Goal: Task Accomplishment & Management: Complete application form

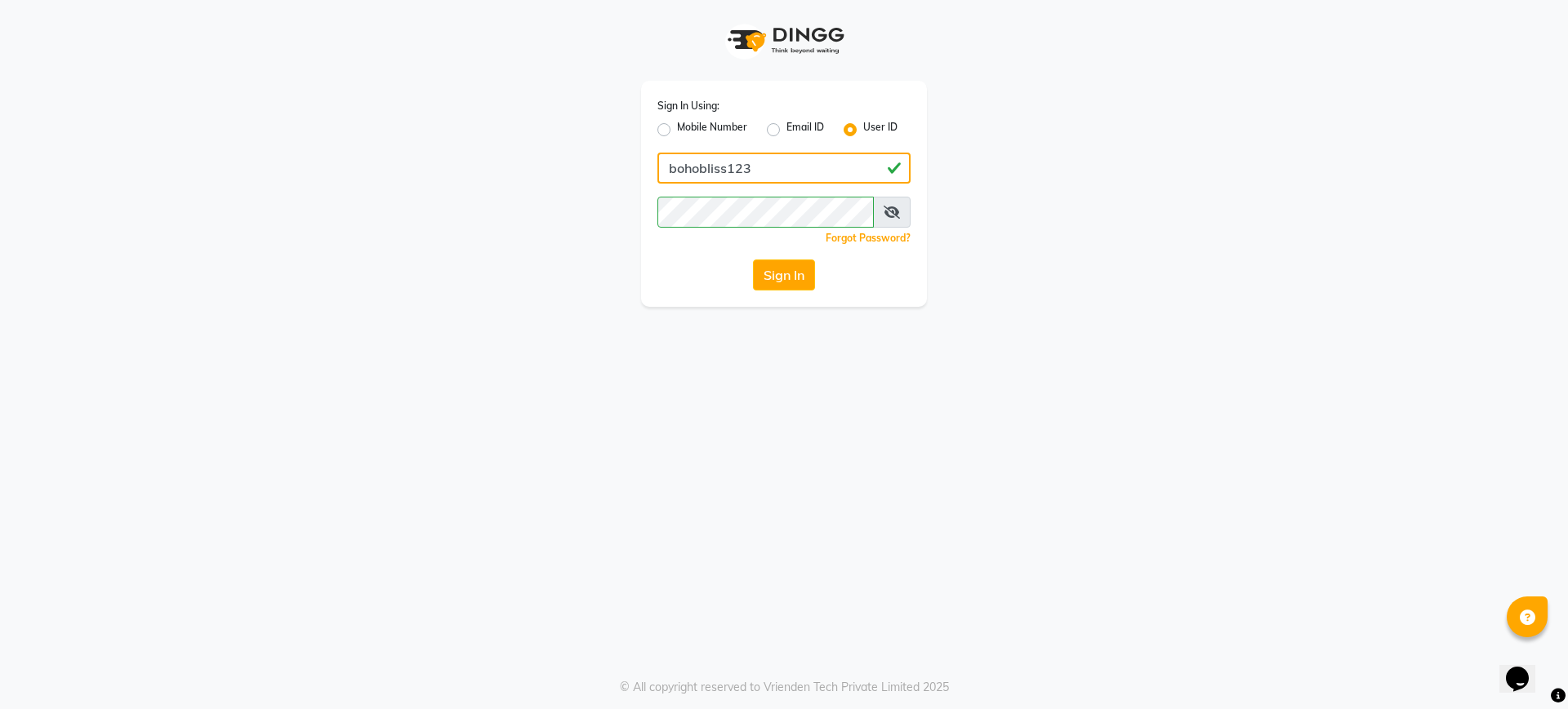
click at [806, 153] on input "bohobliss123" at bounding box center [784, 168] width 253 height 31
click at [753, 272] on button "Sign In" at bounding box center [784, 275] width 62 height 31
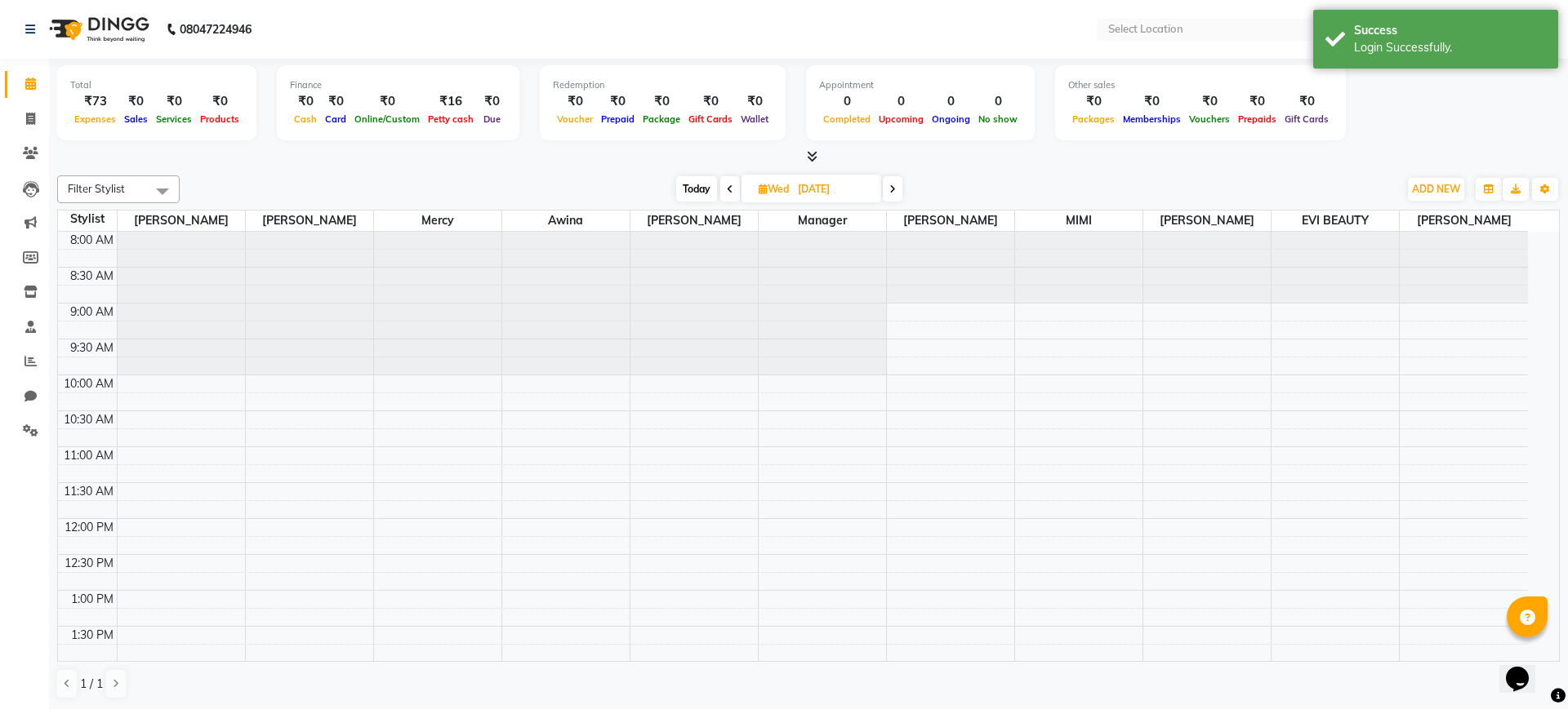
select select "en"
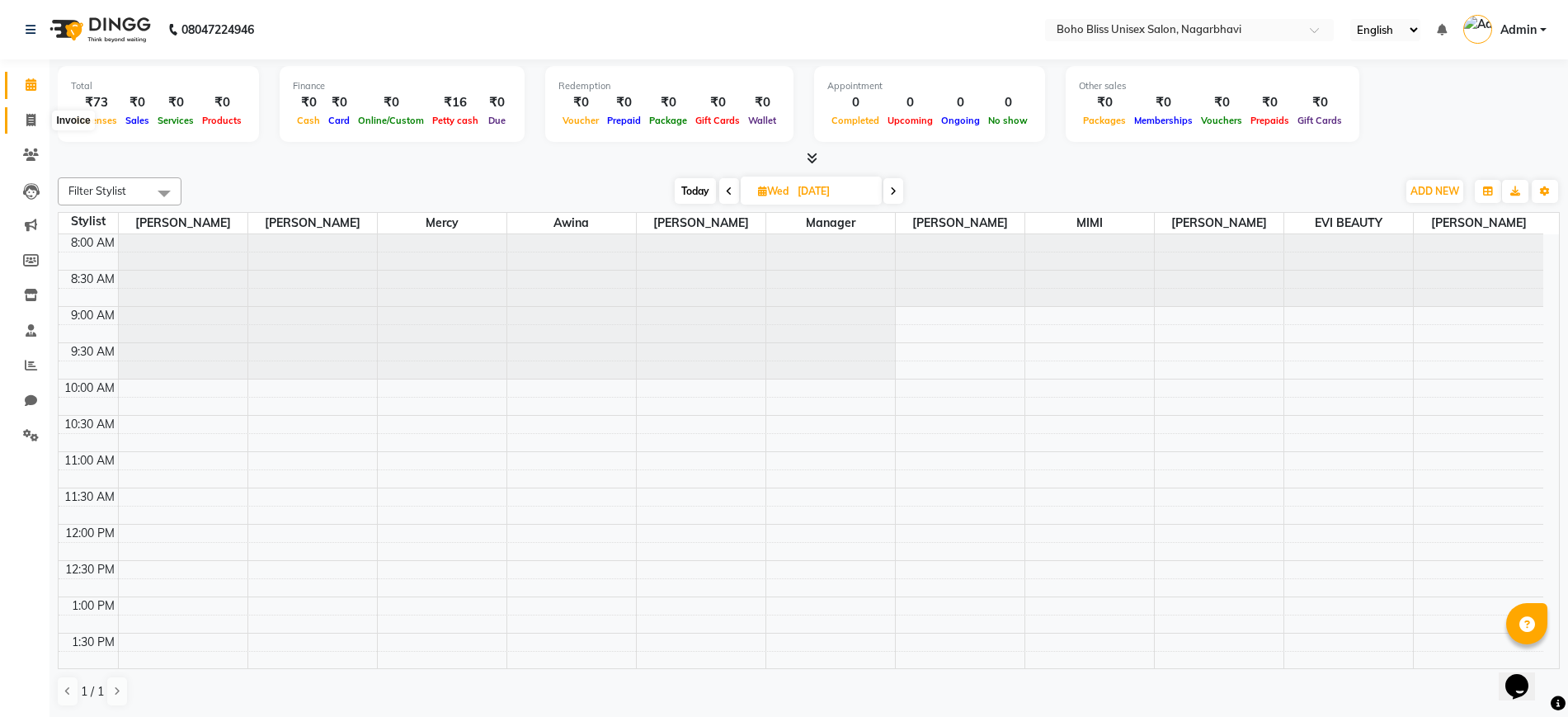
click at [31, 118] on icon at bounding box center [30, 120] width 9 height 12
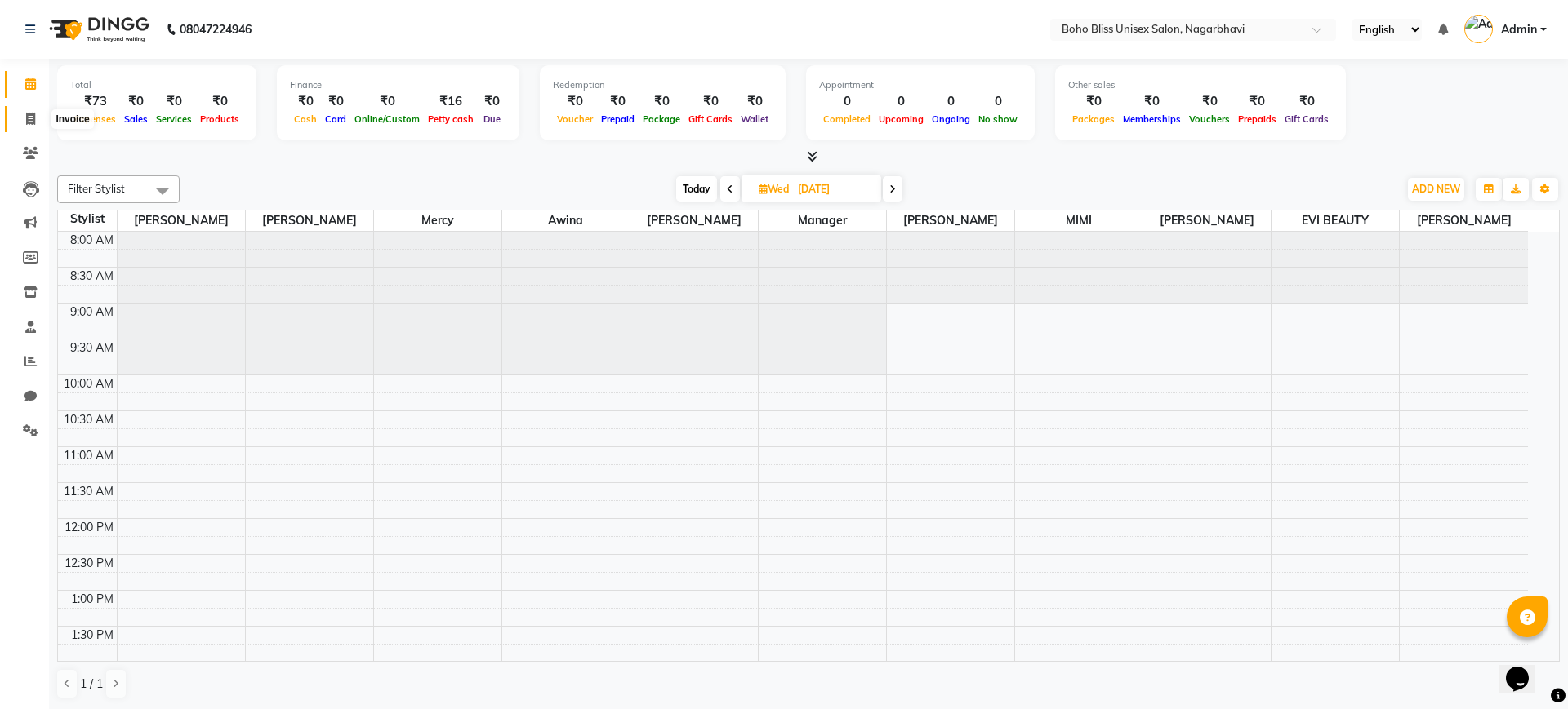
select select "service"
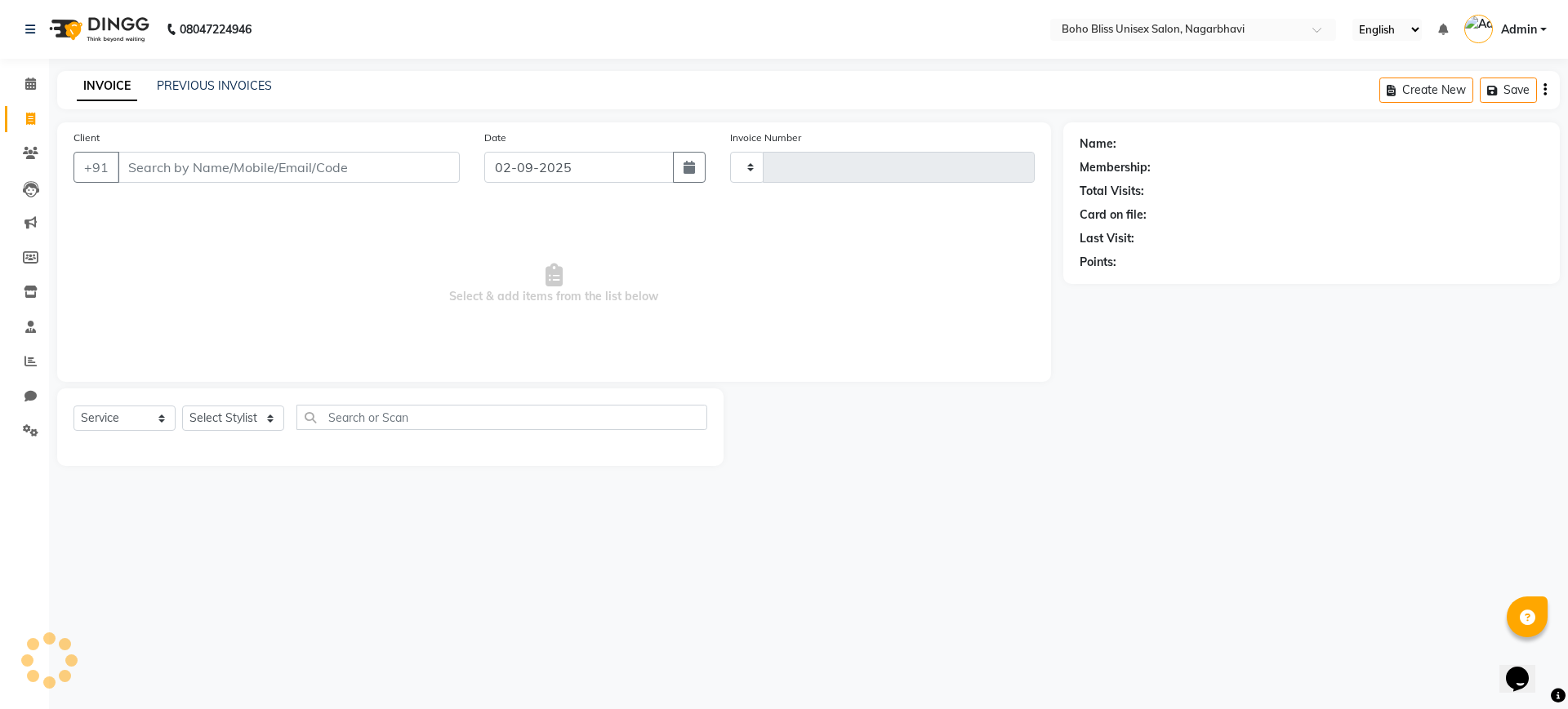
type input "0207"
select select "8370"
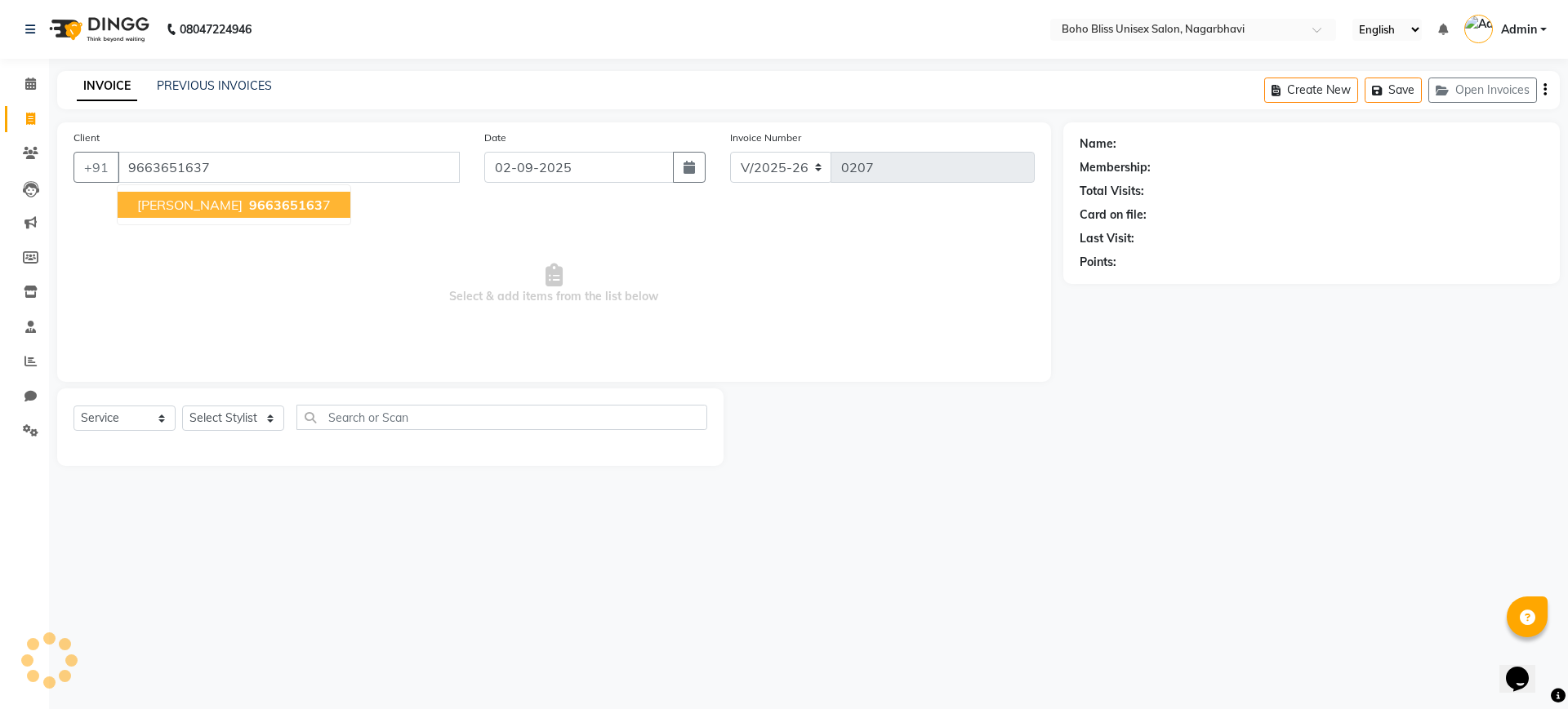
type input "9663651637"
click at [263, 208] on ngb-highlight "966365163 7" at bounding box center [289, 204] width 85 height 17
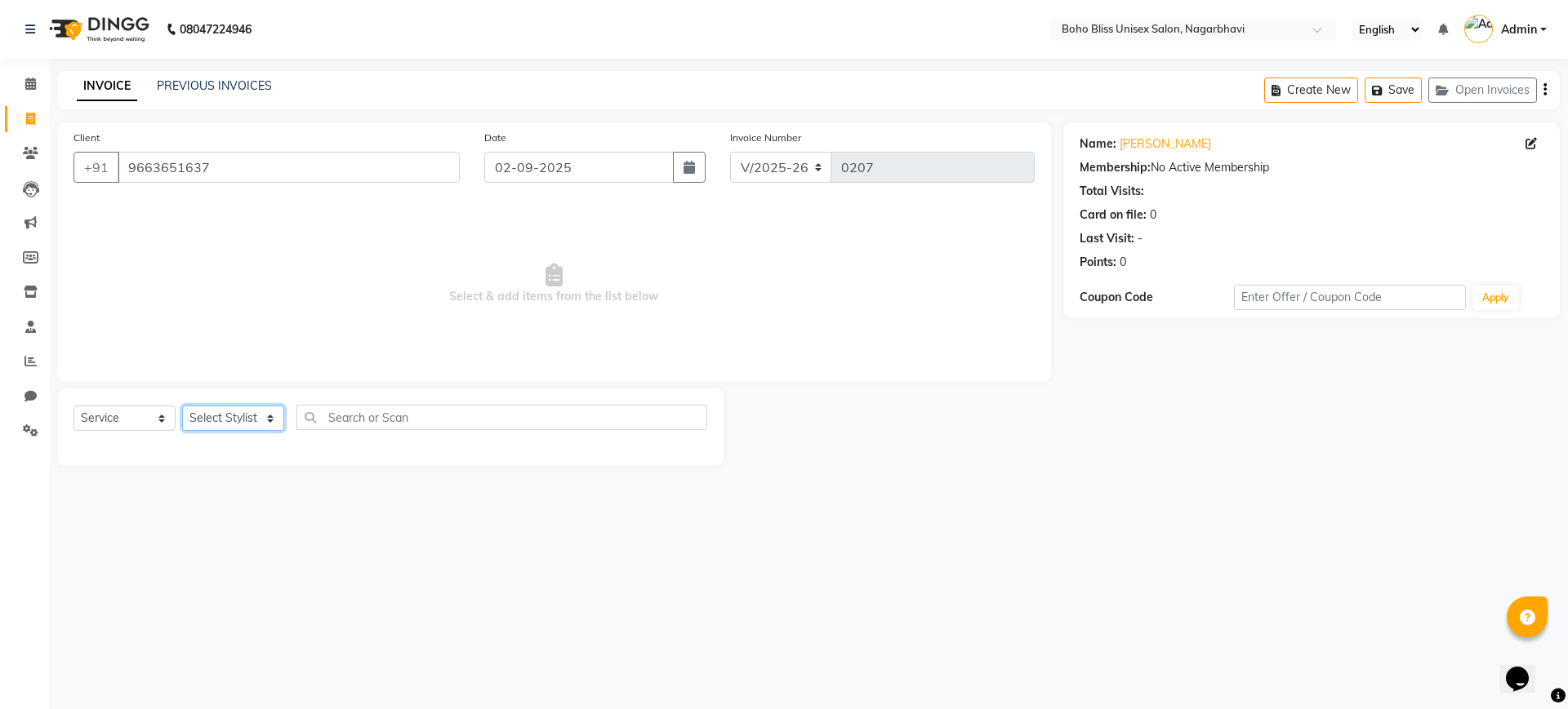
click at [208, 416] on select "Select Stylist [PERSON_NAME] Awina EVI BEAUTY [PERSON_NAME] Front Desk [PERSON_…" at bounding box center [232, 419] width 102 height 26
select select "81101"
click at [182, 406] on select "Select Stylist [PERSON_NAME] Awina EVI BEAUTY [PERSON_NAME] Front Desk [PERSON_…" at bounding box center [232, 419] width 102 height 26
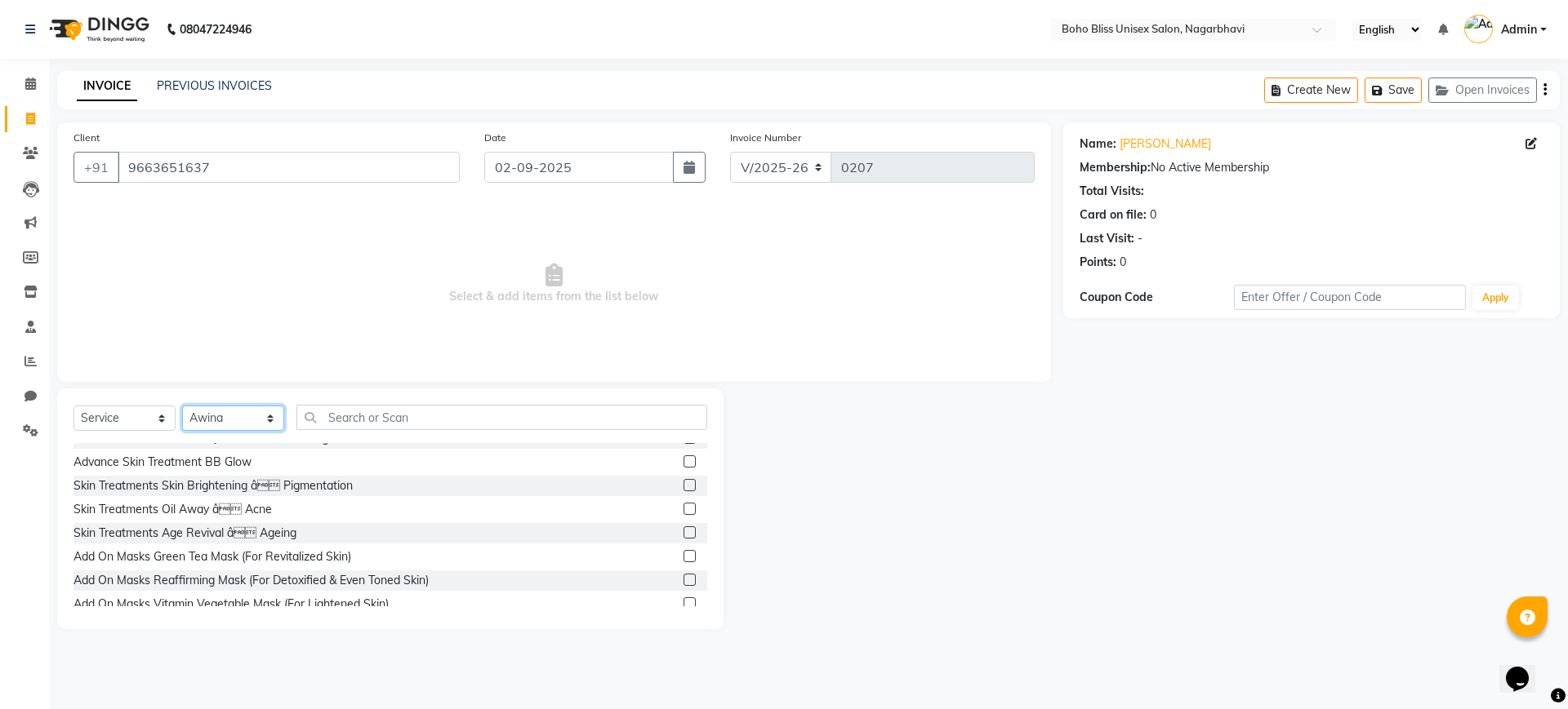
scroll to position [2319, 0]
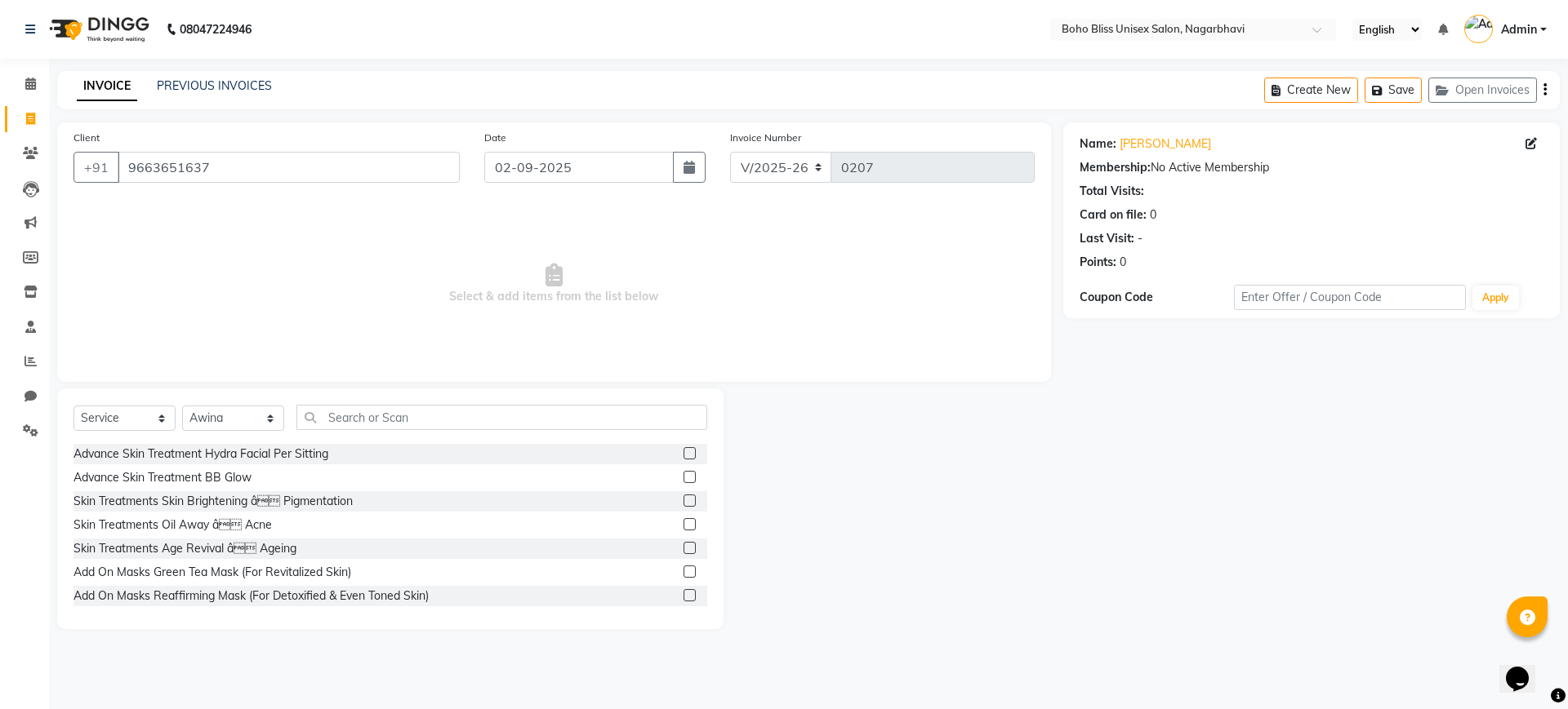
click at [684, 455] on label at bounding box center [690, 453] width 12 height 12
click at [684, 455] on input "checkbox" at bounding box center [689, 454] width 11 height 11
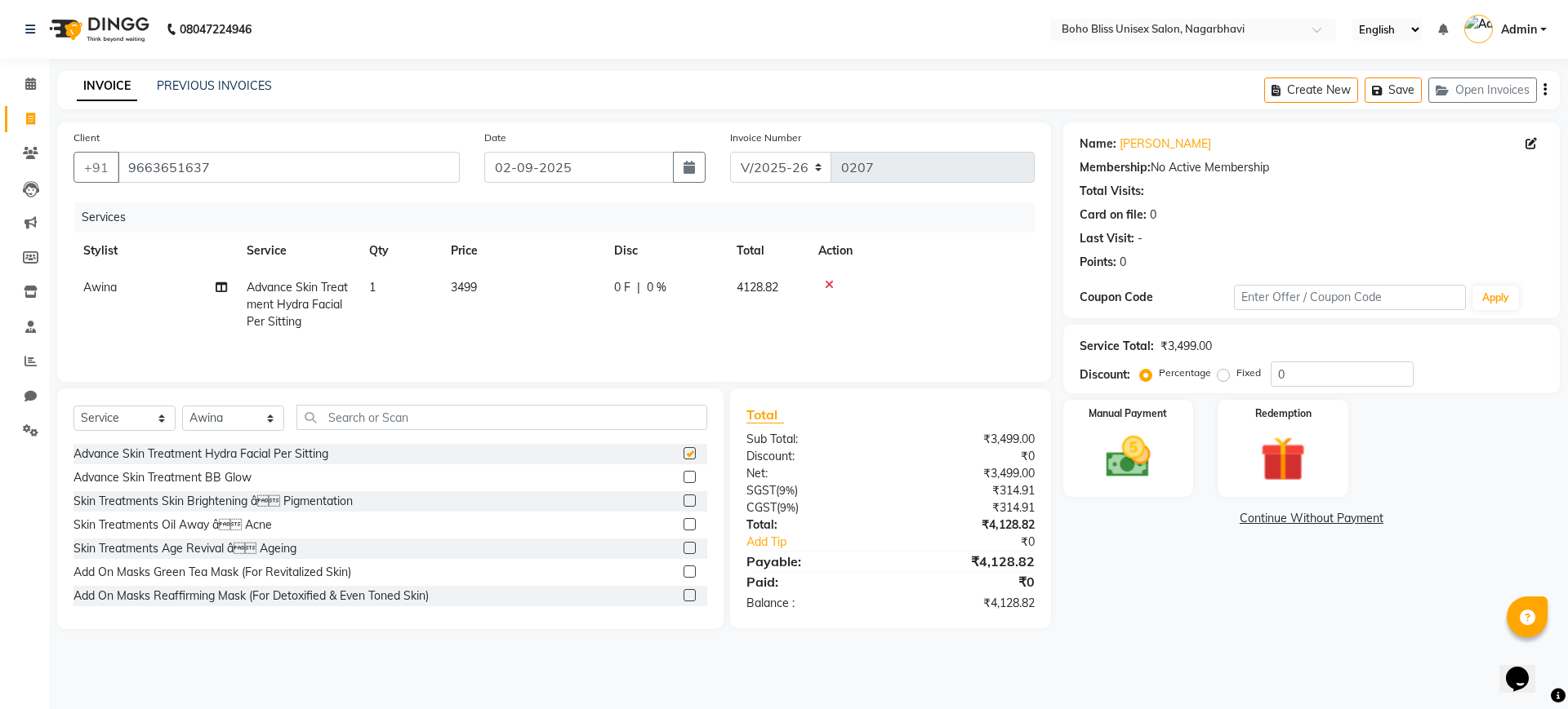
checkbox input "false"
click at [649, 288] on span "0 %" at bounding box center [657, 287] width 20 height 17
select select "81101"
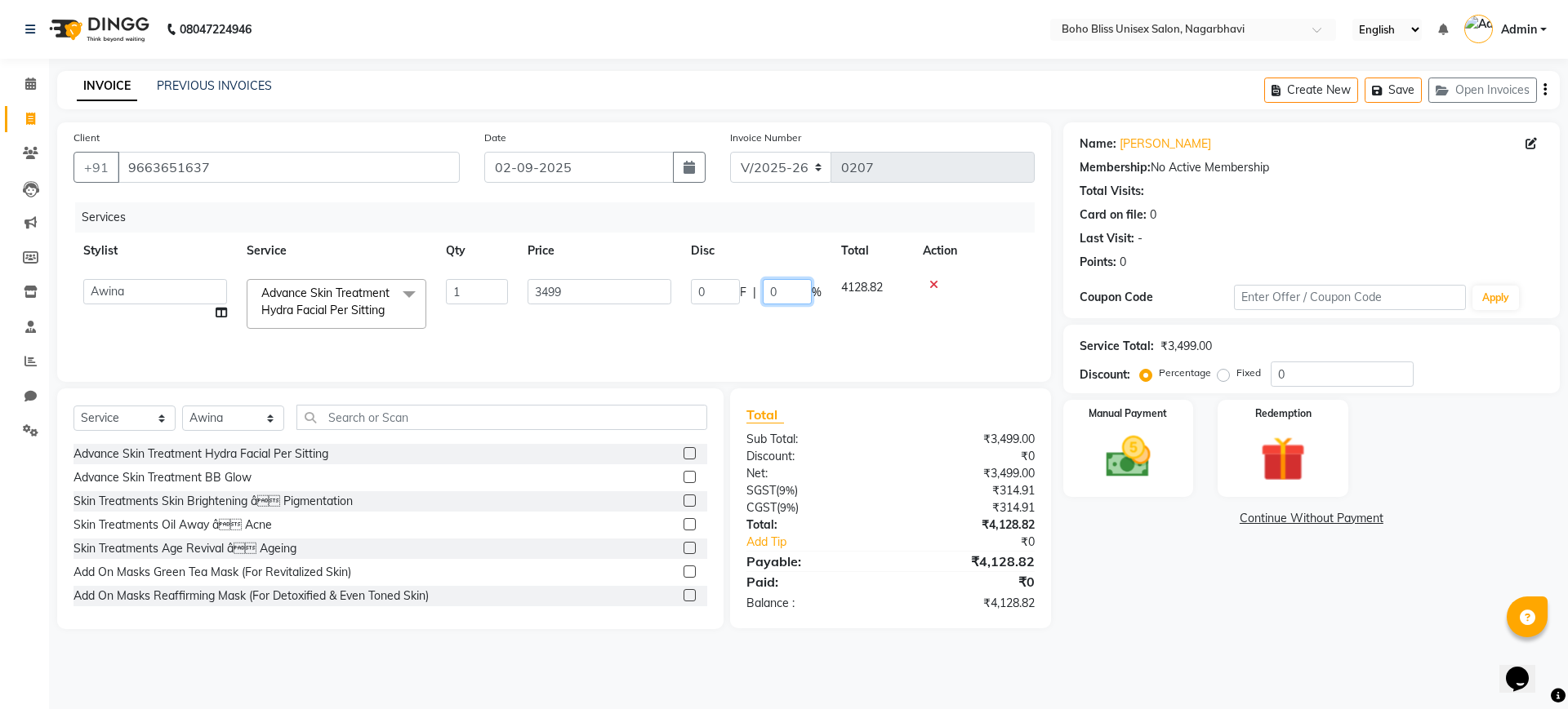
click at [781, 292] on input "0" at bounding box center [787, 292] width 49 height 26
type input "25"
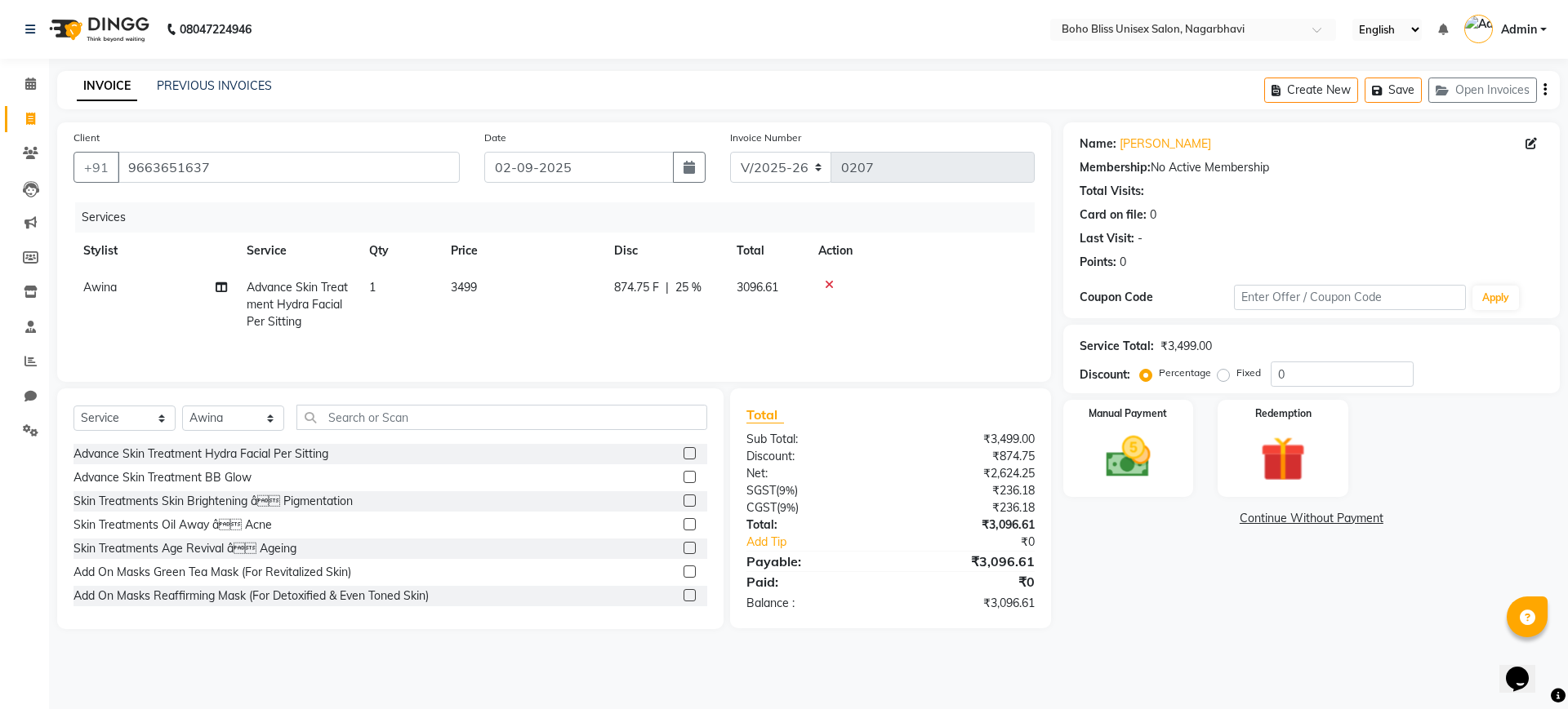
click at [1297, 584] on div "Name: [PERSON_NAME] Membership: No Active Membership Total Visits: Card on file…" at bounding box center [1317, 375] width 509 height 507
click at [680, 284] on span "25 %" at bounding box center [688, 287] width 26 height 17
select select "81101"
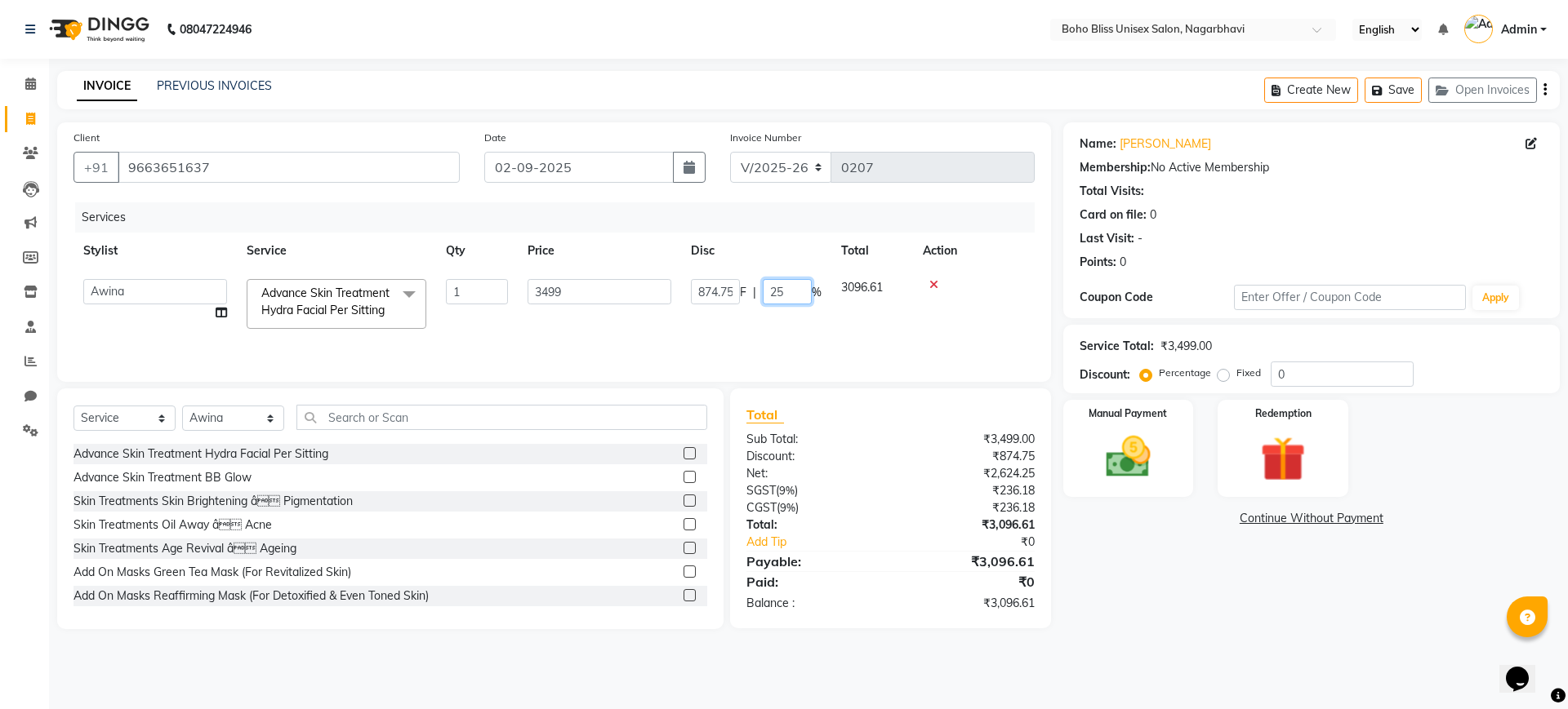
click at [793, 292] on input "25" at bounding box center [787, 292] width 49 height 26
type input "2"
type input "50"
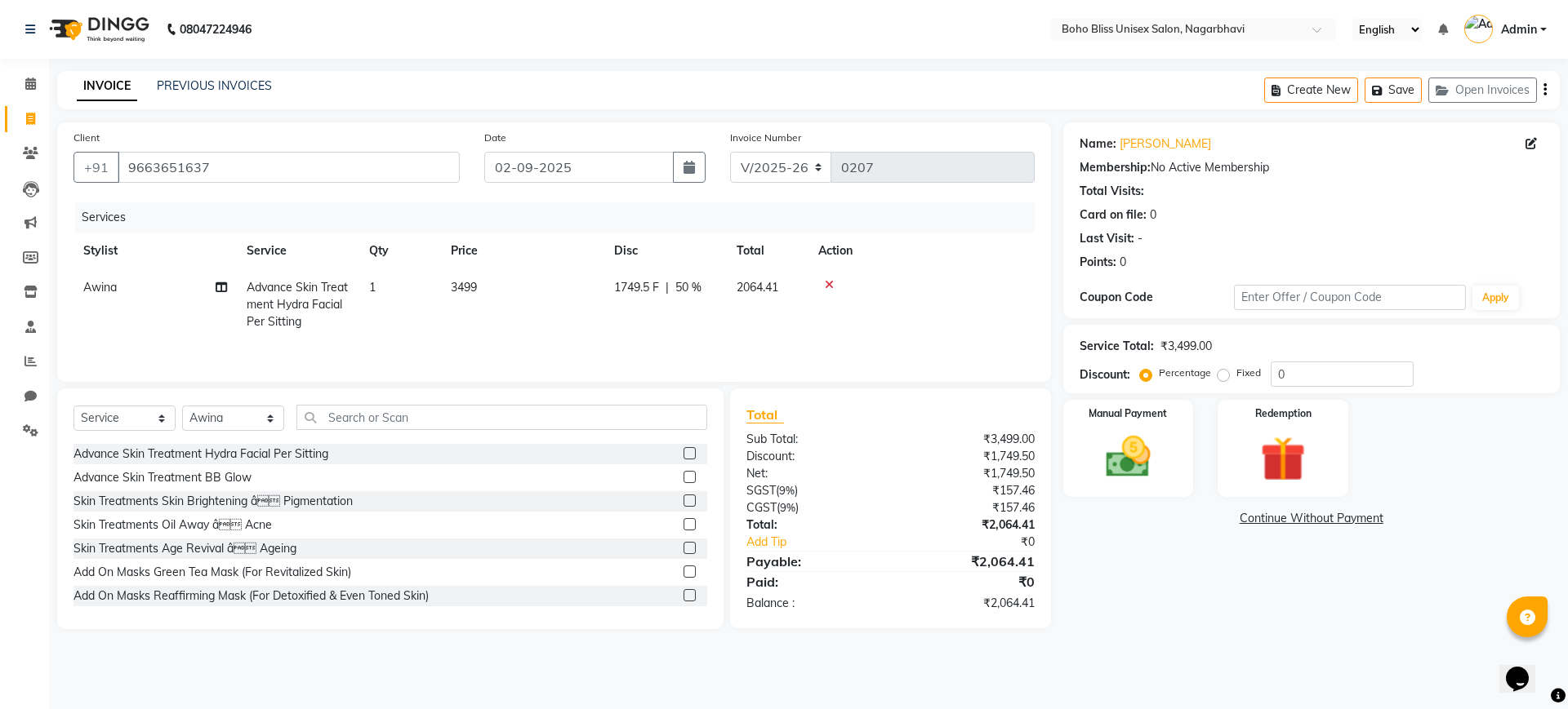
click at [799, 317] on tr "Awina Advance Skin Treatment Hydra Facial Per Sitting 1 3499 1749.5 F | 50 % 20…" at bounding box center [553, 305] width 961 height 71
click at [684, 457] on label at bounding box center [690, 453] width 12 height 12
click at [684, 457] on input "checkbox" at bounding box center [689, 454] width 11 height 11
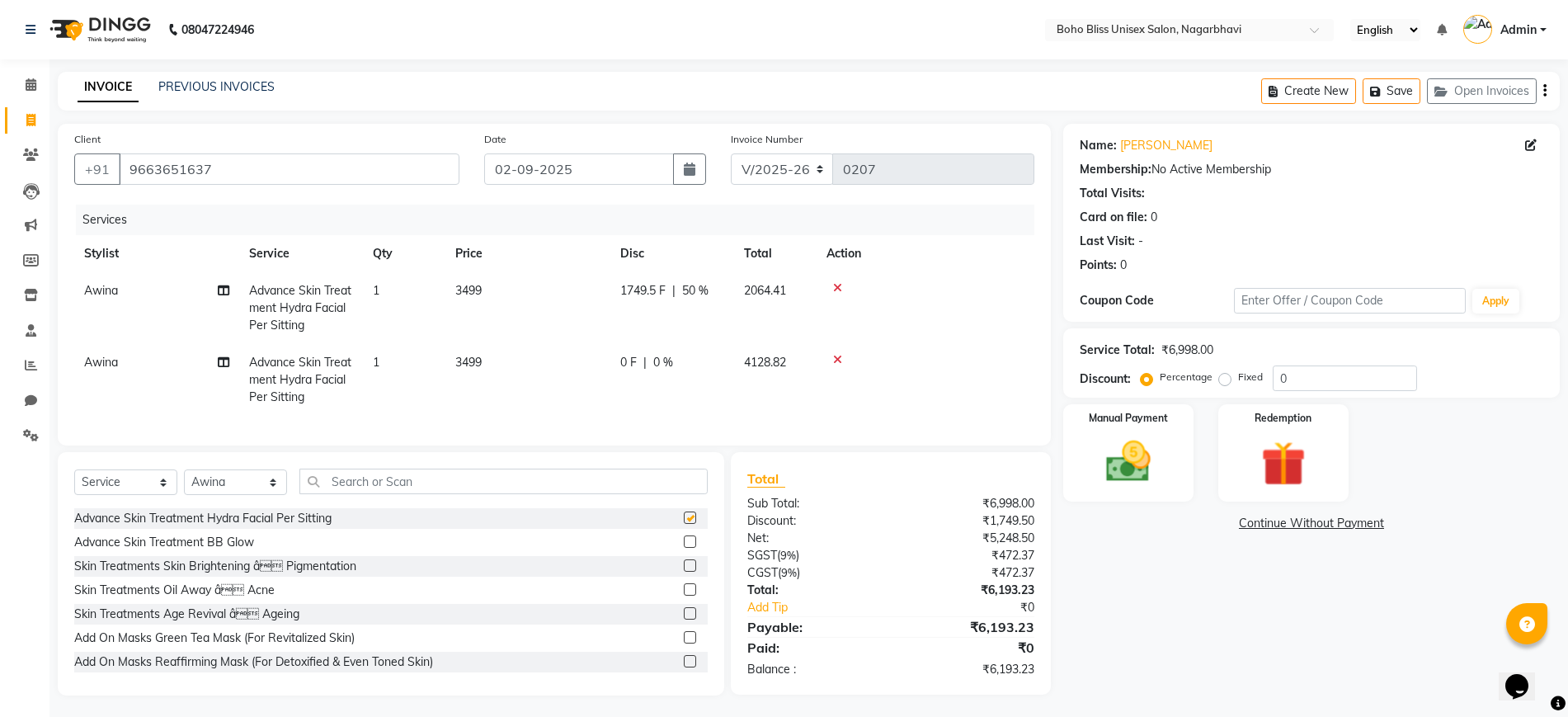
checkbox input "false"
click at [27, 79] on icon at bounding box center [31, 85] width 11 height 12
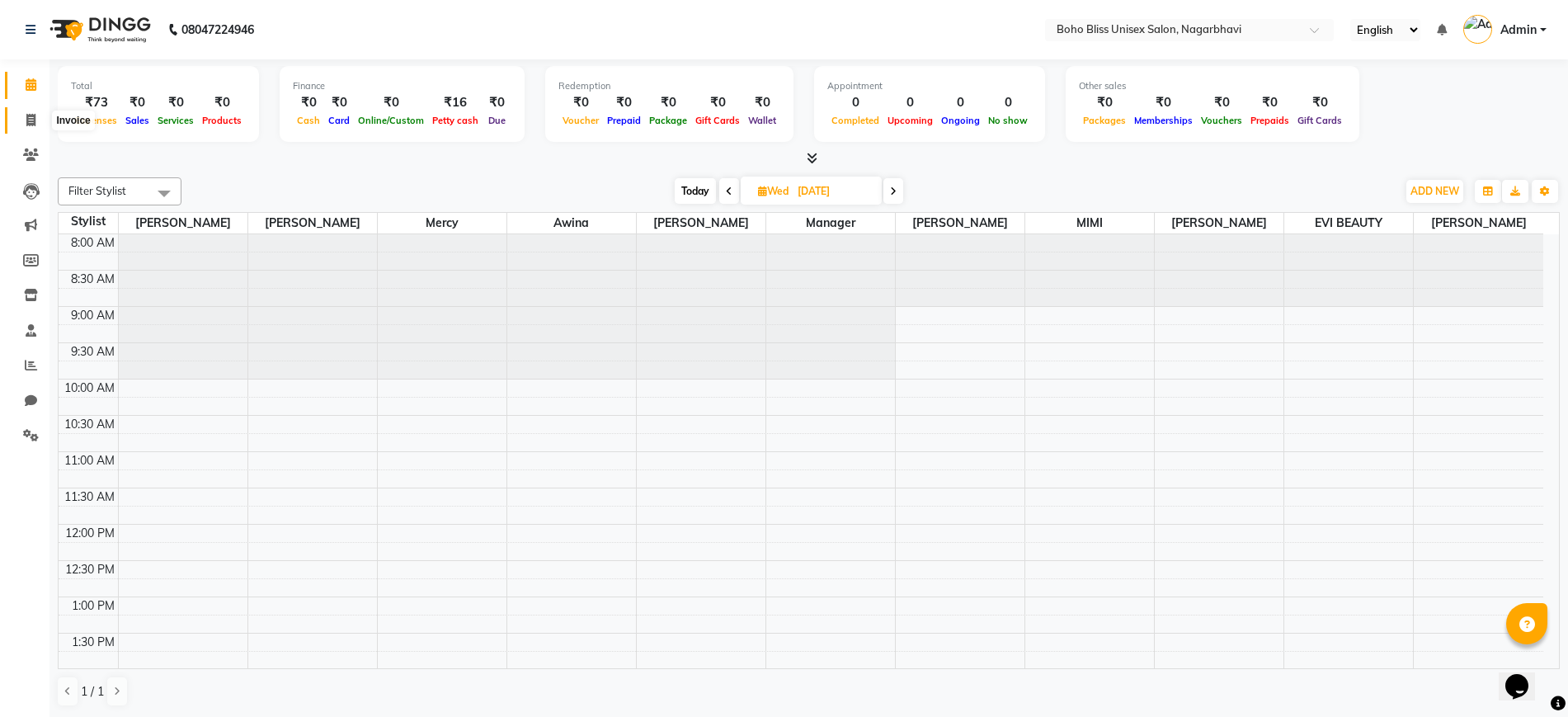
click at [29, 119] on icon at bounding box center [30, 120] width 9 height 12
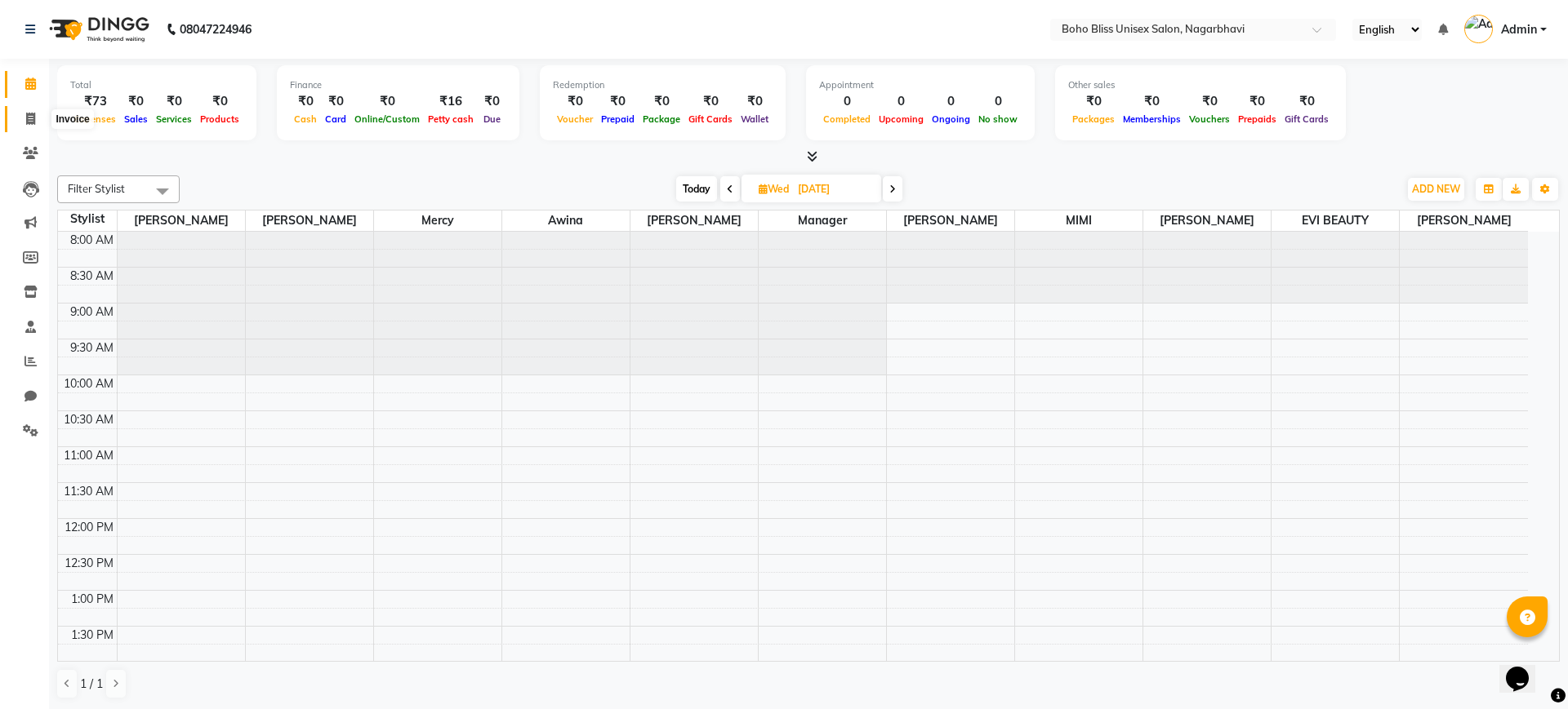
select select "8370"
select select "service"
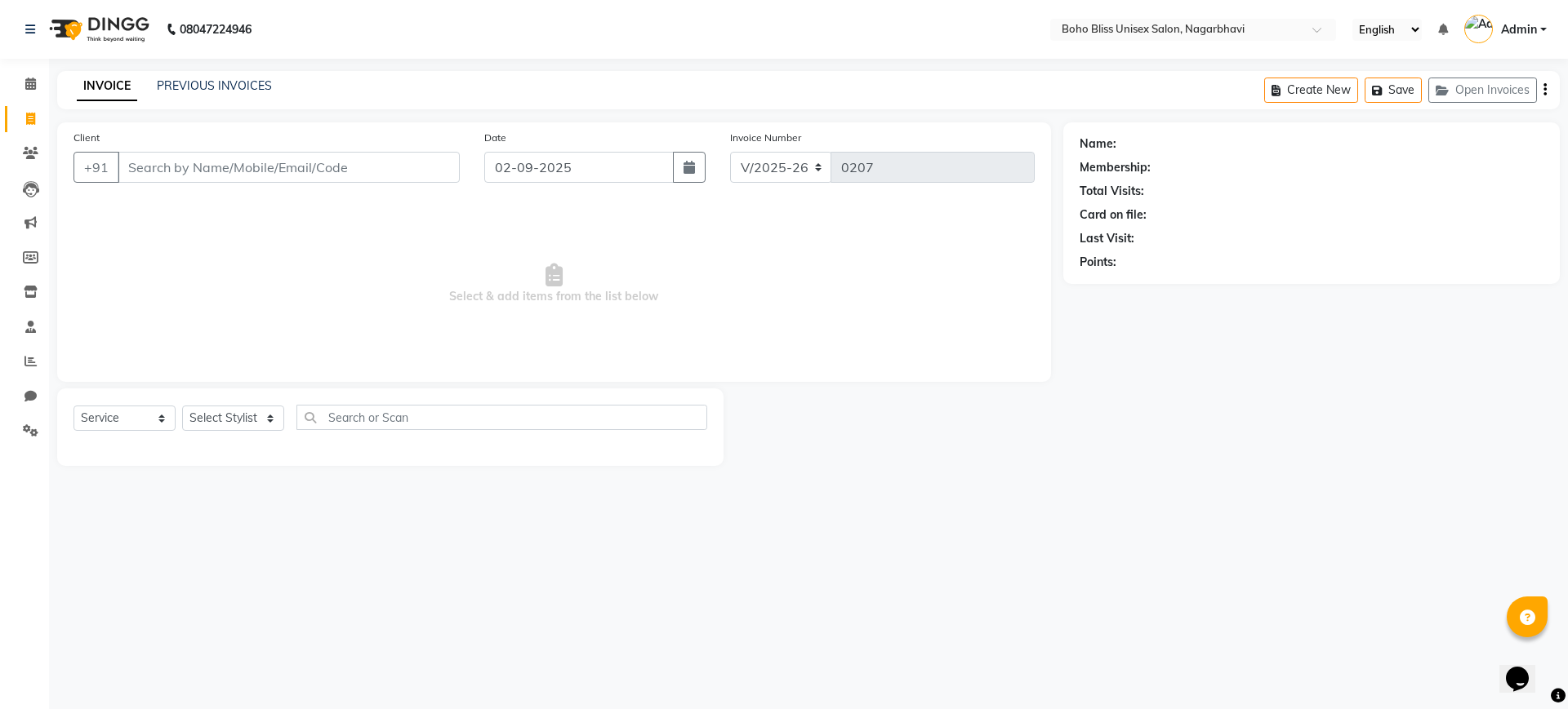
click at [202, 202] on span "Select & add items from the list below" at bounding box center [553, 283] width 961 height 163
drag, startPoint x: 458, startPoint y: 127, endPoint x: 434, endPoint y: 95, distance: 40.0
click at [434, 95] on div "INVOICE PREVIOUS INVOICES Create New Save Open Invoices" at bounding box center [808, 90] width 1503 height 39
click at [382, 106] on div "INVOICE PREVIOUS INVOICES Create New Save Open Invoices" at bounding box center [808, 90] width 1503 height 39
click at [343, 289] on span "Select & add items from the list below" at bounding box center [553, 283] width 961 height 163
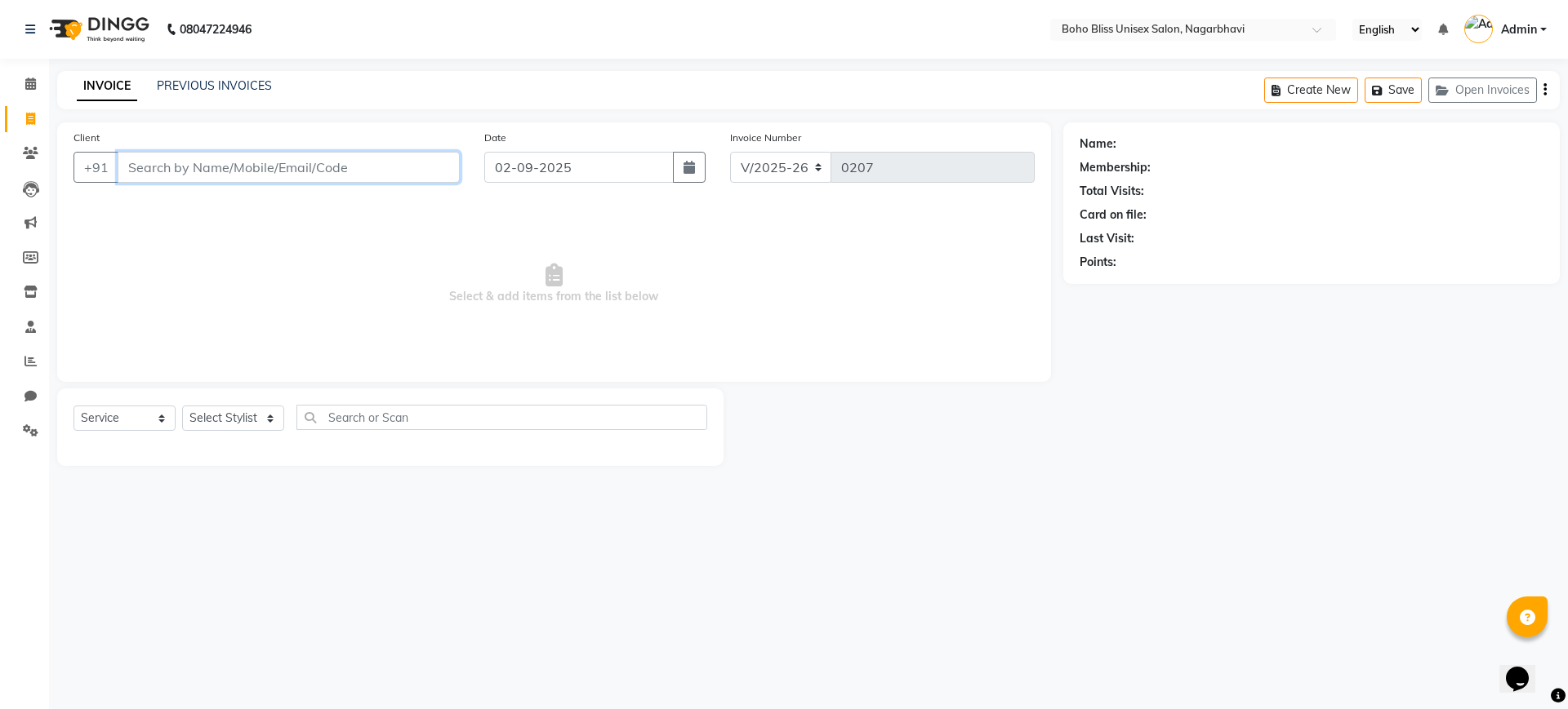
click at [130, 170] on input "Client" at bounding box center [289, 167] width 342 height 31
click at [154, 173] on input "Client" at bounding box center [289, 167] width 342 height 31
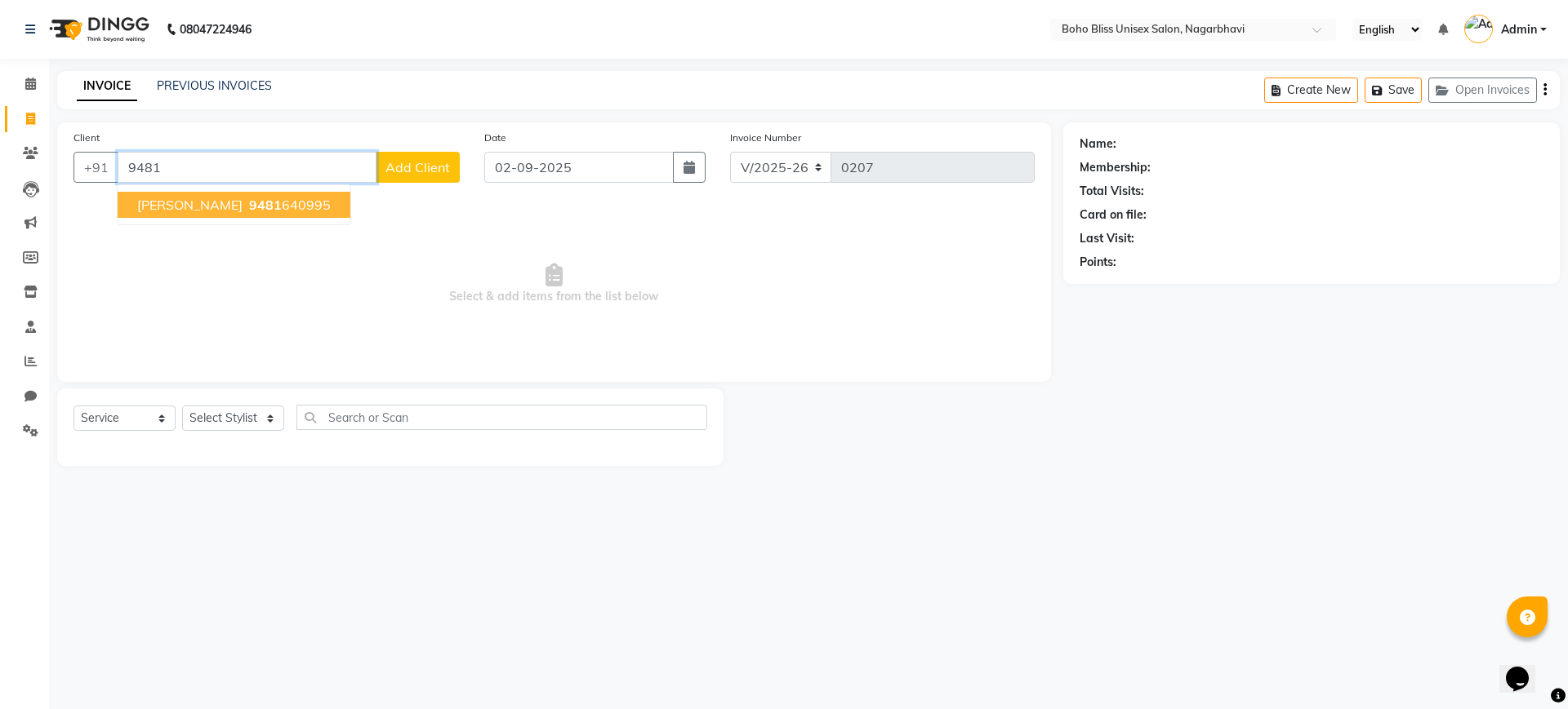
click at [171, 173] on input "9481" at bounding box center [247, 167] width 259 height 31
type input "9481954901"
click at [395, 168] on span "Add Client" at bounding box center [417, 167] width 64 height 17
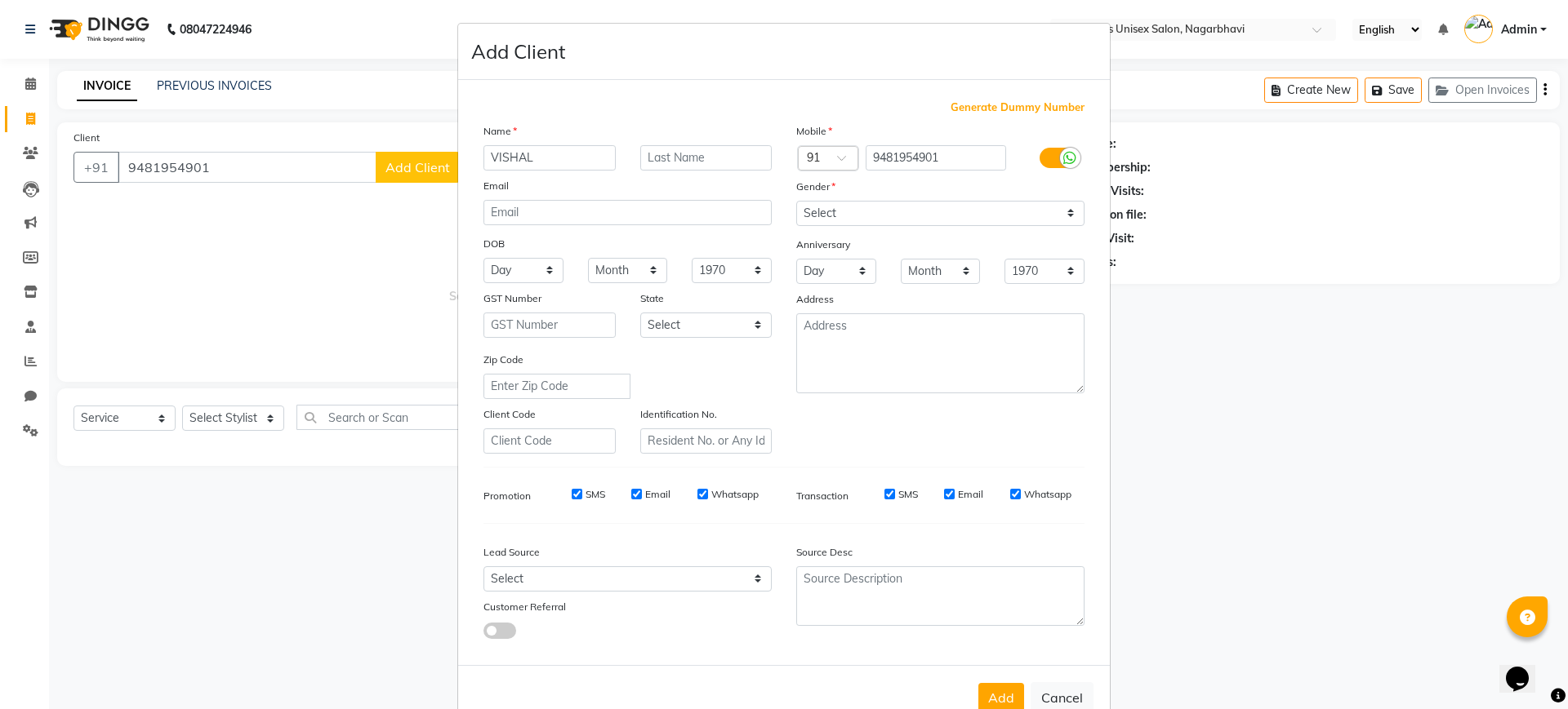
type input "VISHAL"
click at [868, 209] on select "Select [DEMOGRAPHIC_DATA] [DEMOGRAPHIC_DATA] Other Prefer Not To Say" at bounding box center [941, 213] width 289 height 26
select select "[DEMOGRAPHIC_DATA]"
click at [796, 200] on select "Select [DEMOGRAPHIC_DATA] [DEMOGRAPHIC_DATA] Other Prefer Not To Say" at bounding box center [941, 213] width 289 height 26
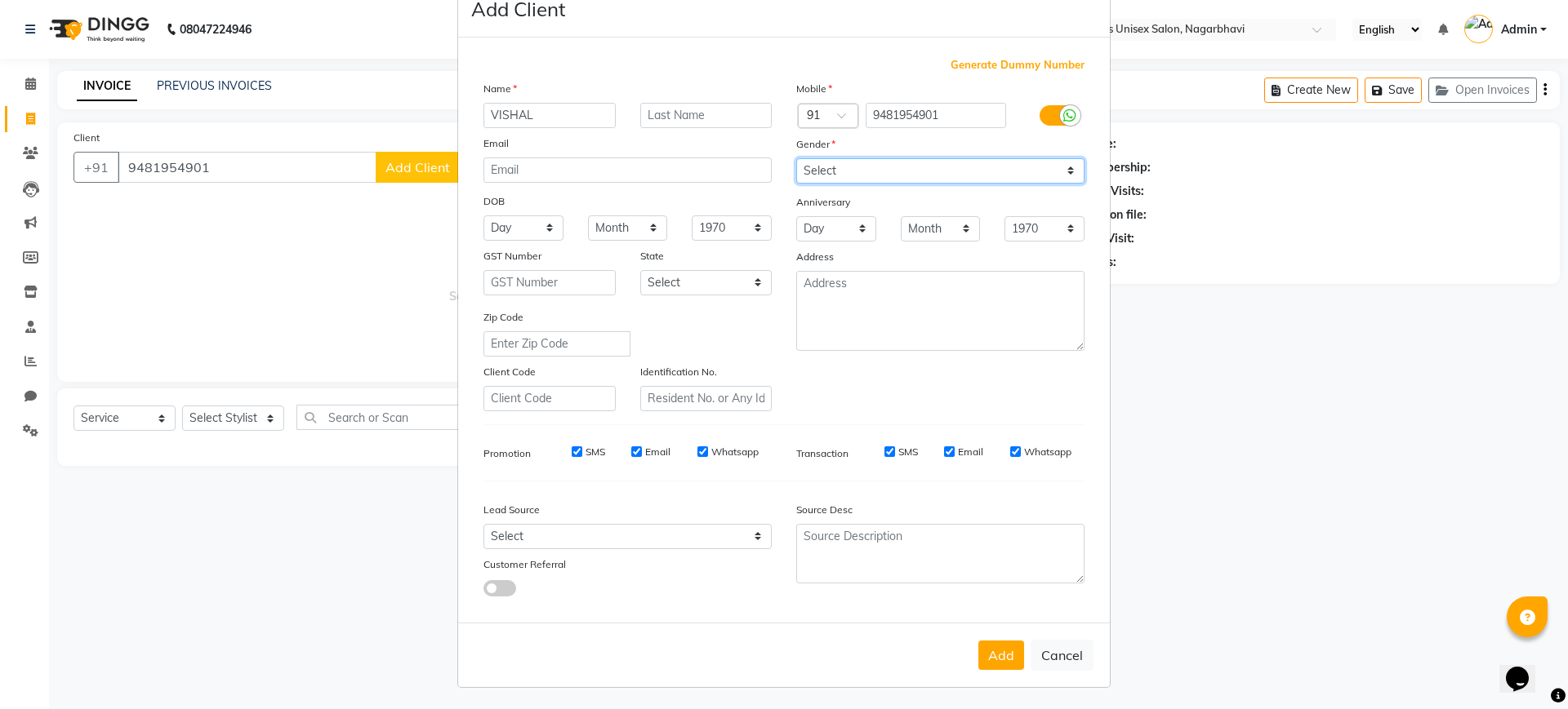
scroll to position [44, 0]
click at [993, 654] on button "Add" at bounding box center [1001, 654] width 45 height 30
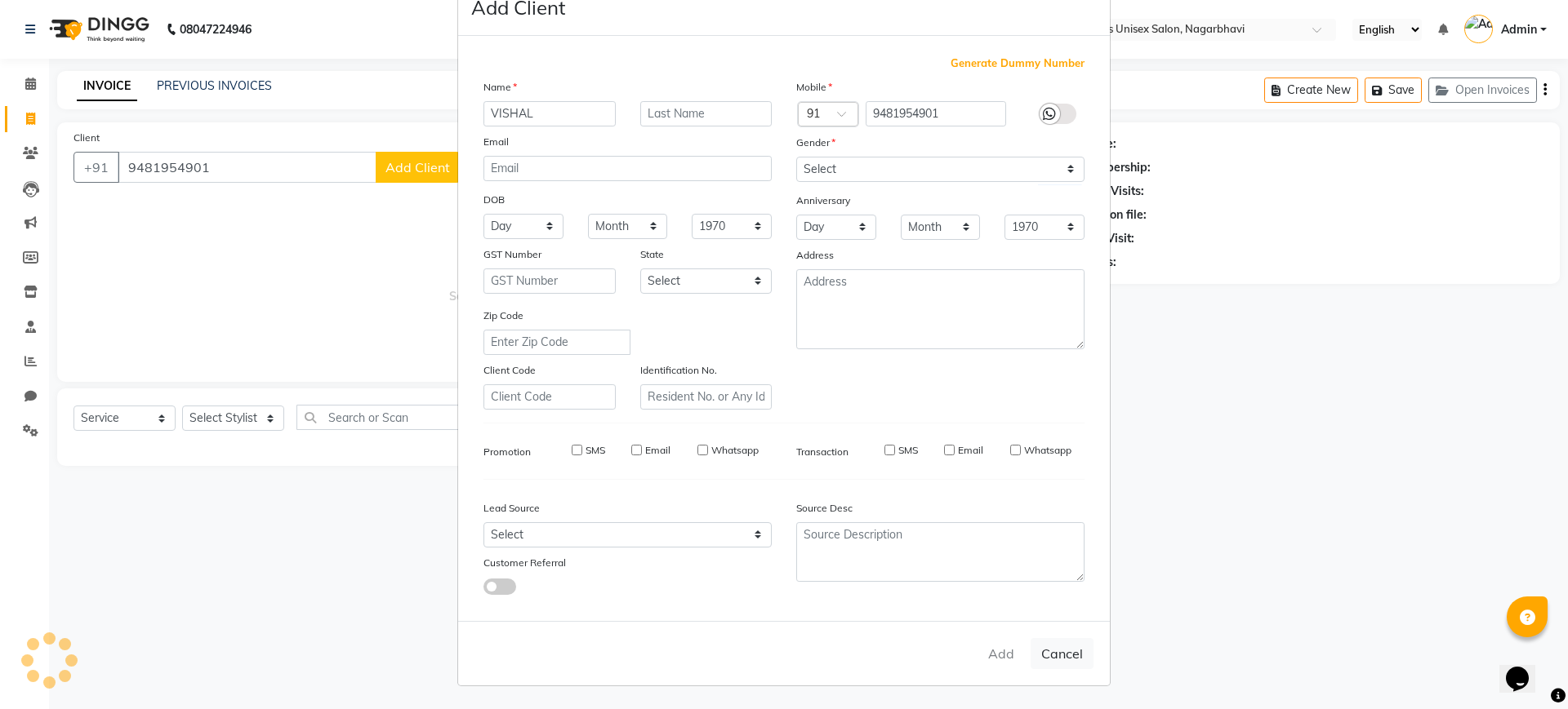
select select
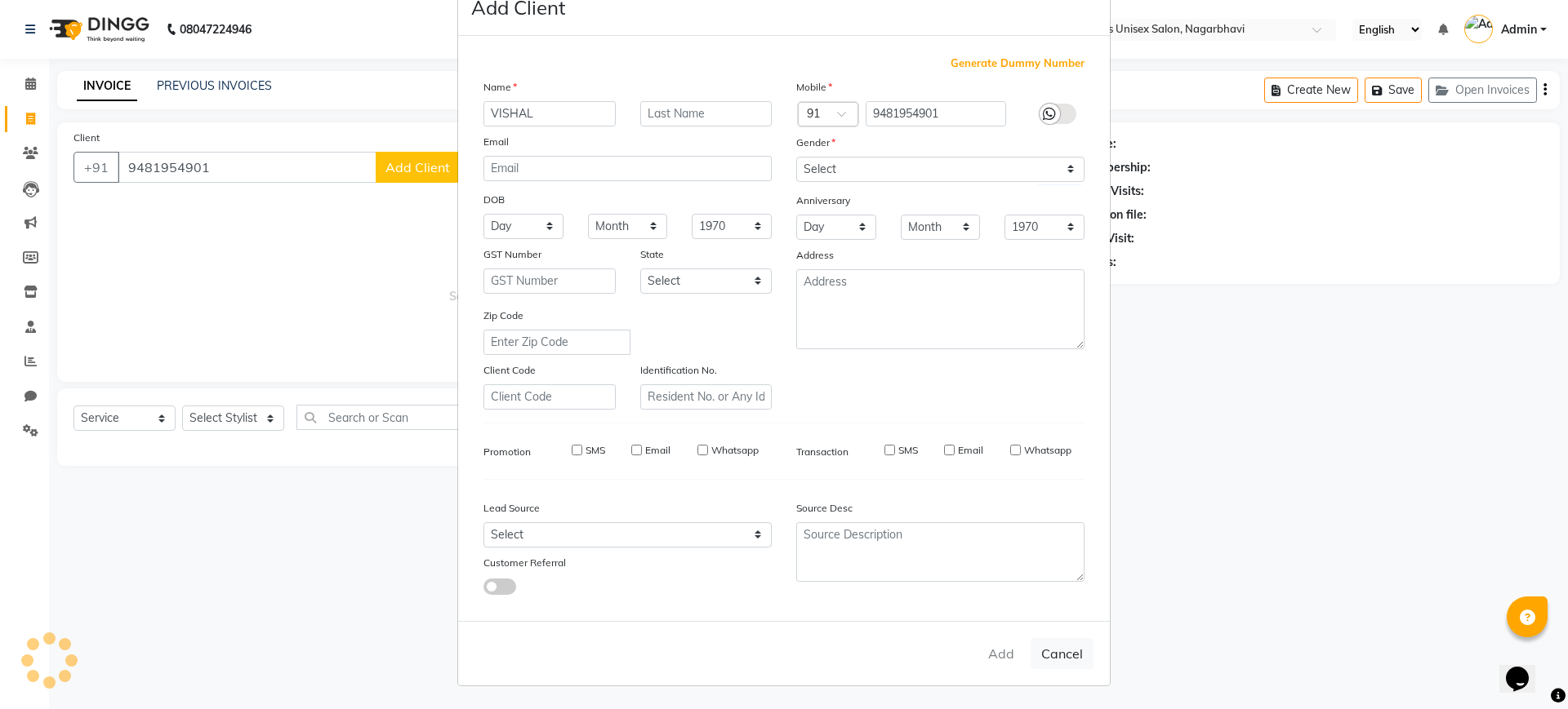
select select
checkbox input "false"
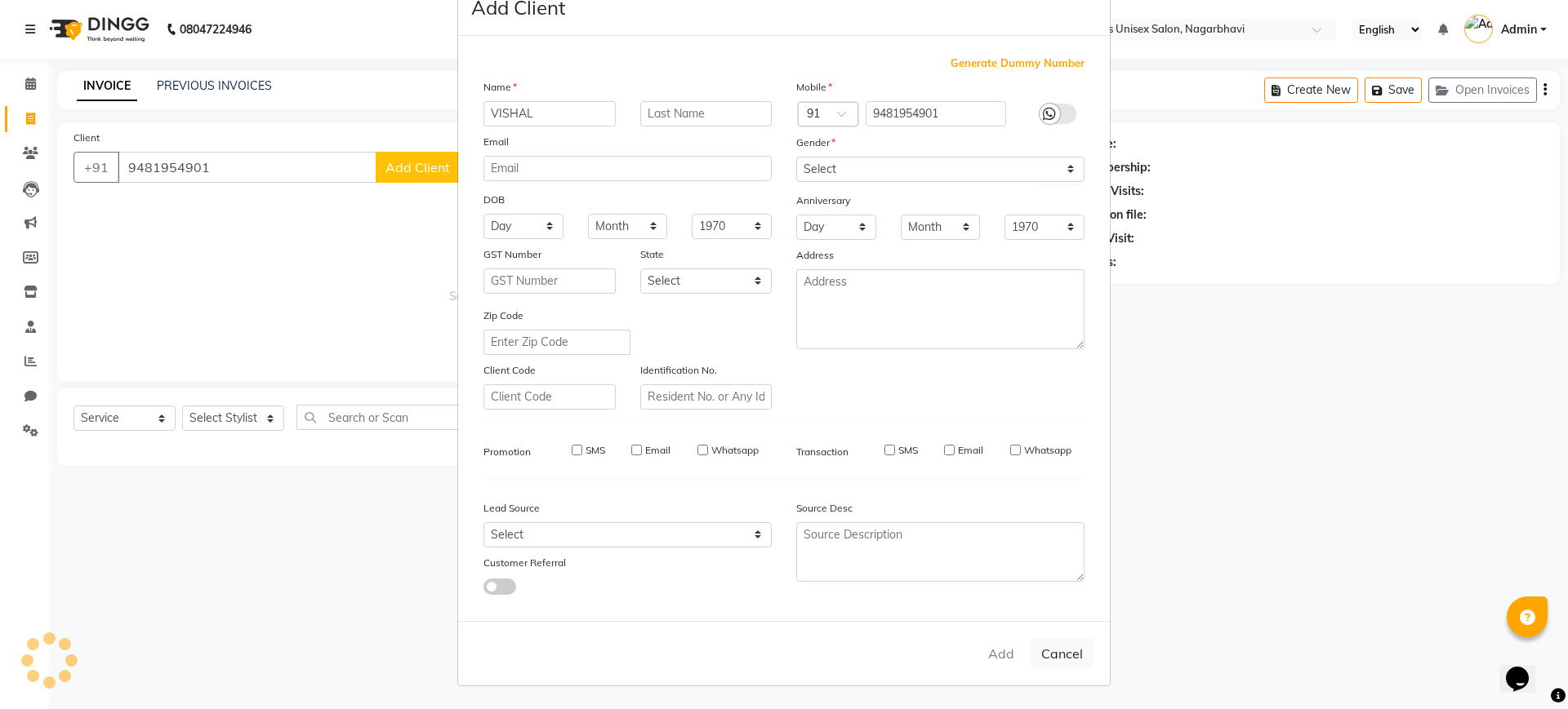
checkbox input "false"
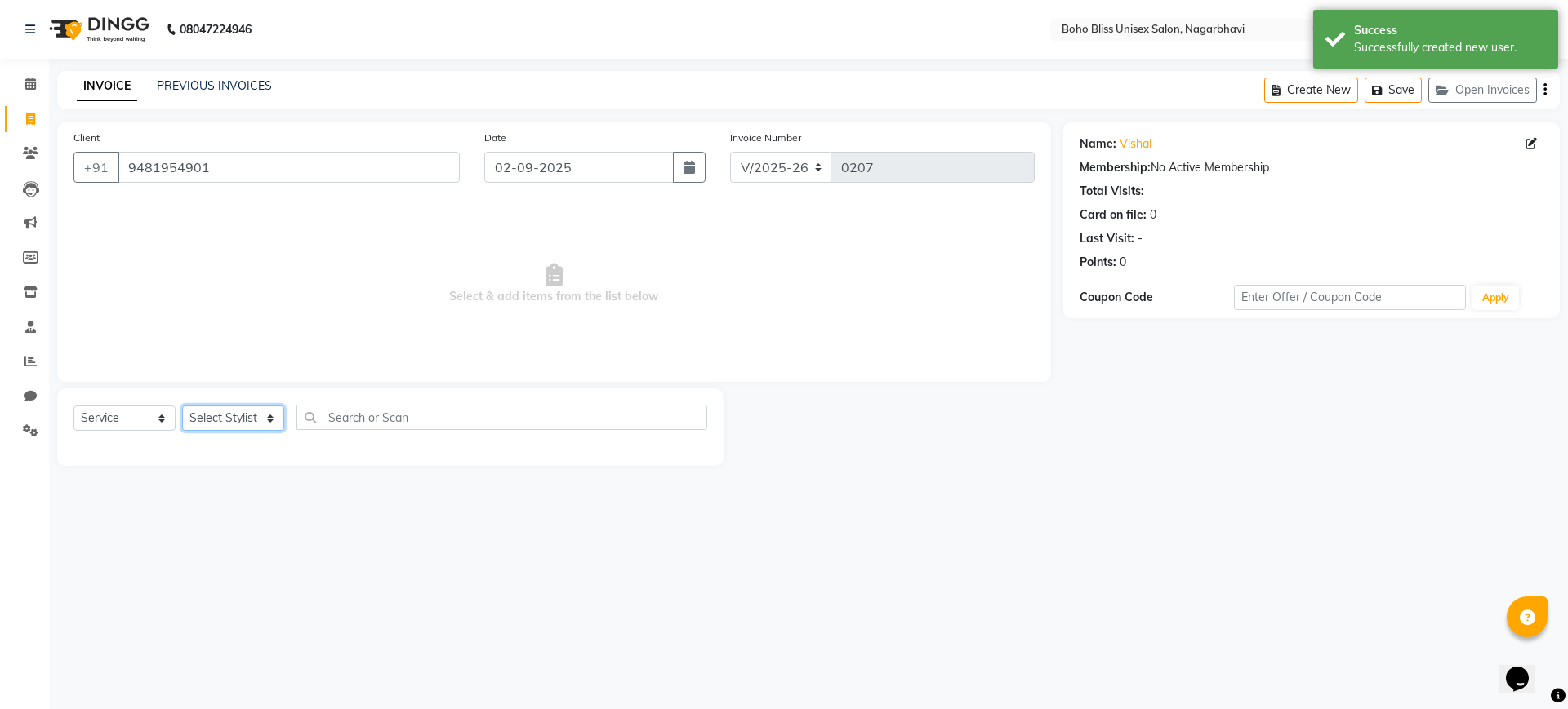
click at [200, 414] on select "Select Stylist [PERSON_NAME] Awina EVI BEAUTY [PERSON_NAME] Front Desk [PERSON_…" at bounding box center [232, 419] width 102 height 26
select select "82778"
click at [182, 406] on select "Select Stylist [PERSON_NAME] Awina EVI BEAUTY [PERSON_NAME] Front Desk [PERSON_…" at bounding box center [232, 419] width 102 height 26
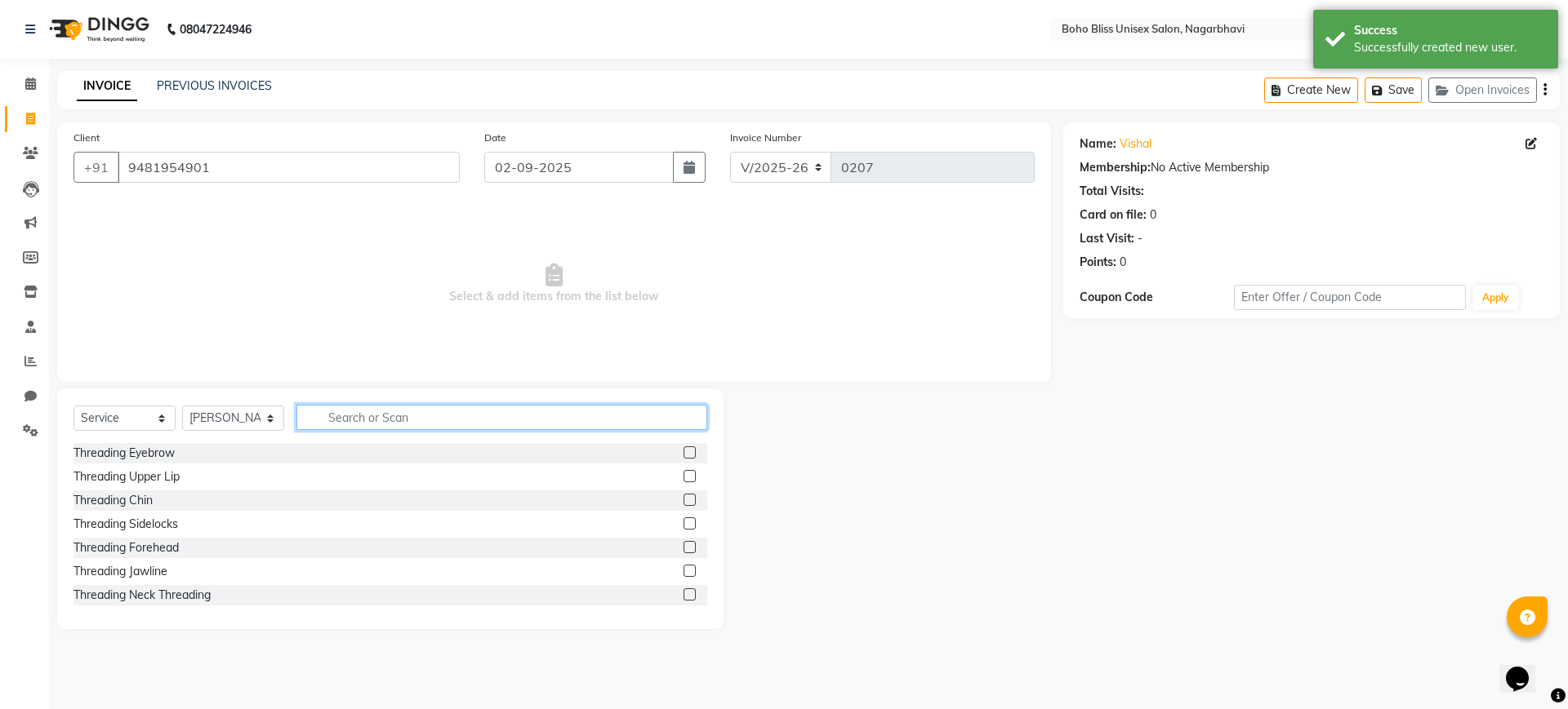
click at [371, 407] on input "text" at bounding box center [502, 418] width 411 height 26
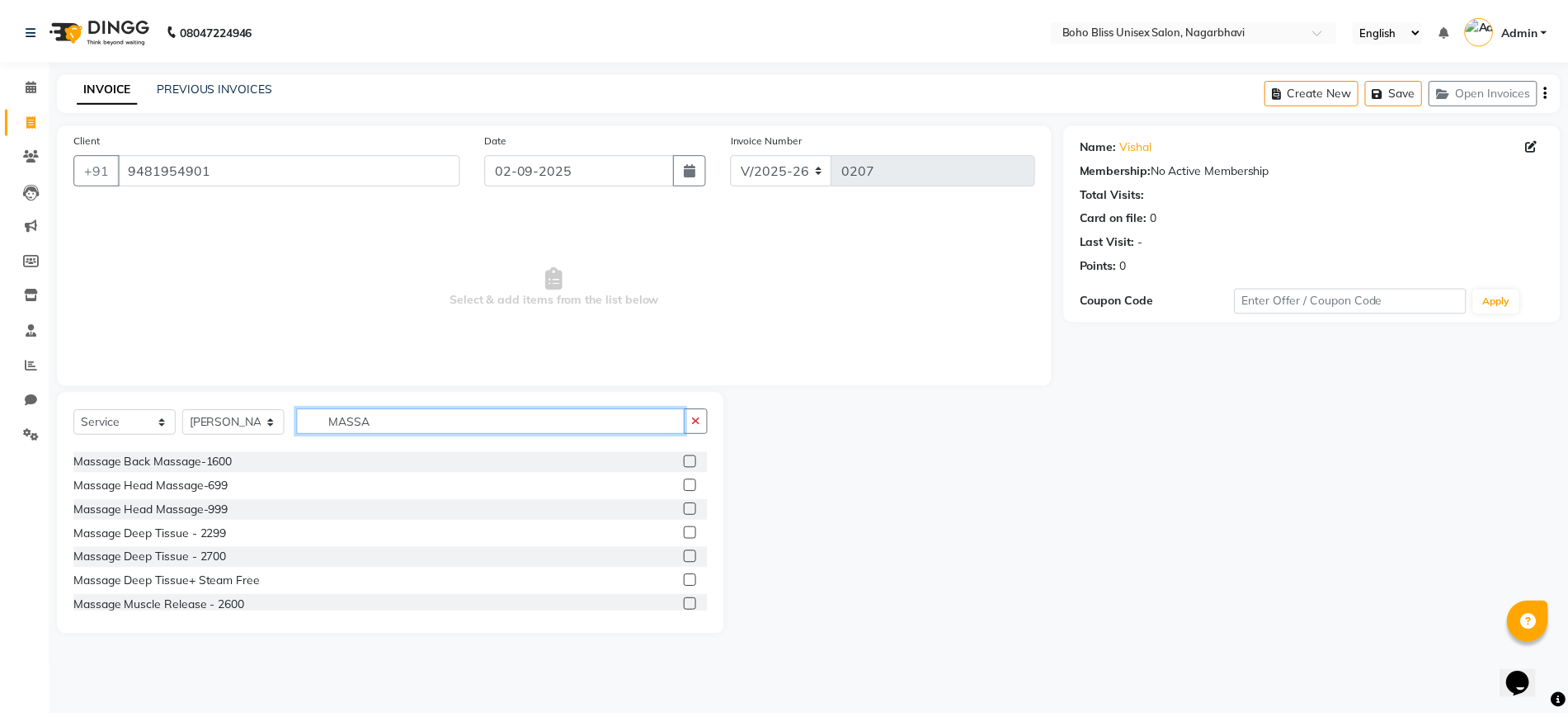
scroll to position [430, 0]
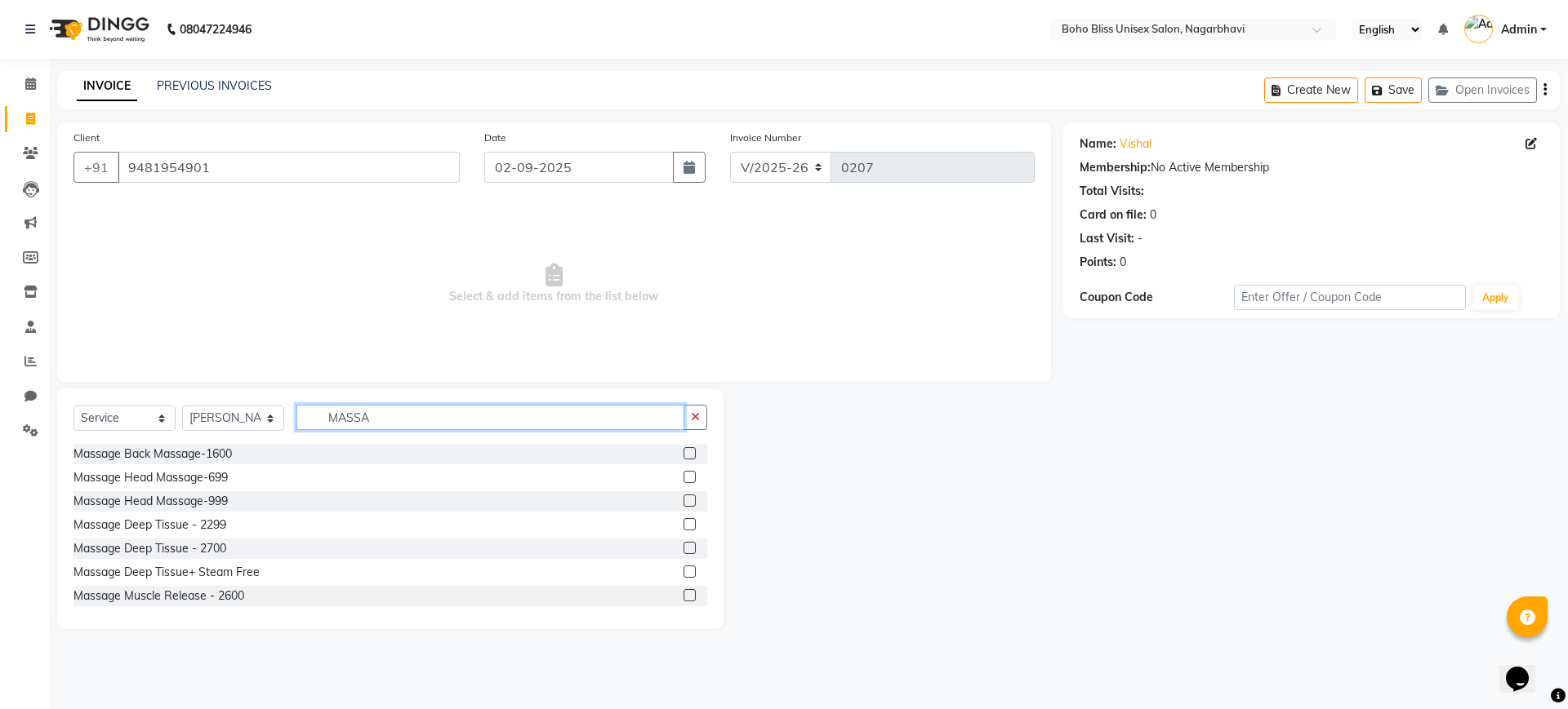
type input "MASSA"
click at [288, 519] on div "Massage Deep Tissue - 2299" at bounding box center [389, 524] width 633 height 21
click at [684, 521] on label at bounding box center [690, 524] width 12 height 12
click at [684, 521] on input "checkbox" at bounding box center [689, 524] width 11 height 11
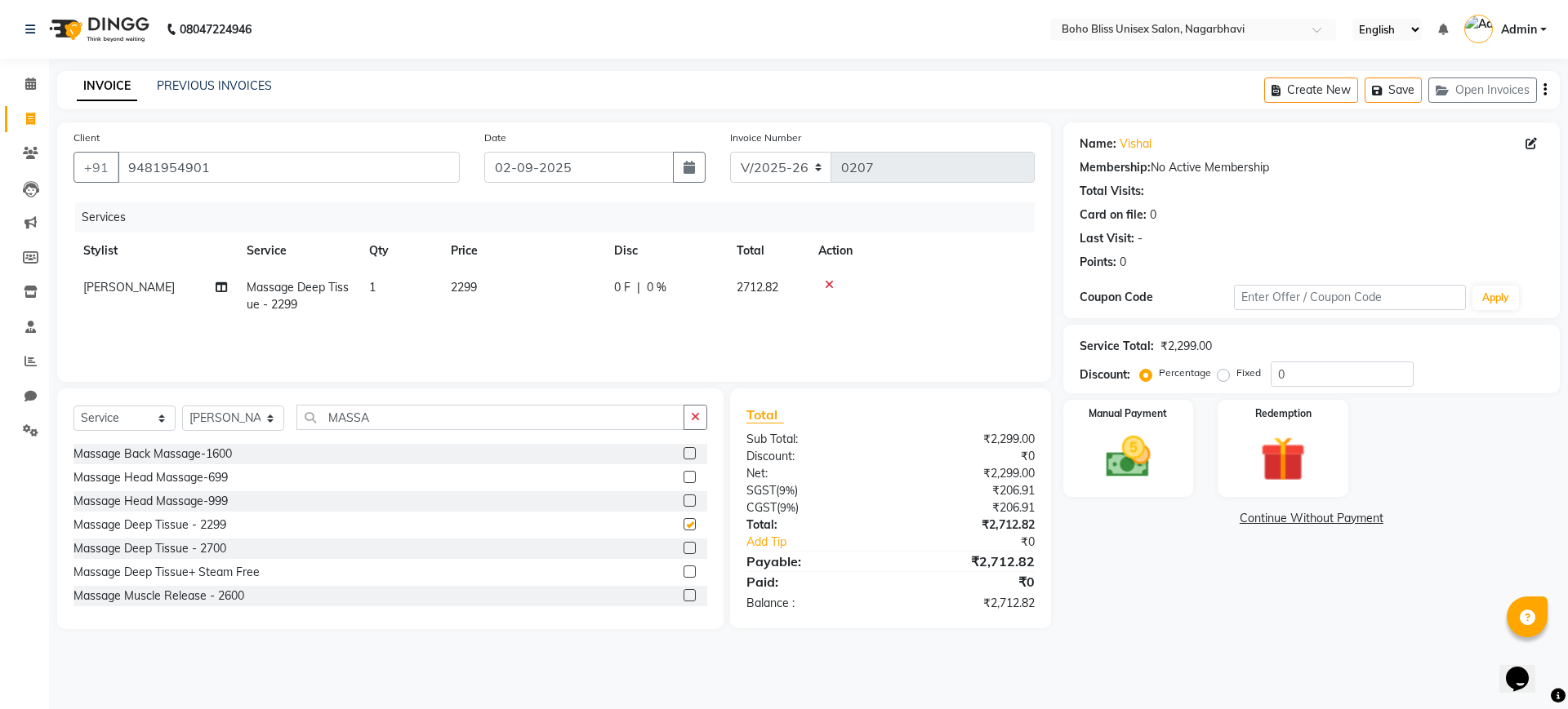
checkbox input "false"
click at [652, 286] on span "0 %" at bounding box center [657, 287] width 20 height 17
select select "82778"
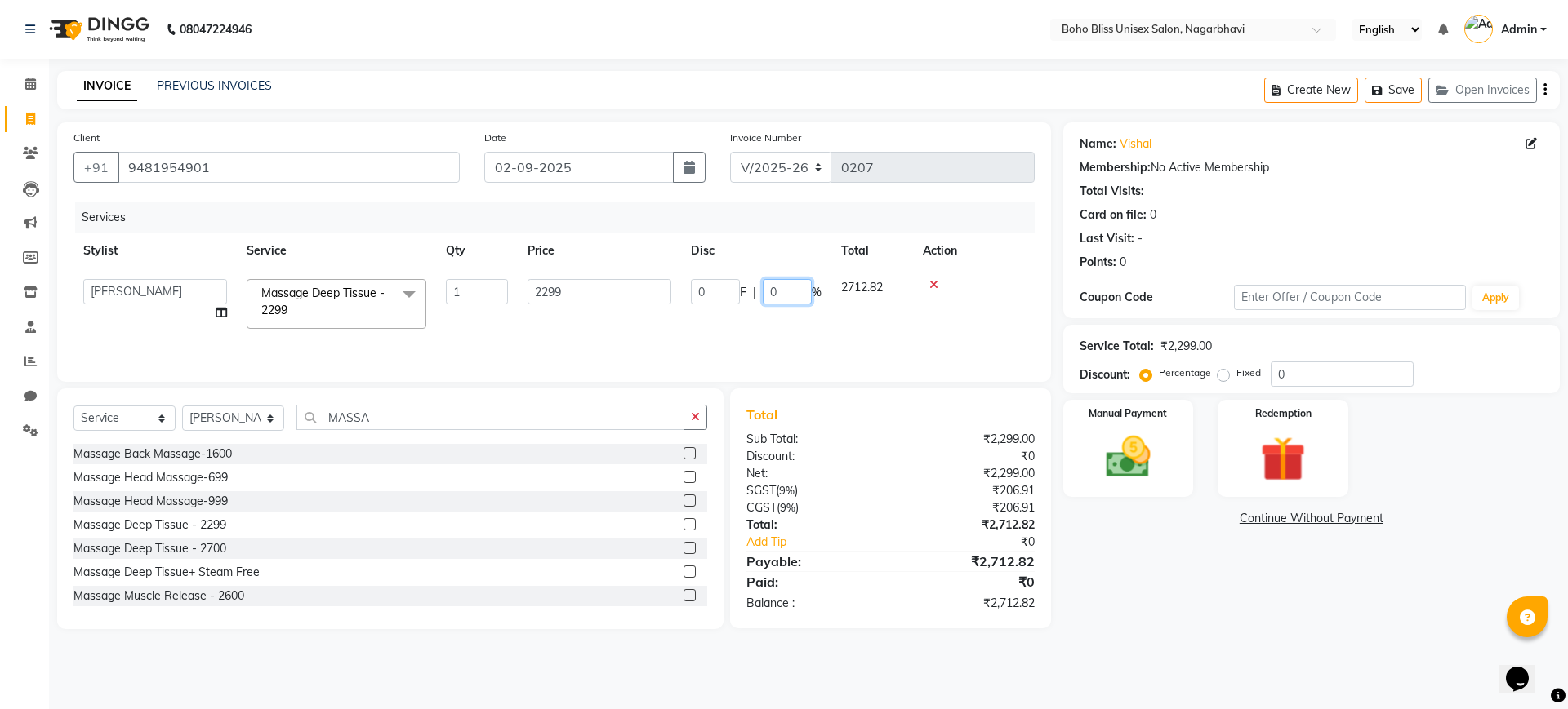
click at [785, 299] on input "0" at bounding box center [787, 292] width 49 height 26
type input "30"
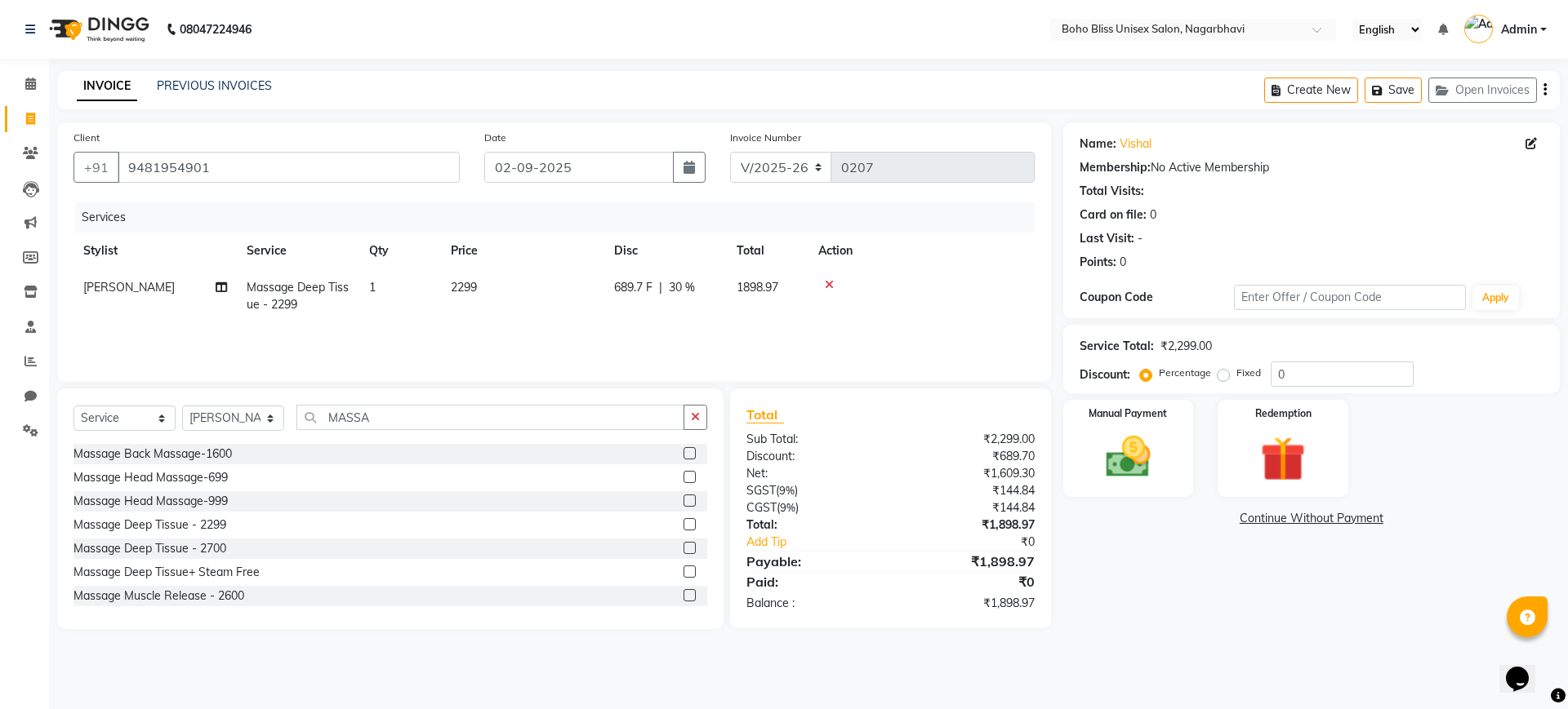
click at [1221, 583] on div "Name: Vishal Membership: No Active Membership Total Visits: Card on file: 0 Las…" at bounding box center [1317, 375] width 509 height 507
click at [1547, 87] on div "Create New Save Open Invoices" at bounding box center [1411, 90] width 295 height 39
click at [1543, 87] on button "button" at bounding box center [1544, 90] width 3 height 39
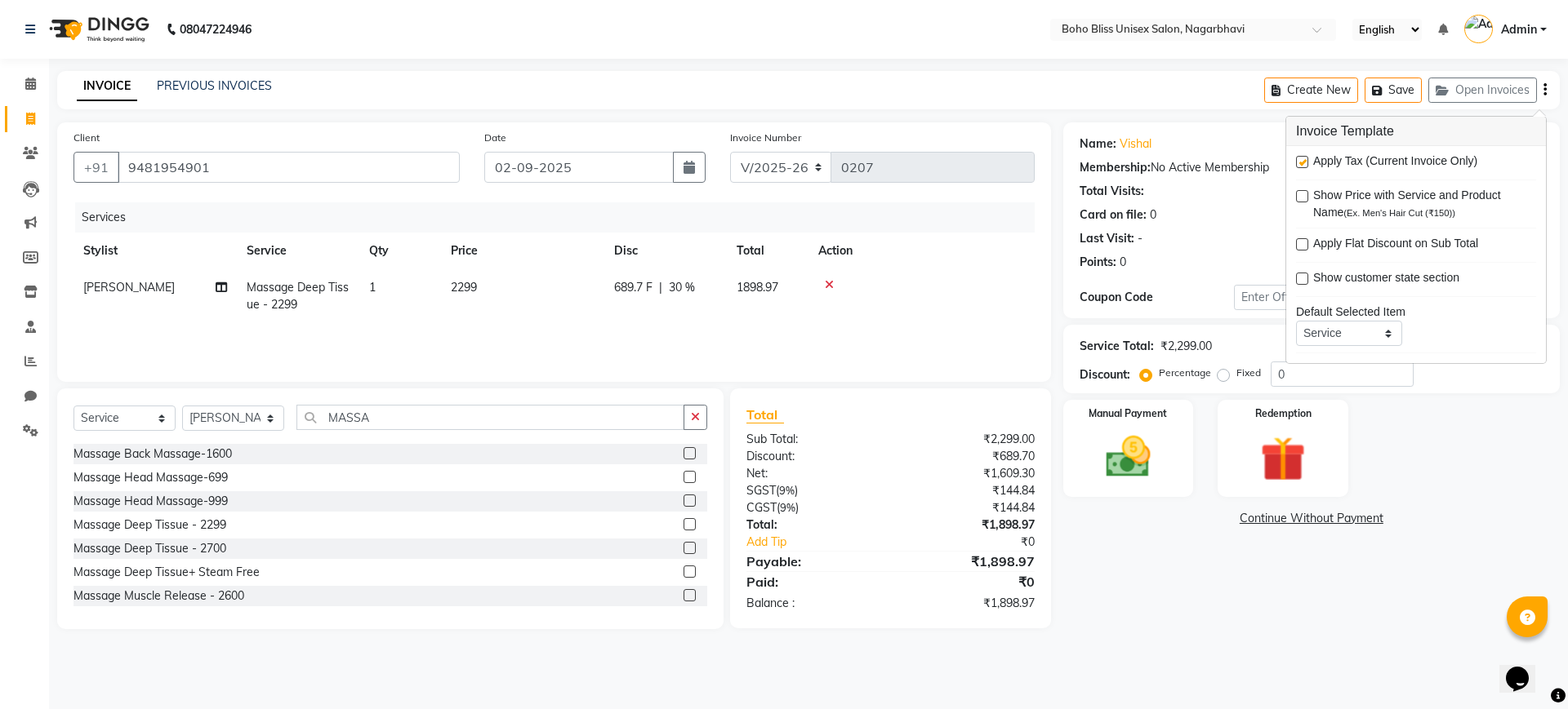
click at [1160, 237] on div "Last Visit: -" at bounding box center [1311, 238] width 463 height 17
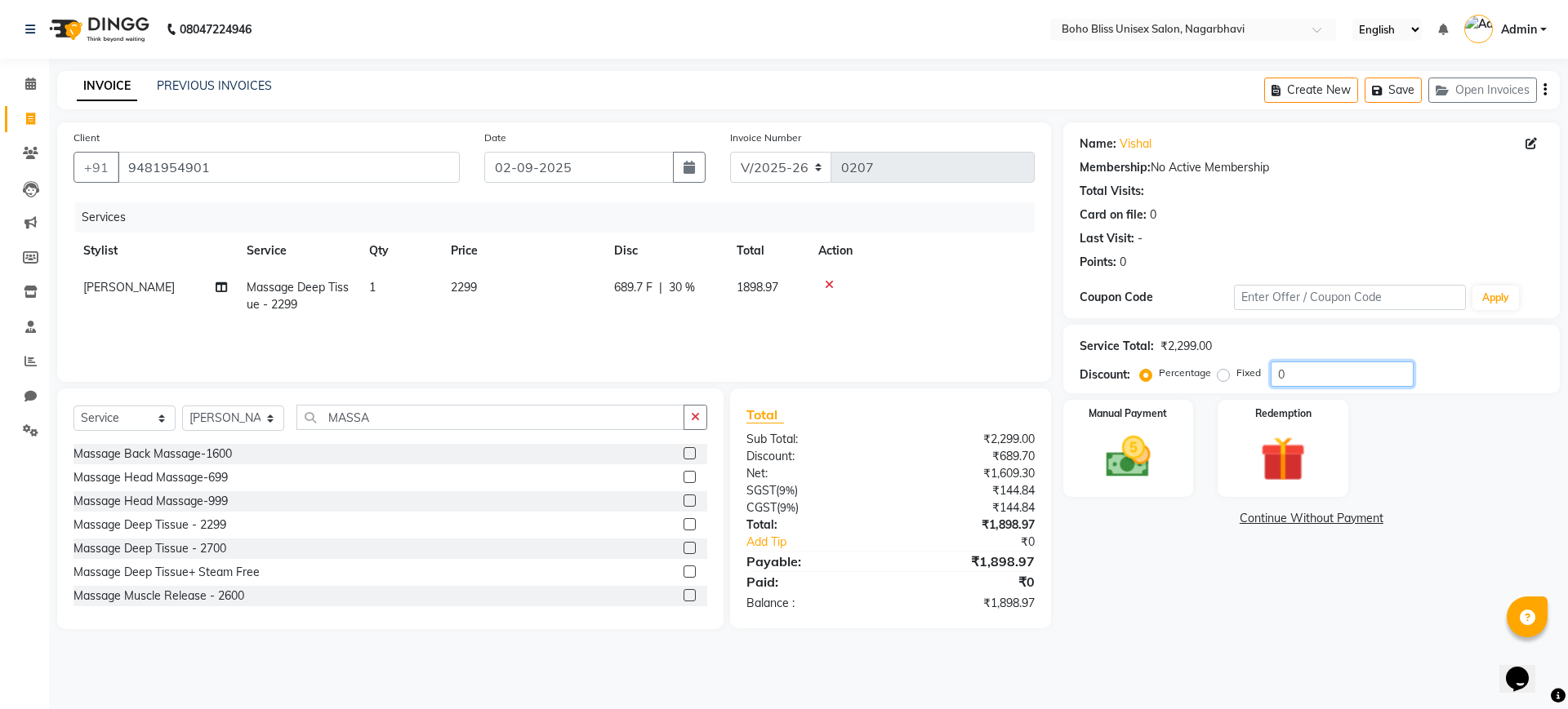
click at [1293, 376] on input "0" at bounding box center [1342, 374] width 143 height 26
click at [1282, 329] on div "Service Total: ₹2,299.00 Discount: Percentage Fixed 0" at bounding box center [1311, 358] width 496 height 68
click at [31, 88] on icon at bounding box center [31, 84] width 11 height 12
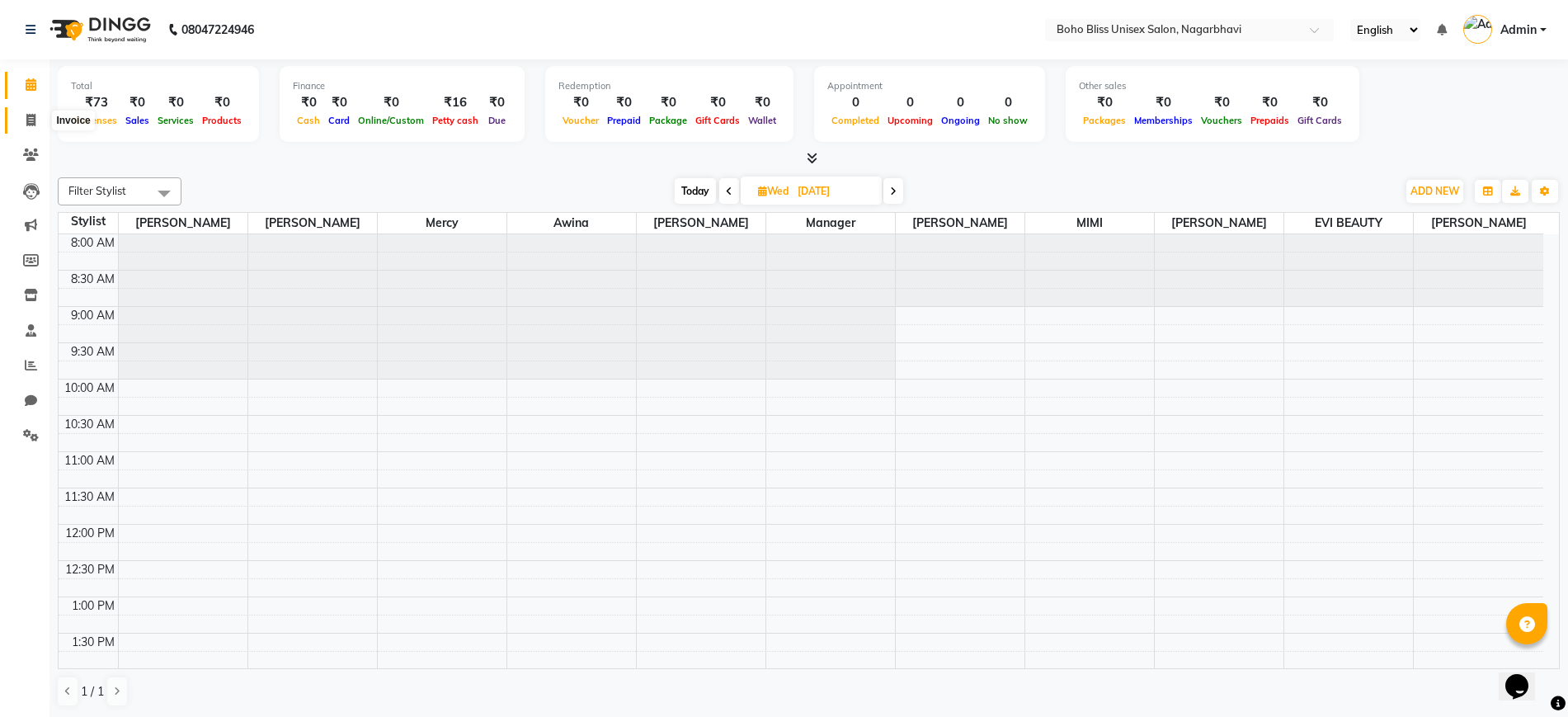
click at [29, 125] on icon at bounding box center [30, 120] width 9 height 12
select select "8370"
select select "service"
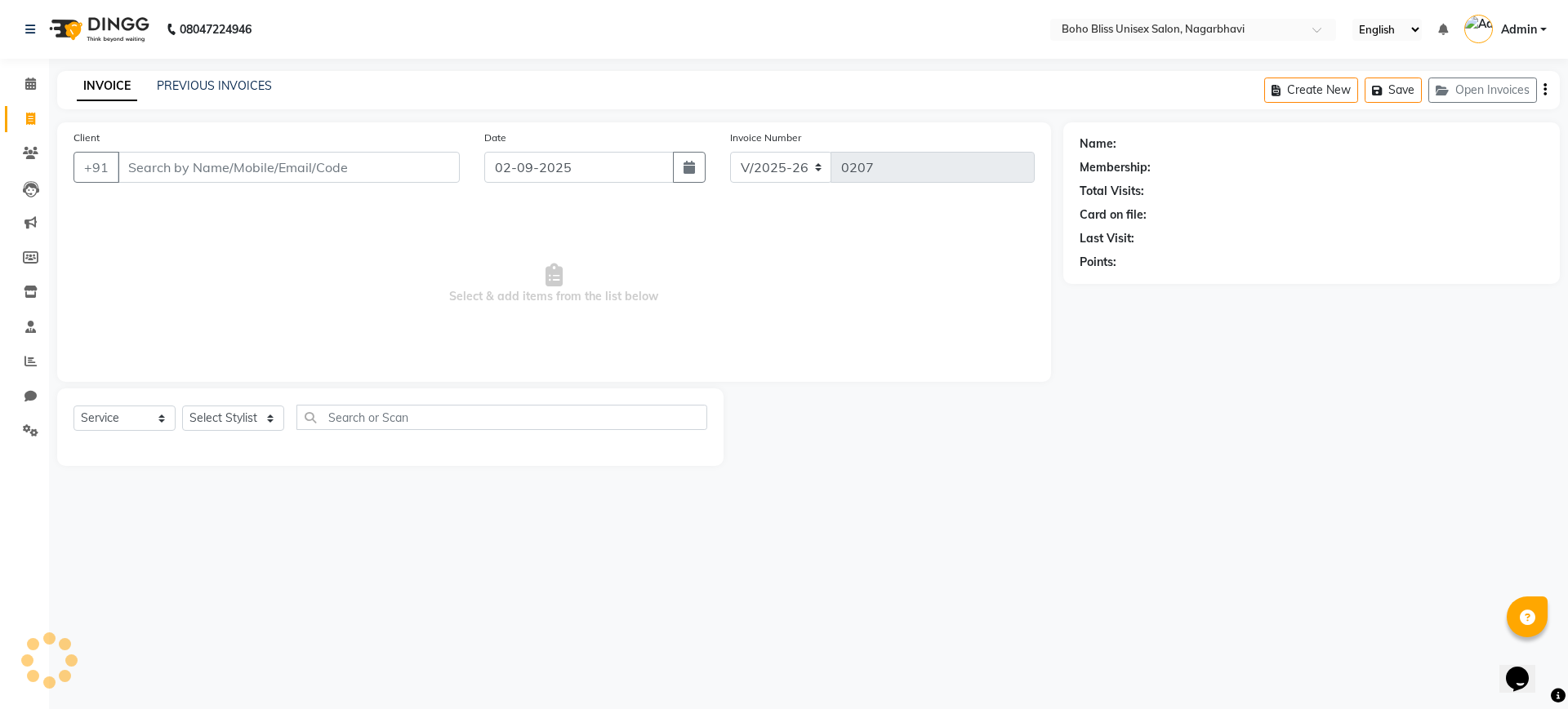
type input "9"
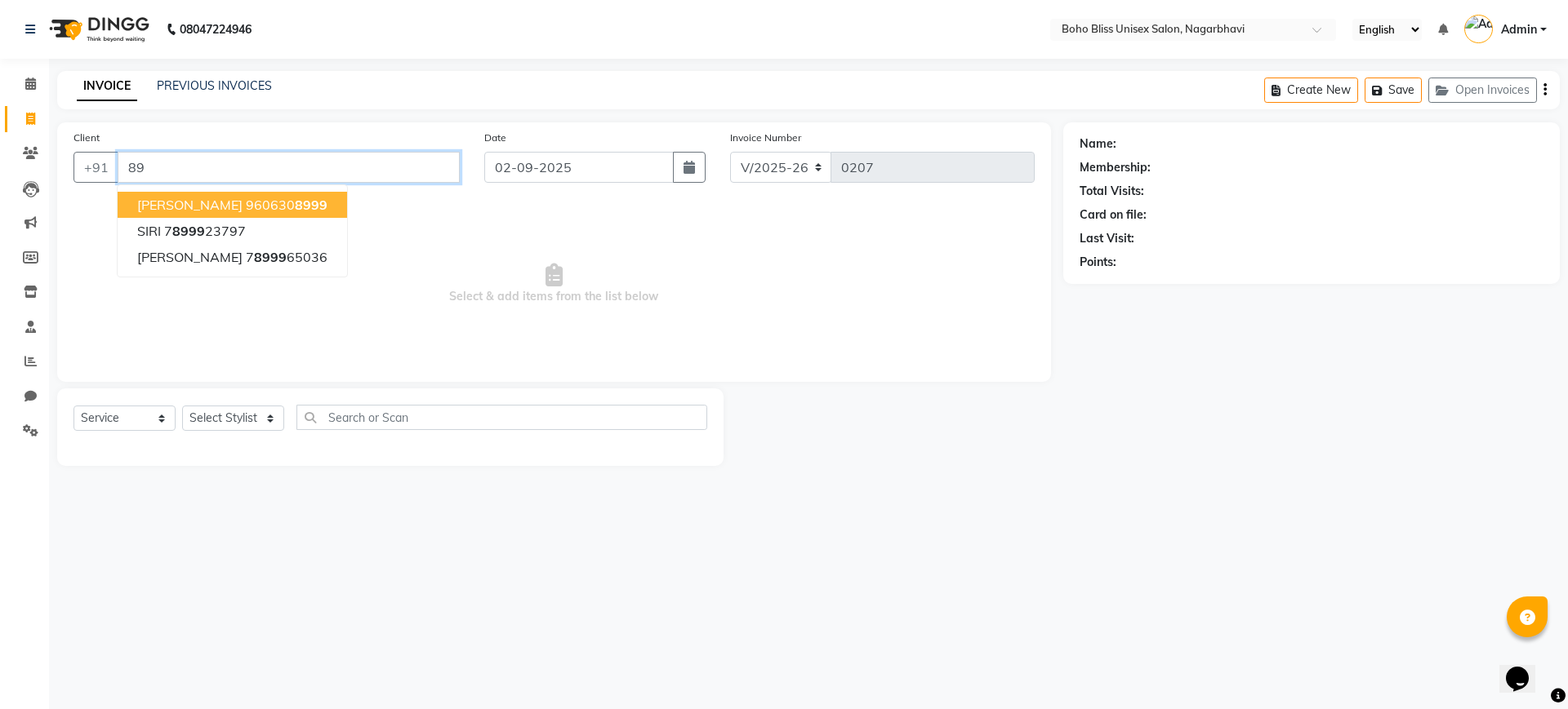
type input "8"
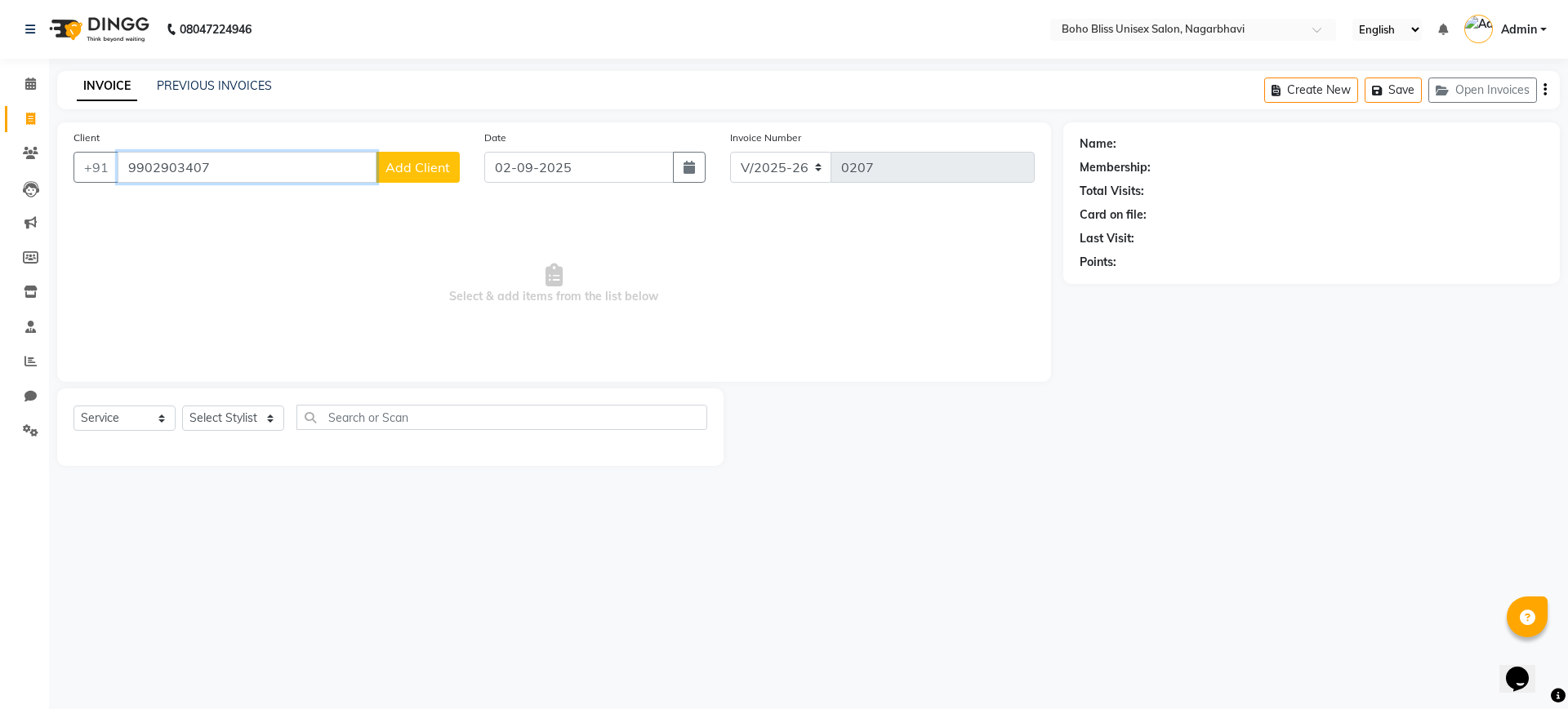
type input "9902903407"
click at [416, 162] on span "Add Client" at bounding box center [417, 167] width 64 height 17
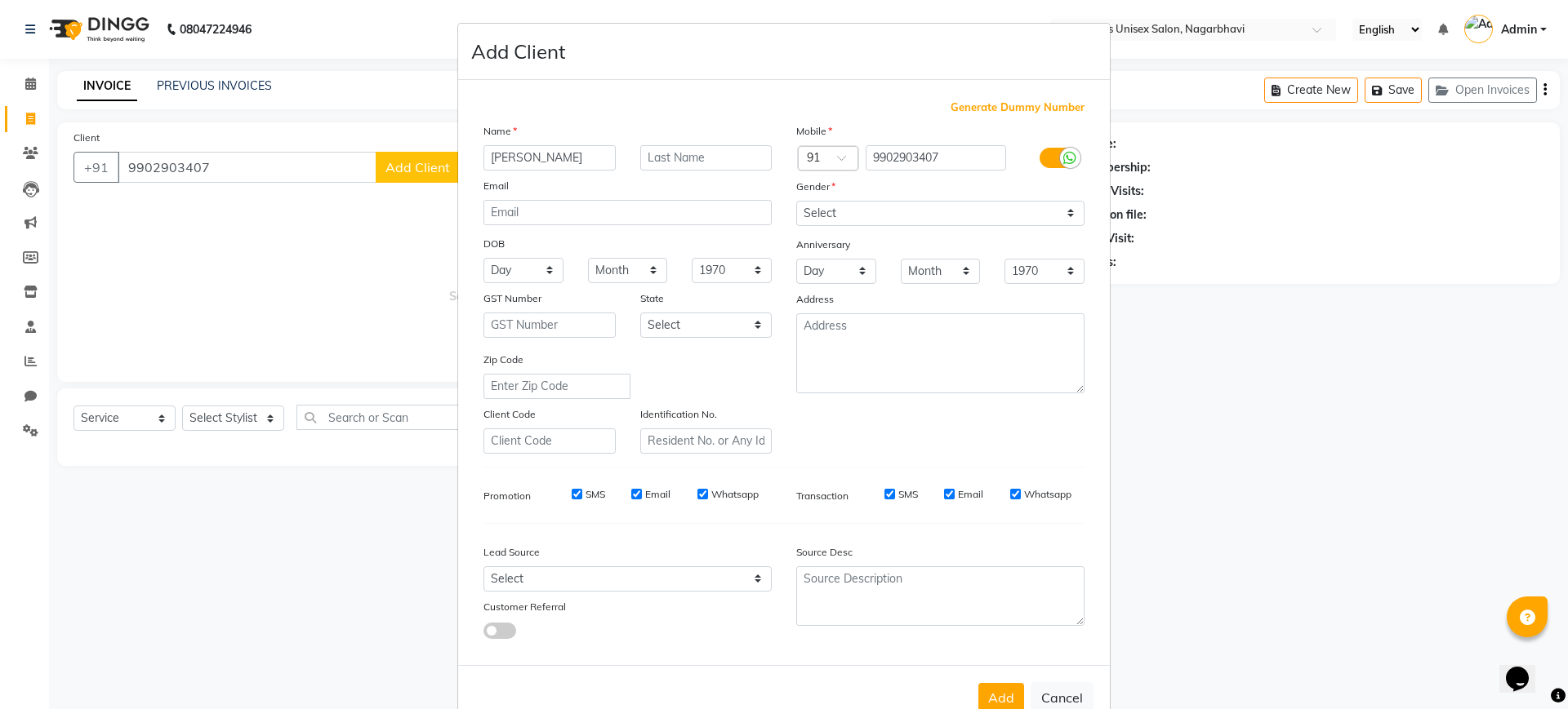
type input "[PERSON_NAME]"
click at [830, 214] on select "Select [DEMOGRAPHIC_DATA] [DEMOGRAPHIC_DATA] Other Prefer Not To Say" at bounding box center [941, 213] width 289 height 26
select select "[DEMOGRAPHIC_DATA]"
click at [796, 200] on select "Select [DEMOGRAPHIC_DATA] [DEMOGRAPHIC_DATA] Other Prefer Not To Say" at bounding box center [941, 213] width 289 height 26
click at [1001, 693] on button "Add" at bounding box center [1001, 698] width 45 height 30
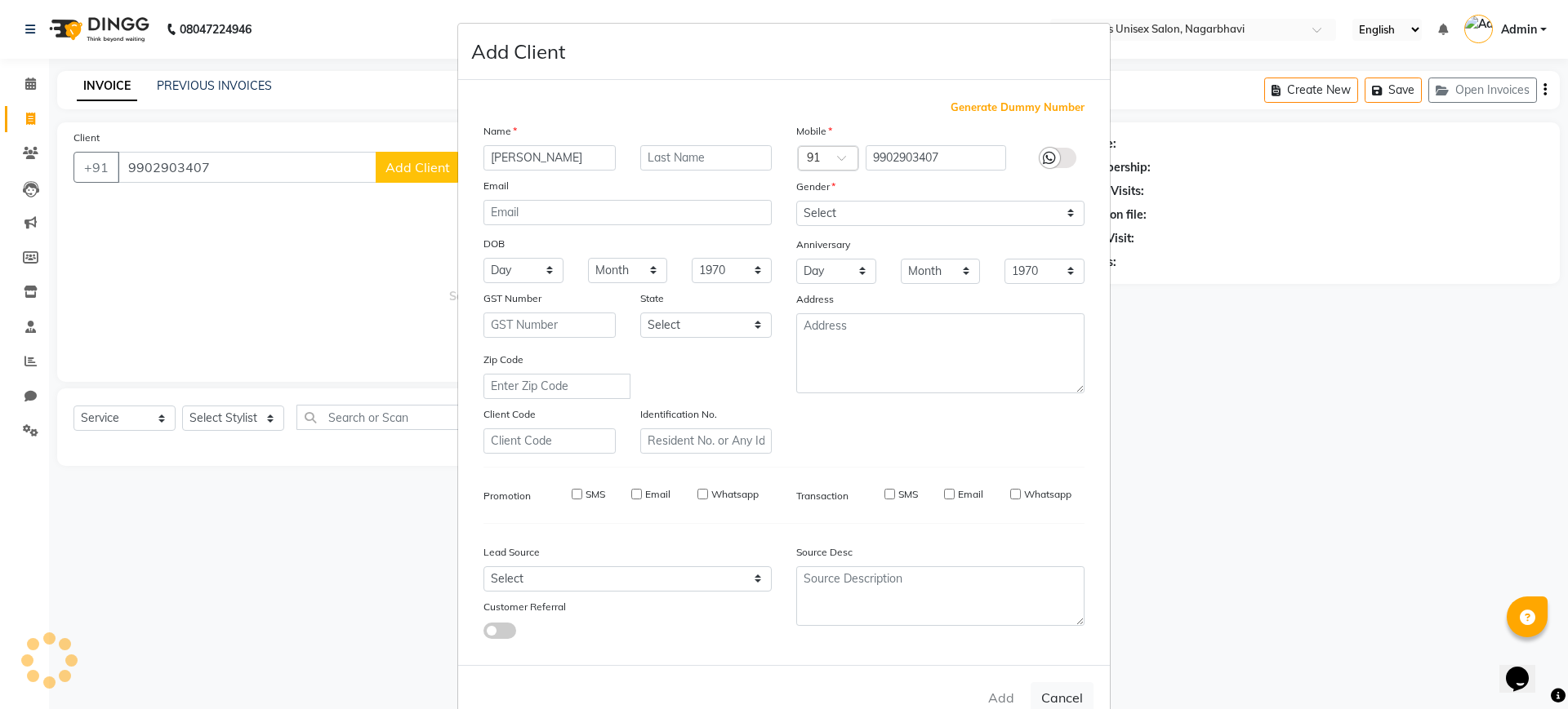
select select
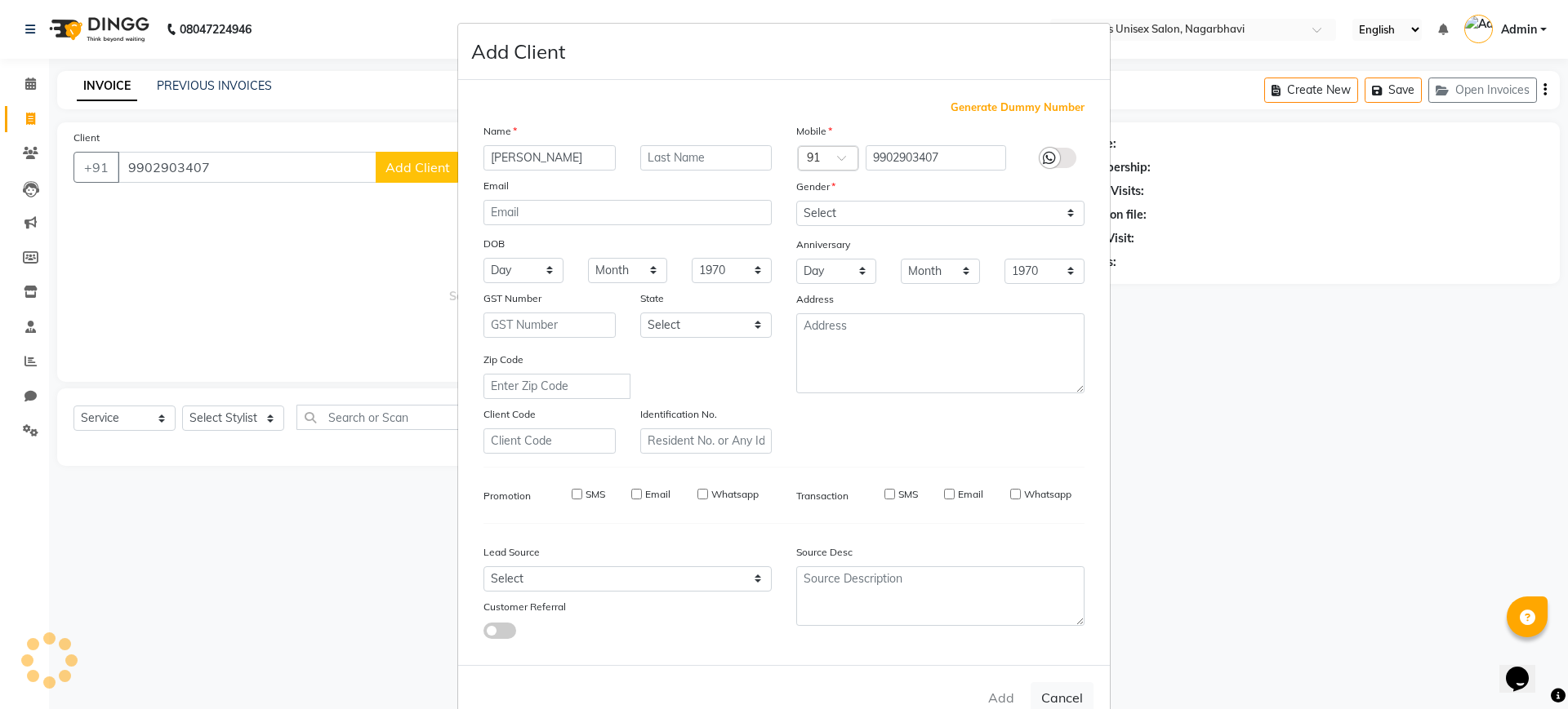
select select
checkbox input "false"
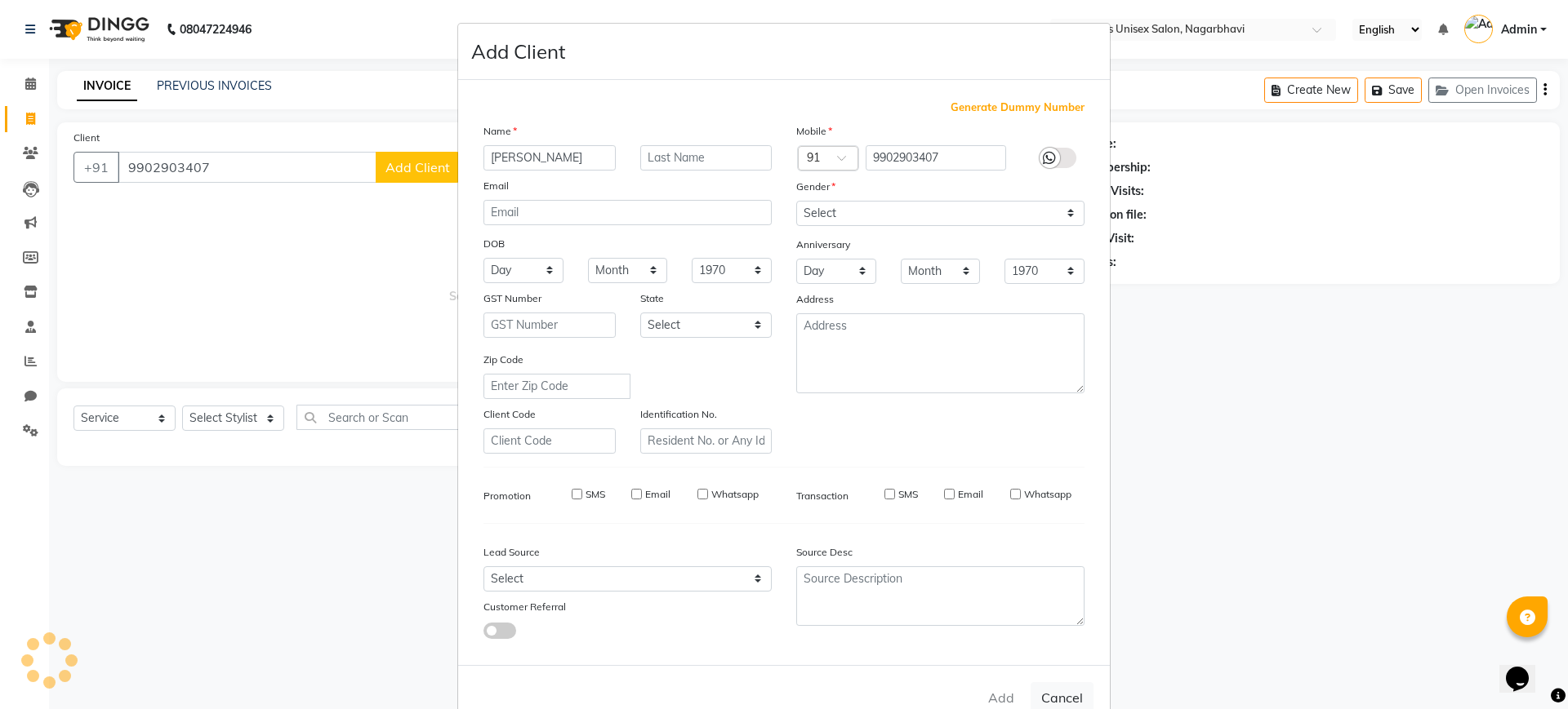
checkbox input "false"
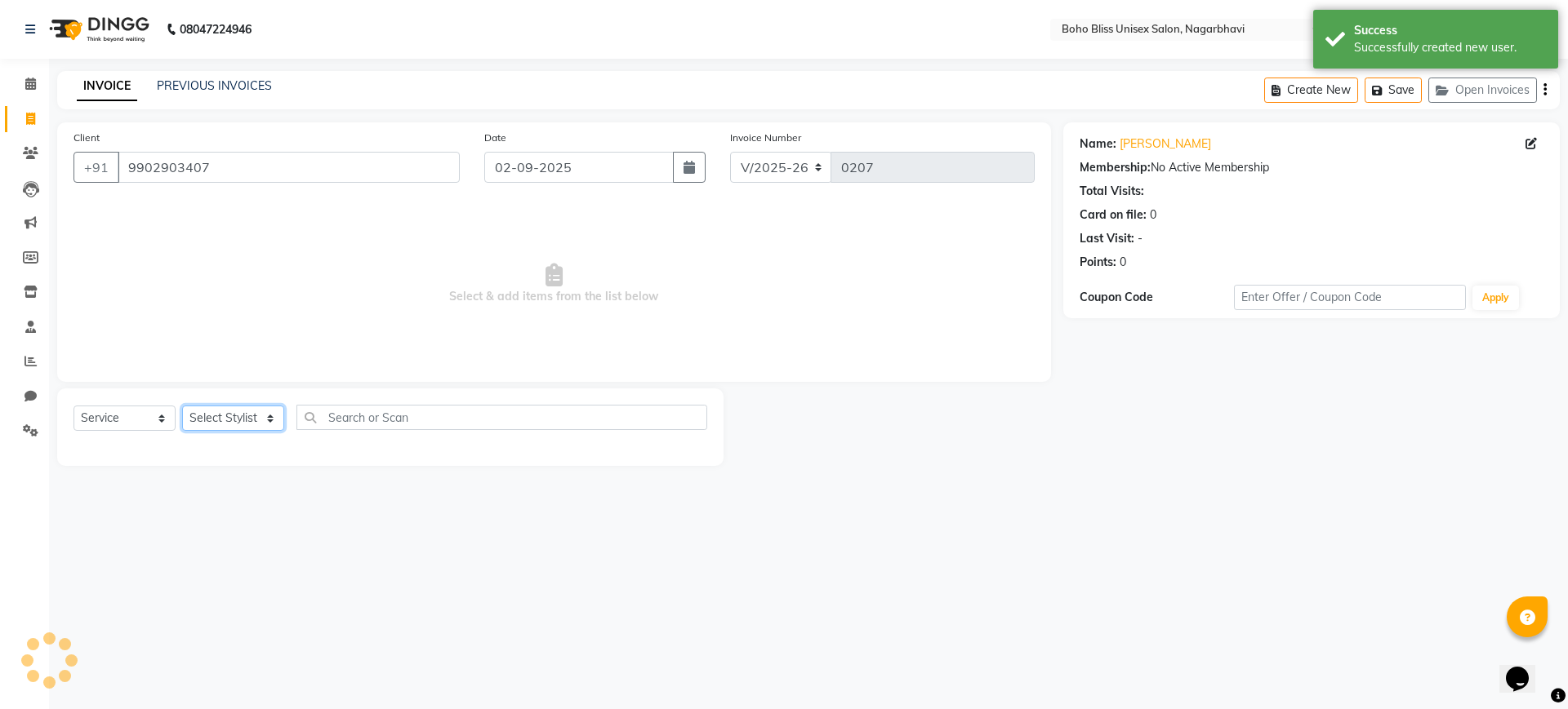
click at [233, 412] on select "Select Stylist [PERSON_NAME] Awina EVI BEAUTY [PERSON_NAME] Front Desk [PERSON_…" at bounding box center [232, 419] width 102 height 26
select select "81101"
click at [182, 406] on select "Select Stylist [PERSON_NAME] Awina EVI BEAUTY [PERSON_NAME] Front Desk [PERSON_…" at bounding box center [232, 419] width 102 height 26
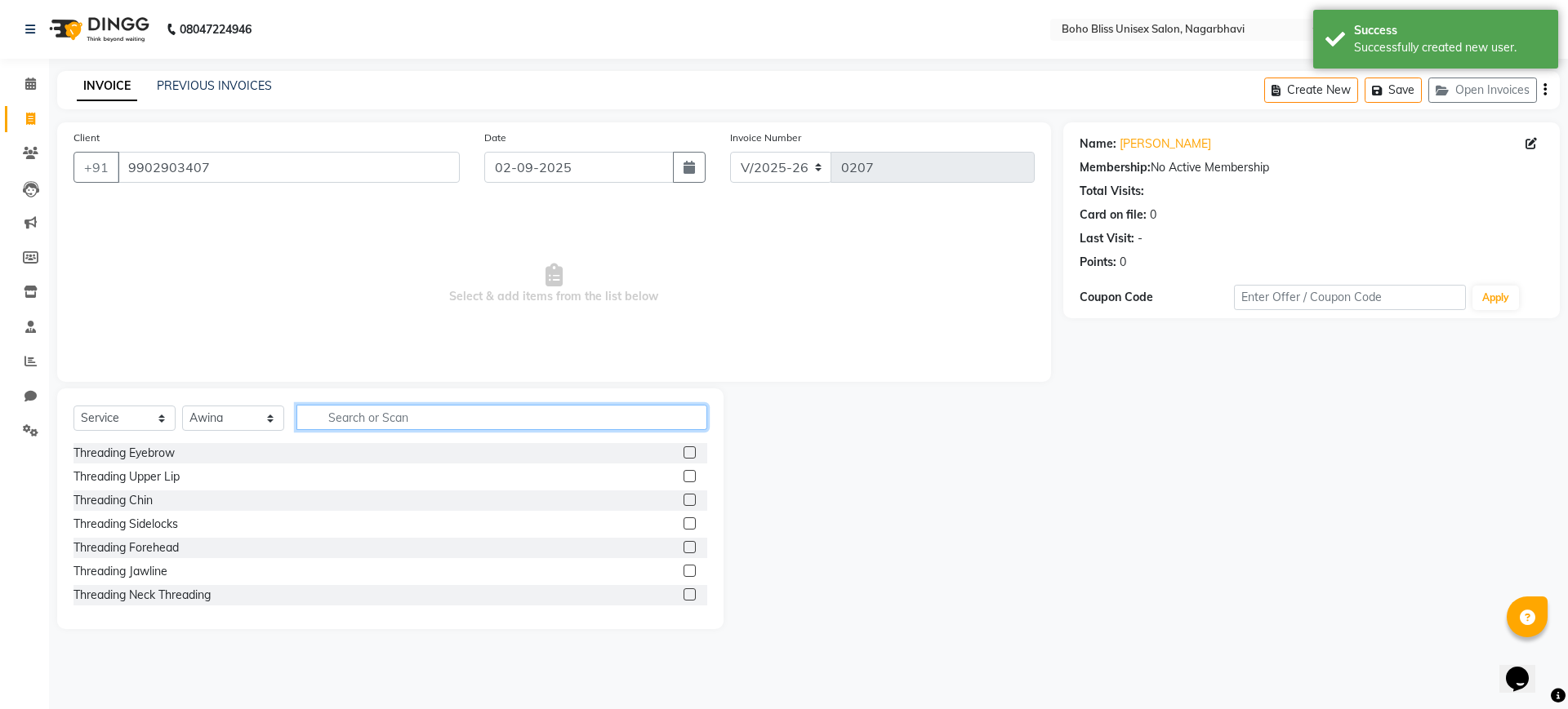
click at [414, 417] on input "text" at bounding box center [502, 418] width 411 height 26
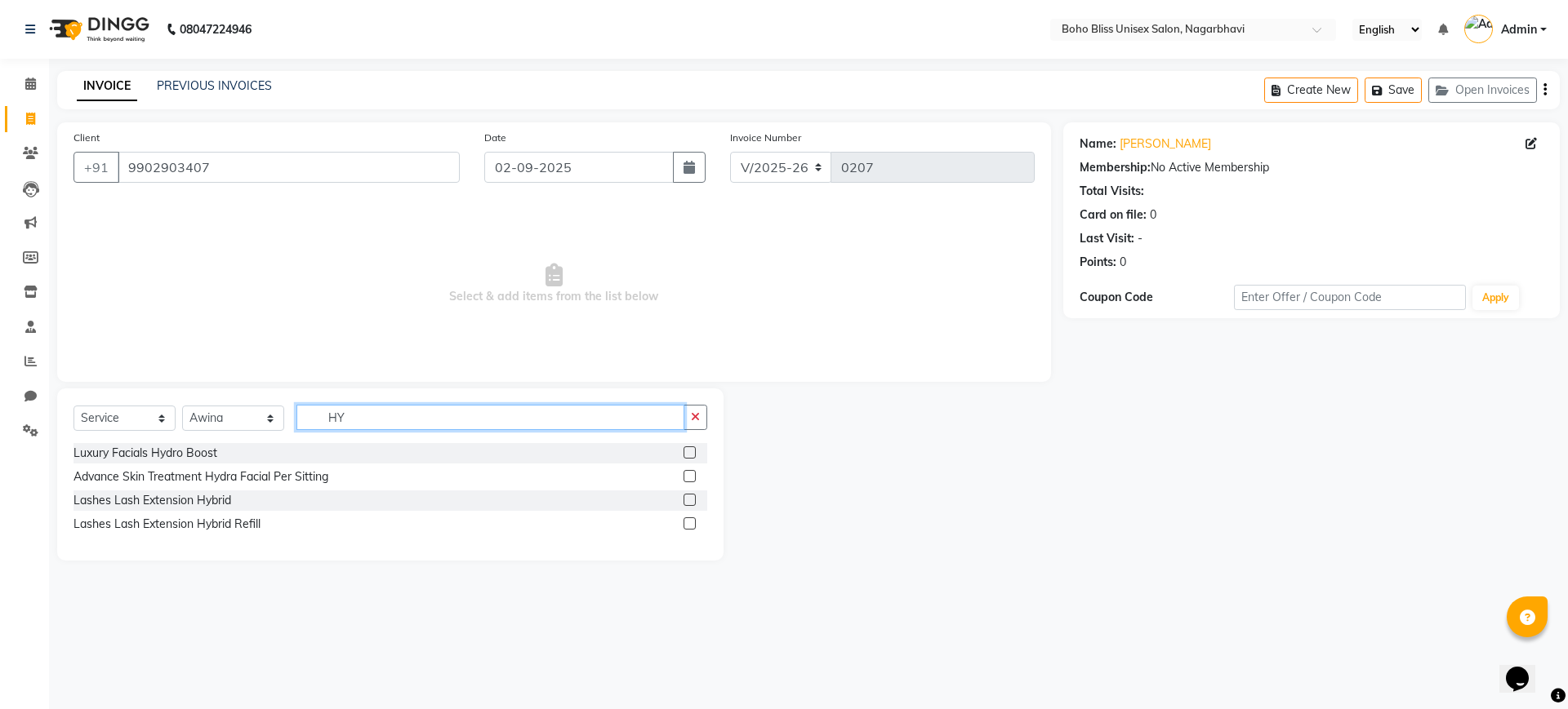
type input "HY"
click at [688, 475] on label at bounding box center [690, 476] width 12 height 12
click at [688, 475] on input "checkbox" at bounding box center [689, 477] width 11 height 11
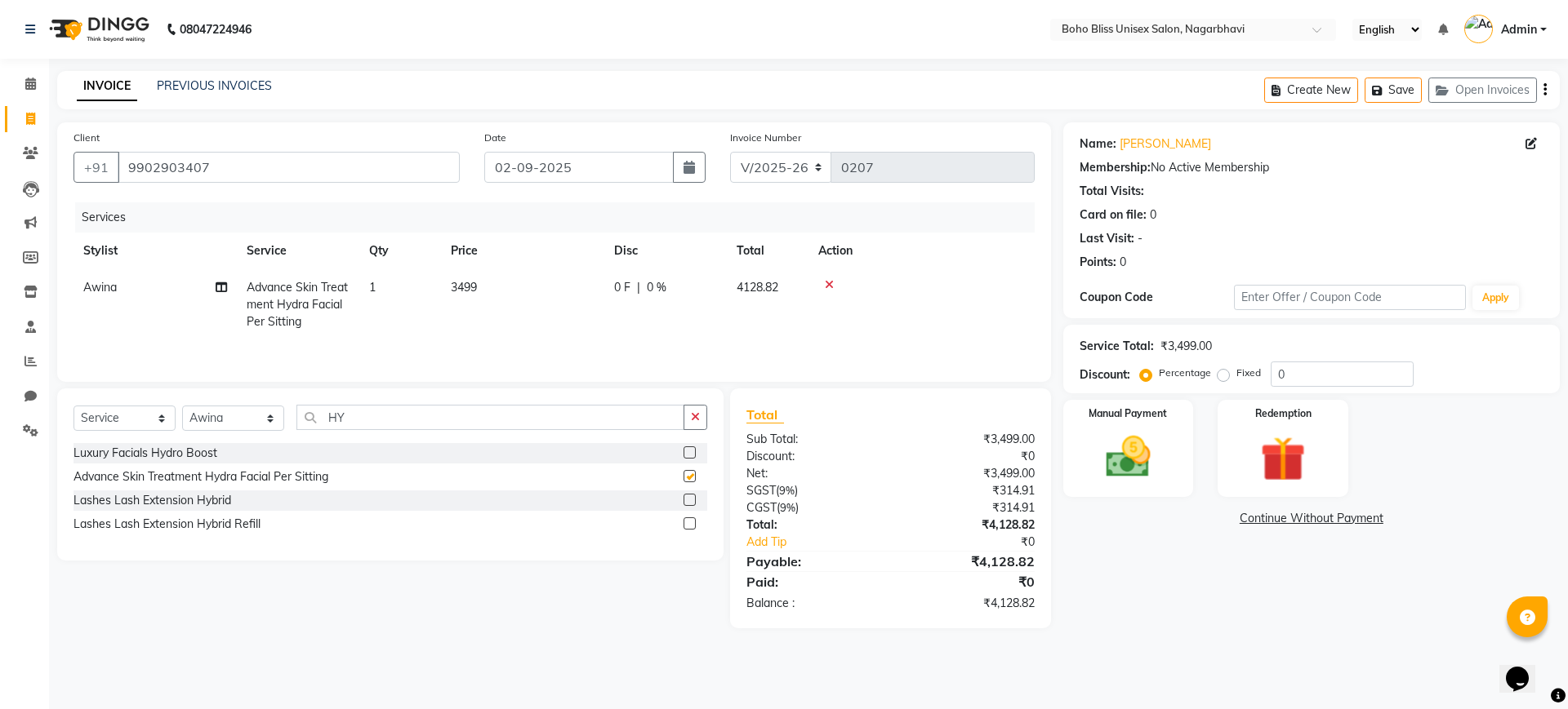
checkbox input "false"
click at [653, 284] on span "0 %" at bounding box center [657, 287] width 20 height 17
select select "81101"
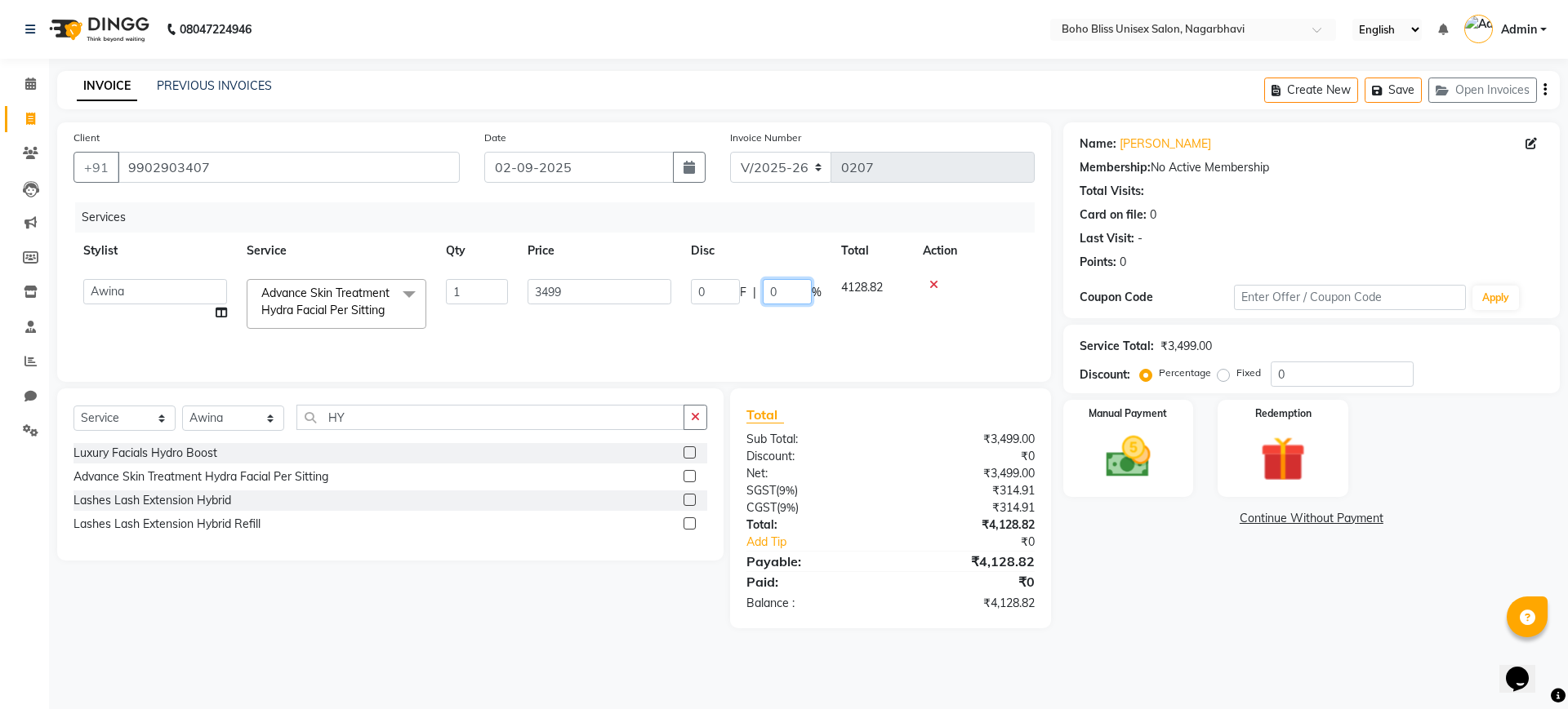
click at [784, 284] on input "0" at bounding box center [787, 292] width 49 height 26
type input "50"
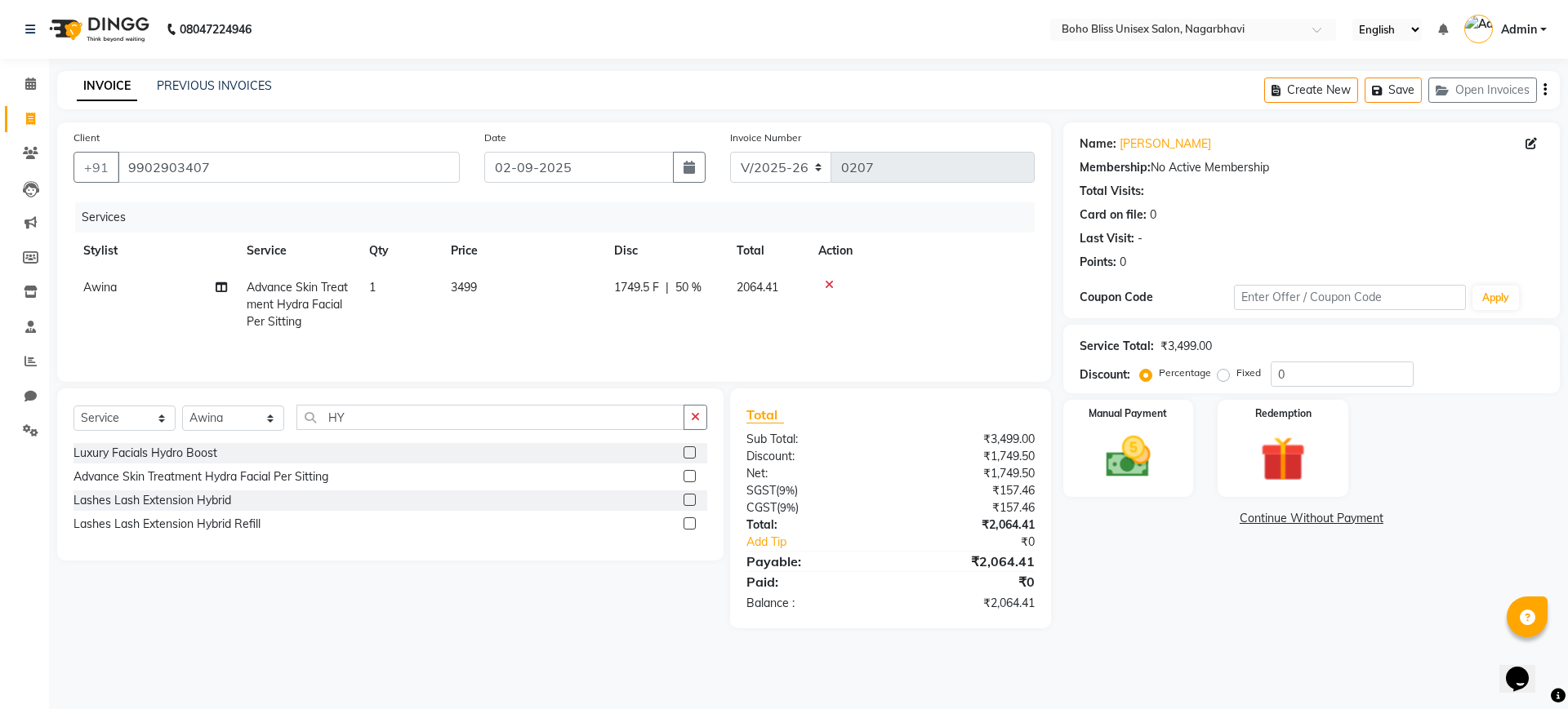
click at [1301, 621] on div "Name: [PERSON_NAME] Membership: No Active Membership Total Visits: Card on file…" at bounding box center [1317, 375] width 509 height 506
click at [1119, 454] on img at bounding box center [1127, 457] width 76 height 54
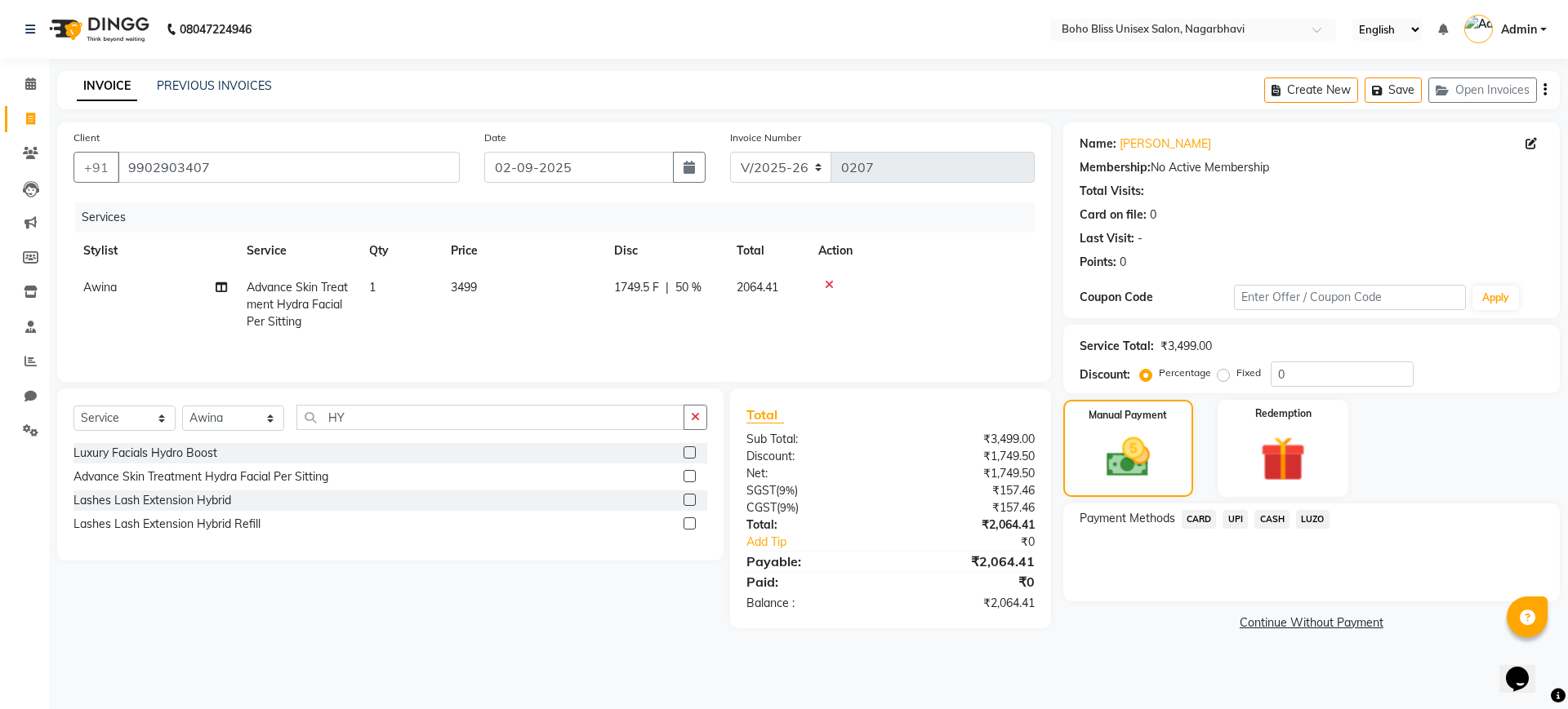
click at [1238, 520] on span "UPI" at bounding box center [1235, 519] width 26 height 19
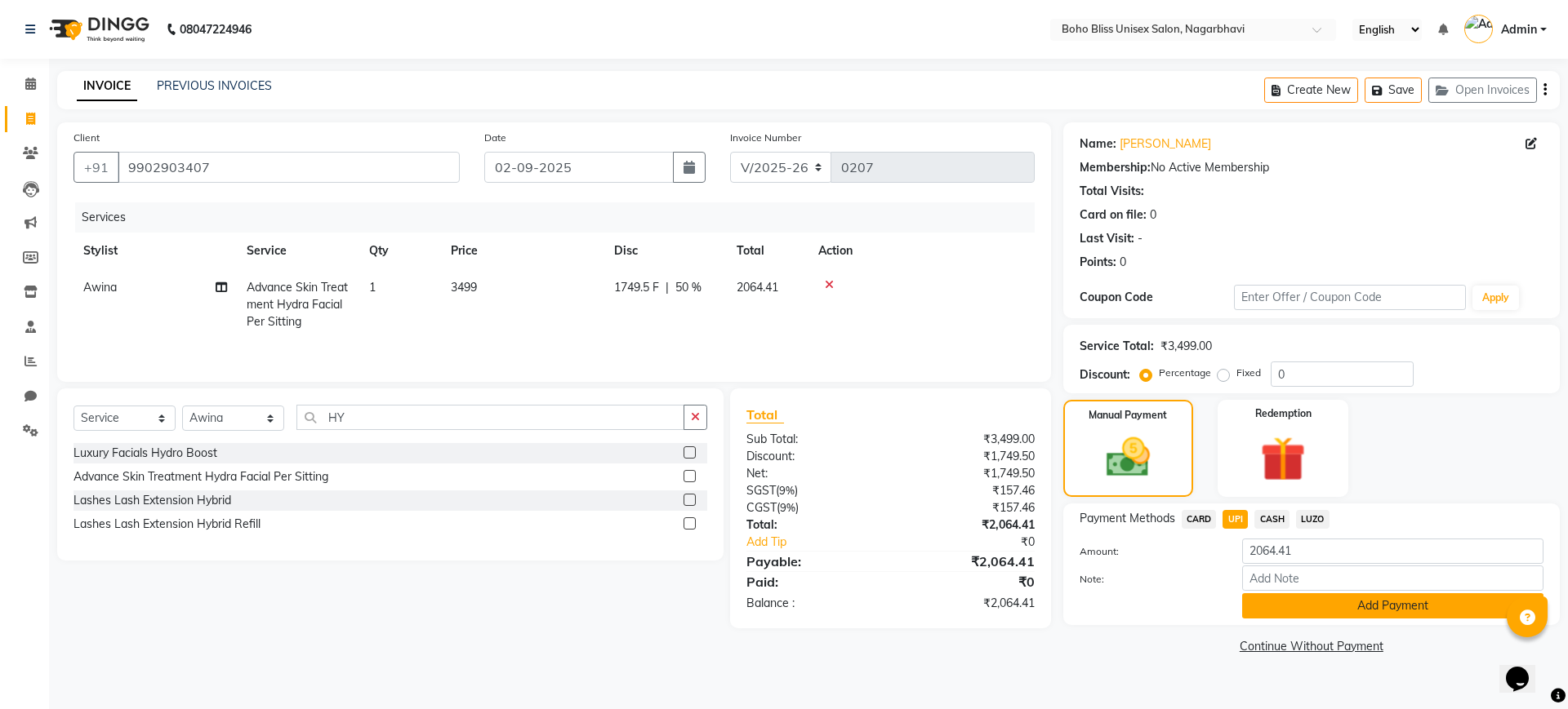
click at [1332, 608] on button "Add Payment" at bounding box center [1392, 606] width 301 height 26
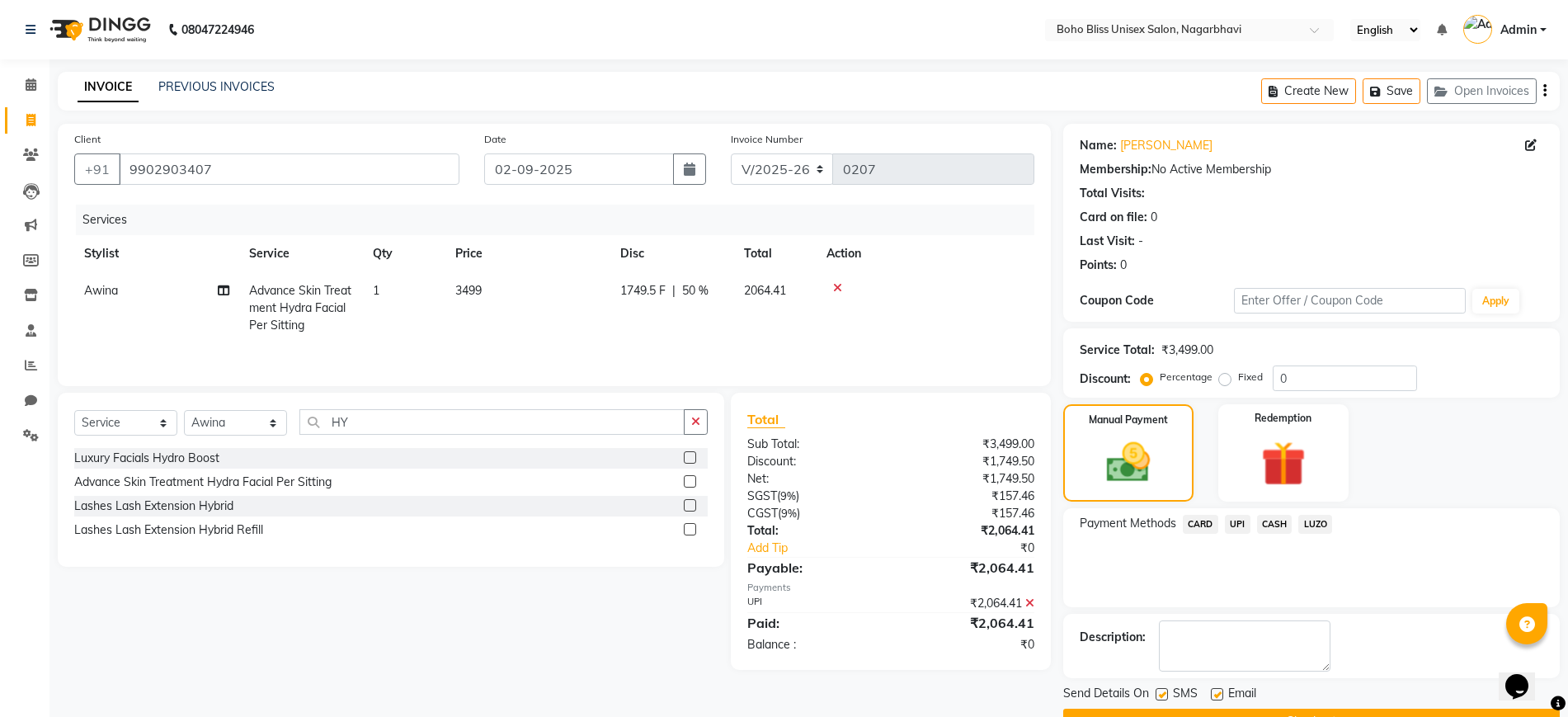
scroll to position [42, 0]
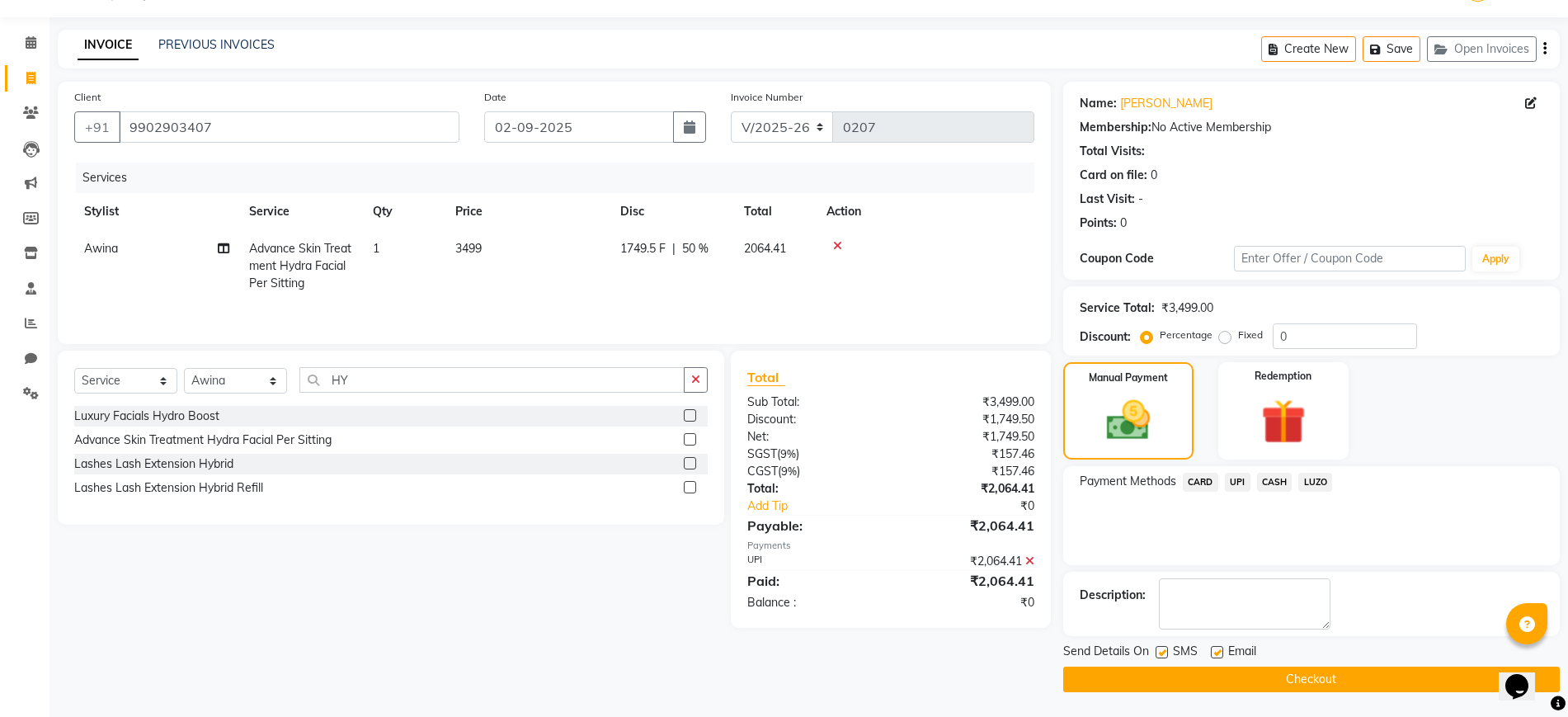
click at [1309, 680] on button "Checkout" at bounding box center [1311, 680] width 497 height 26
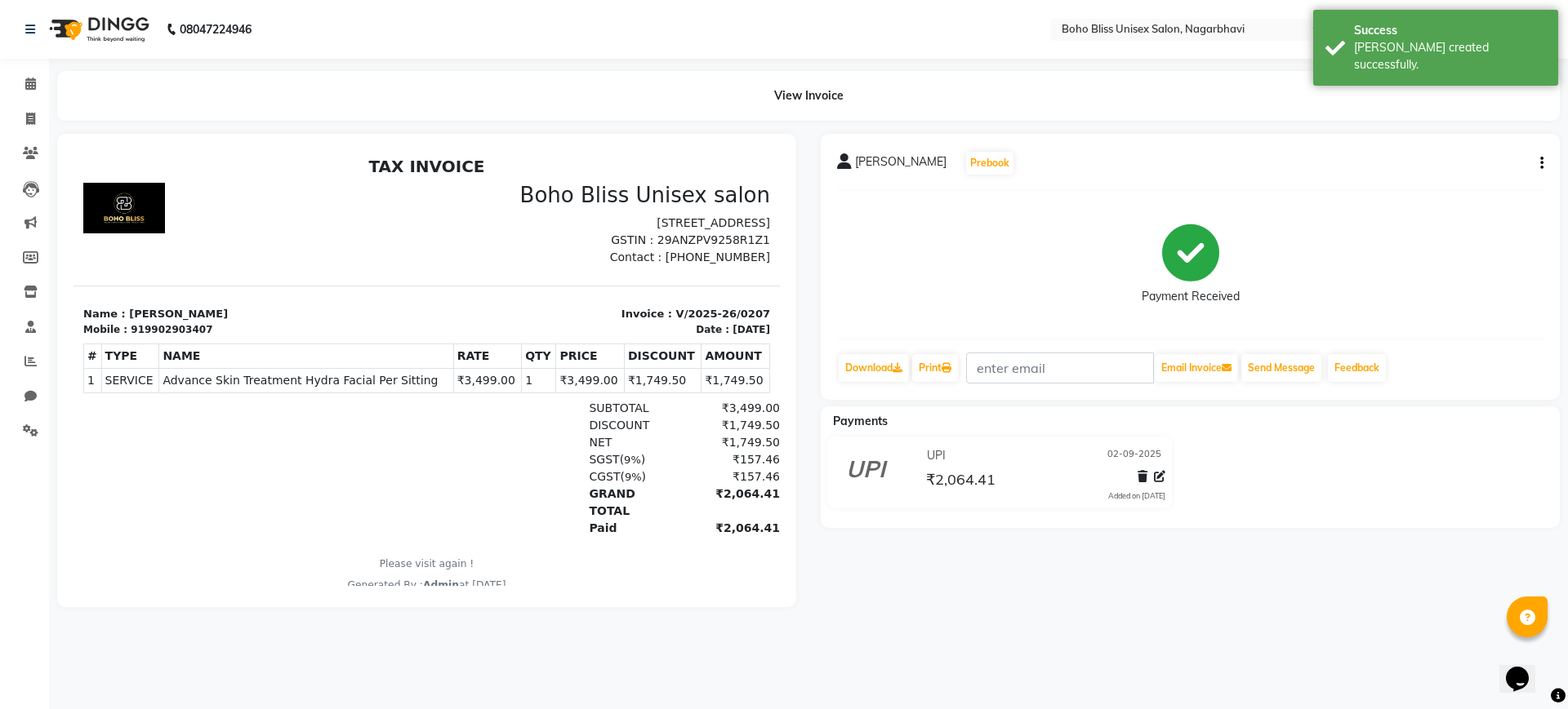
scroll to position [13, 0]
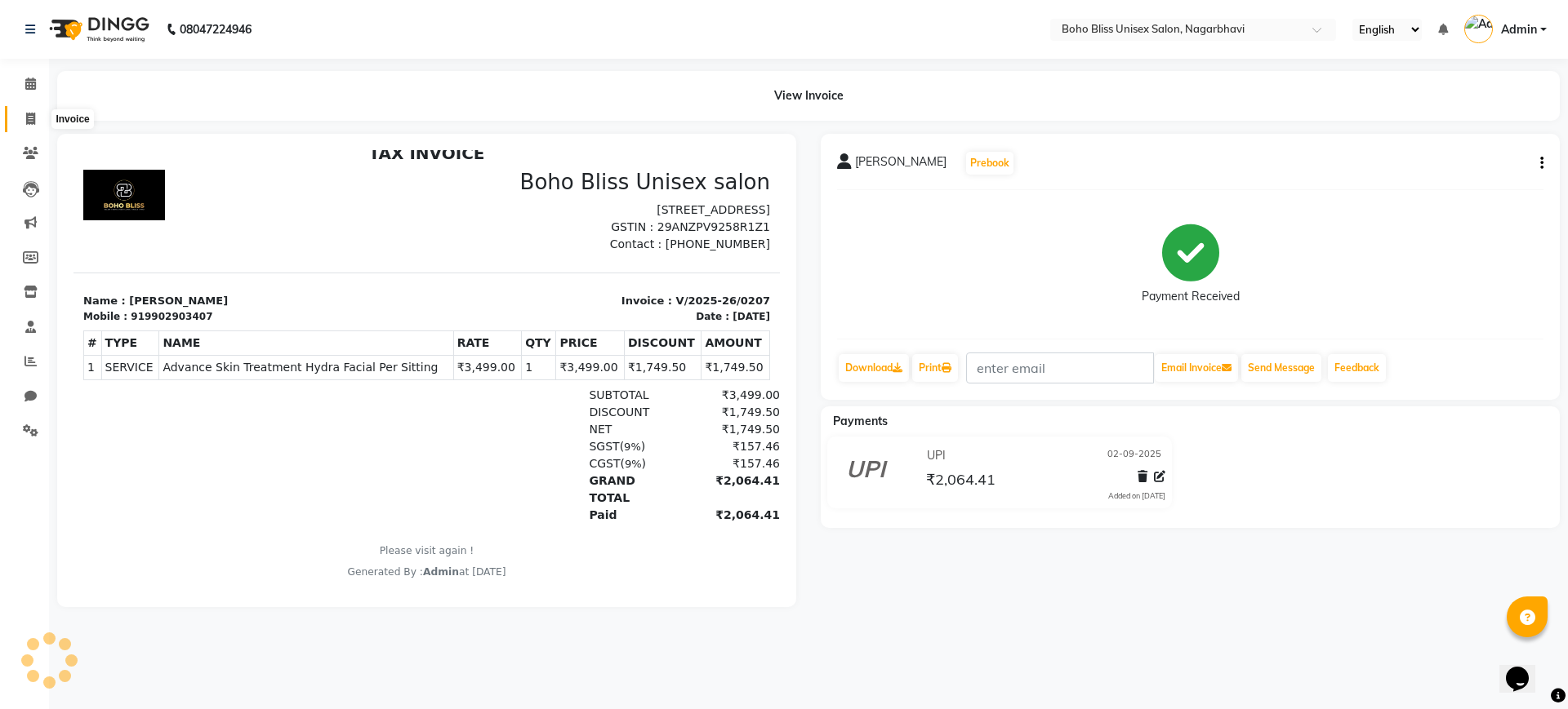
click at [31, 118] on icon at bounding box center [30, 118] width 9 height 12
select select "service"
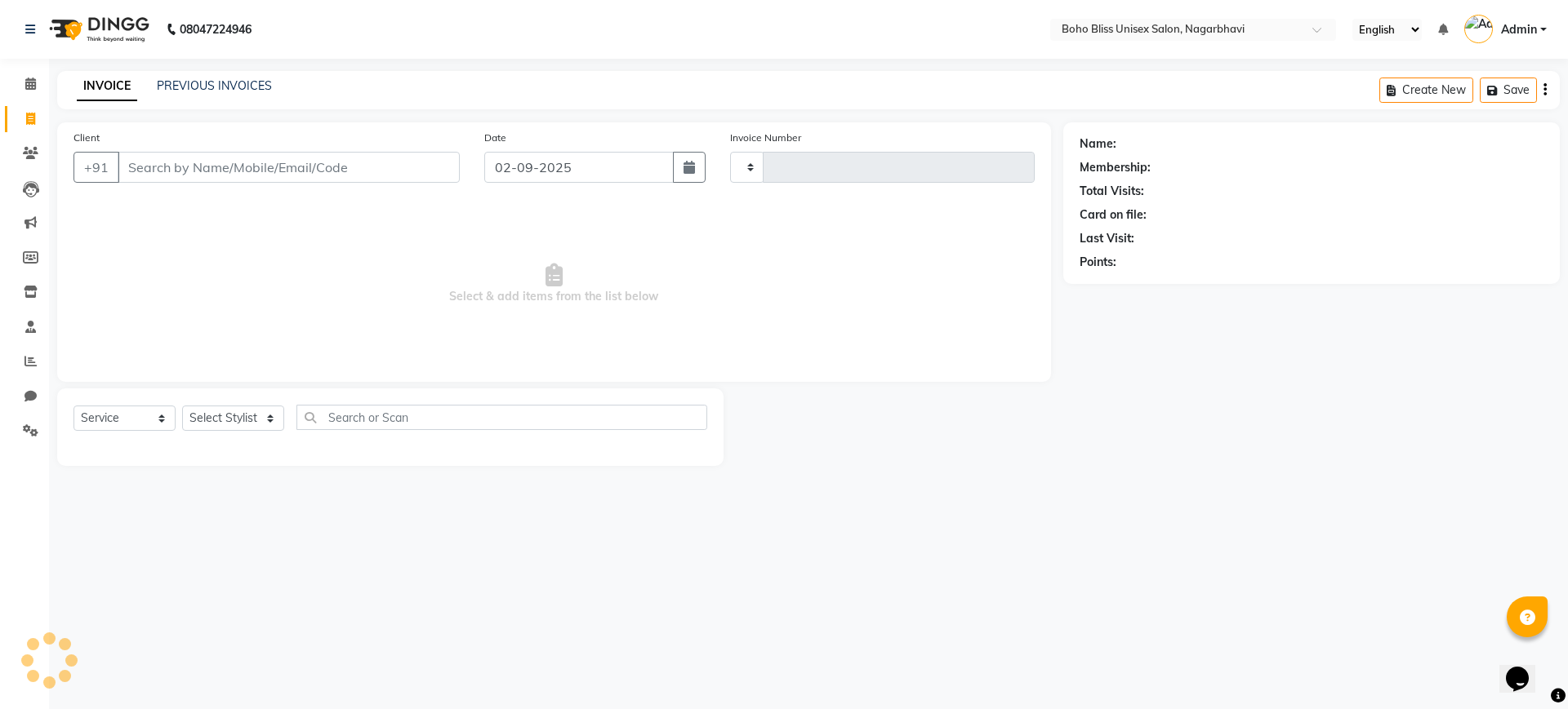
type input "0208"
select select "8370"
click at [193, 79] on link "PREVIOUS INVOICES" at bounding box center [214, 85] width 116 height 15
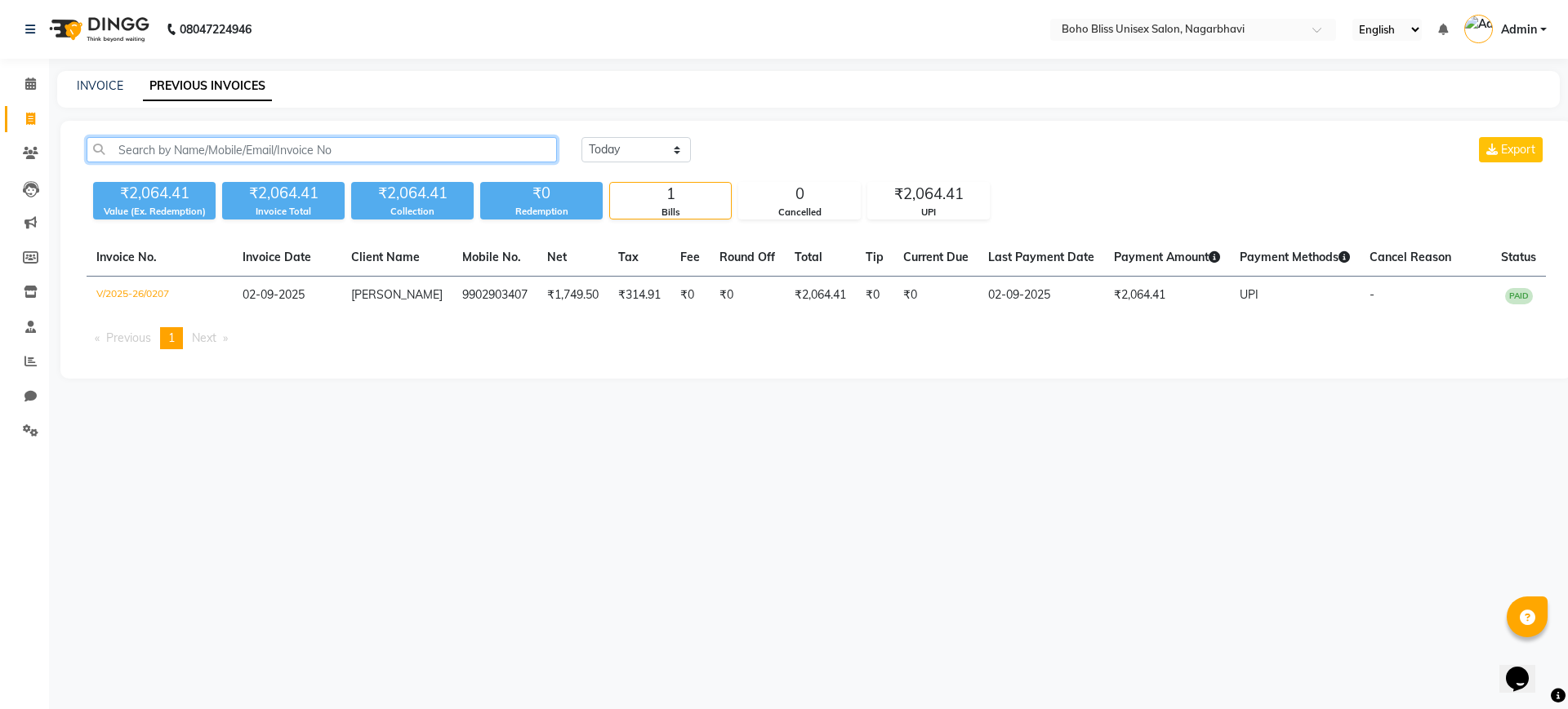
click at [203, 153] on input "text" at bounding box center [322, 150] width 470 height 26
click at [104, 86] on link "INVOICE" at bounding box center [100, 85] width 46 height 15
select select "8370"
select select "service"
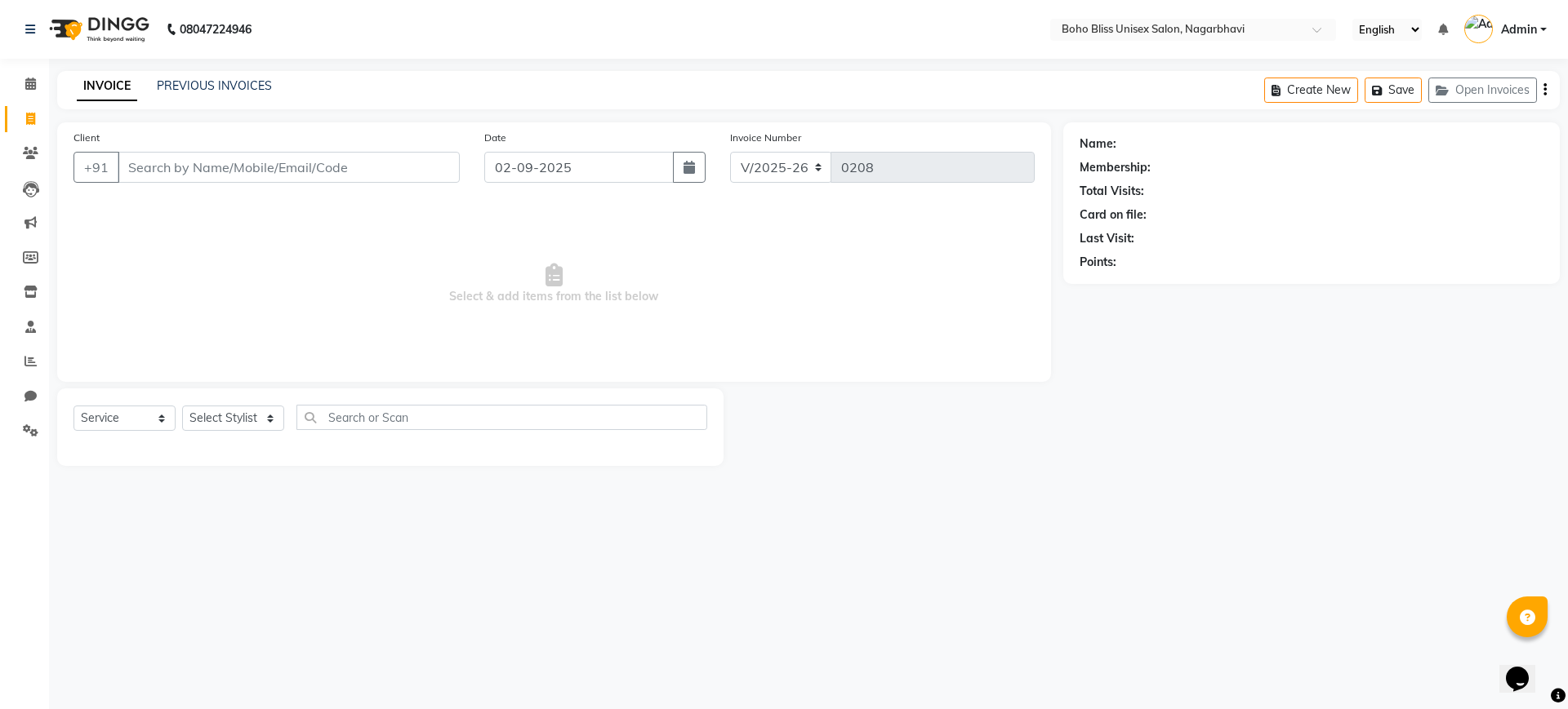
click at [104, 86] on link "INVOICE" at bounding box center [107, 87] width 60 height 30
click at [137, 162] on input "Client" at bounding box center [289, 167] width 342 height 31
click at [208, 94] on div "PREVIOUS INVOICES" at bounding box center [214, 86] width 116 height 17
click at [167, 162] on input "Client" at bounding box center [289, 167] width 342 height 31
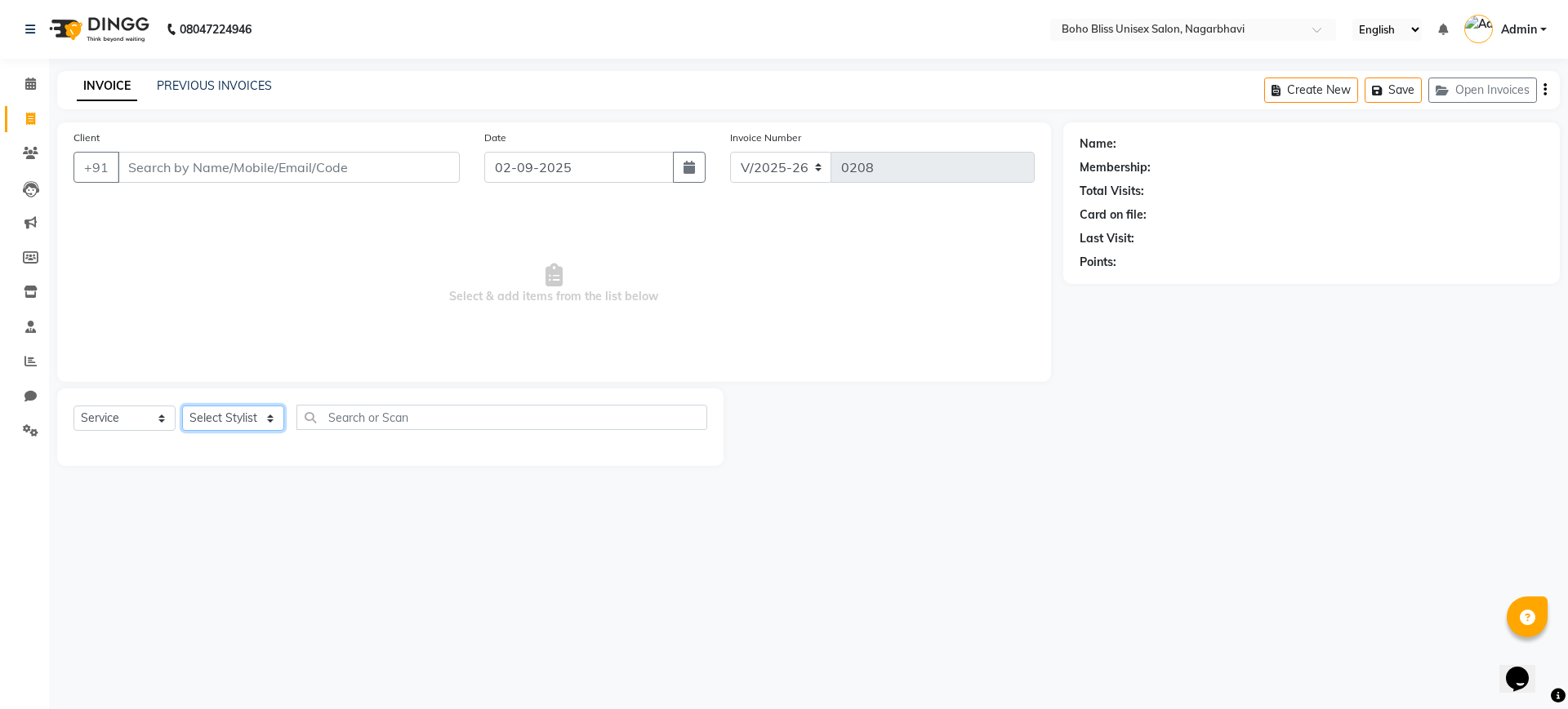
click at [209, 422] on select "Select Stylist [PERSON_NAME] Awina EVI BEAUTY [PERSON_NAME] Front Desk [PERSON_…" at bounding box center [232, 419] width 102 height 26
select select "81097"
click at [182, 406] on select "Select Stylist [PERSON_NAME] Awina EVI BEAUTY [PERSON_NAME] Front Desk [PERSON_…" at bounding box center [232, 419] width 102 height 26
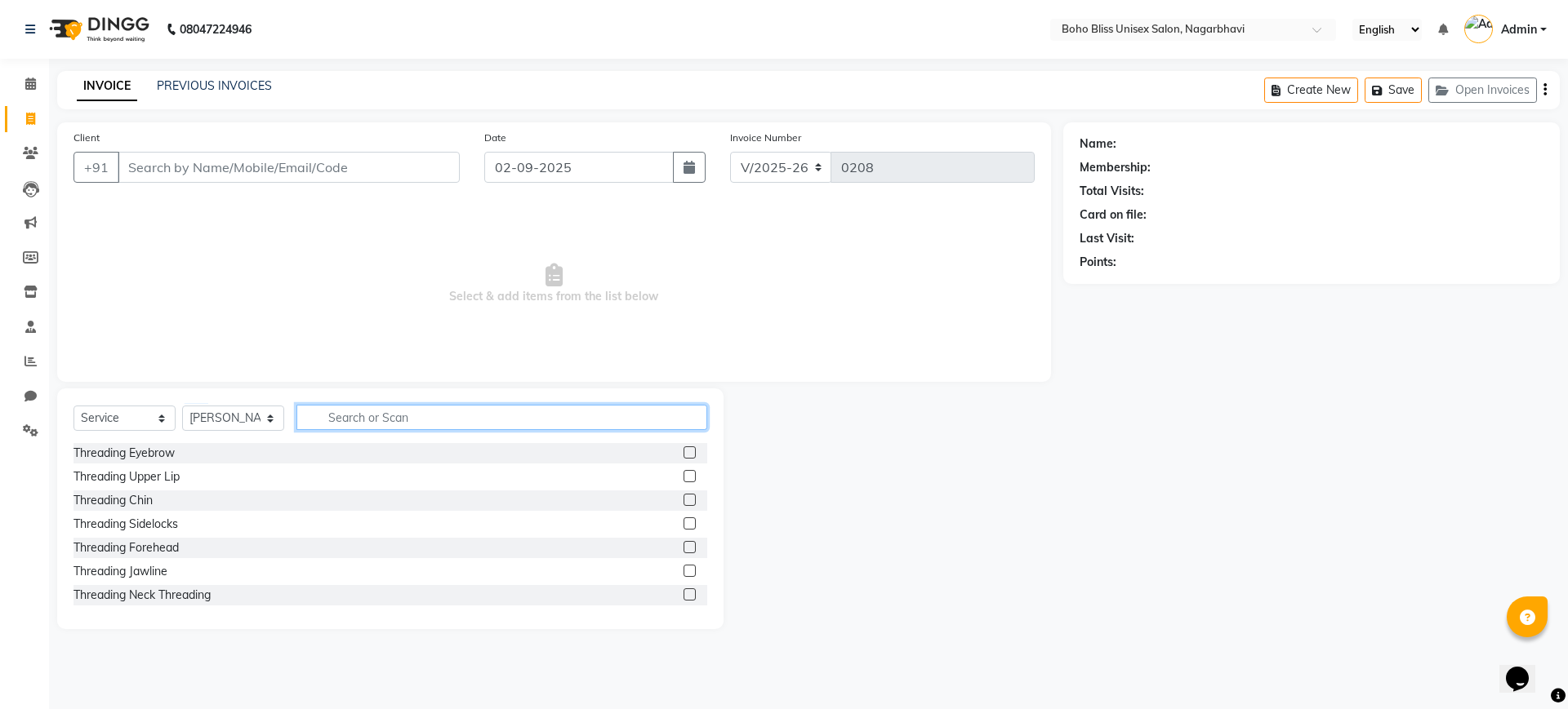
click at [331, 417] on input "text" at bounding box center [502, 418] width 411 height 26
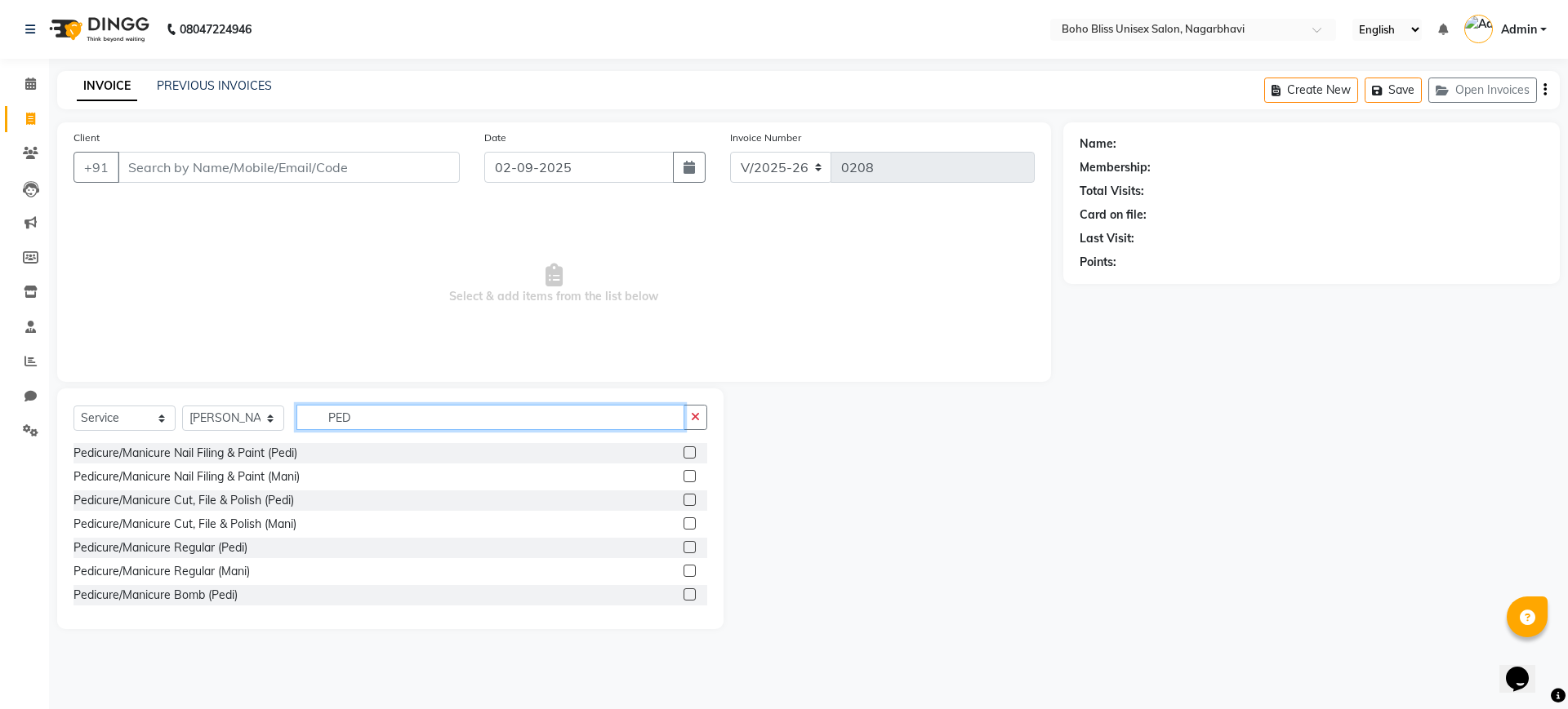
type input "PED"
click at [410, 397] on div "Select Service Product Membership Package Voucher Prepaid Gift Card Select Styl…" at bounding box center [390, 509] width 666 height 241
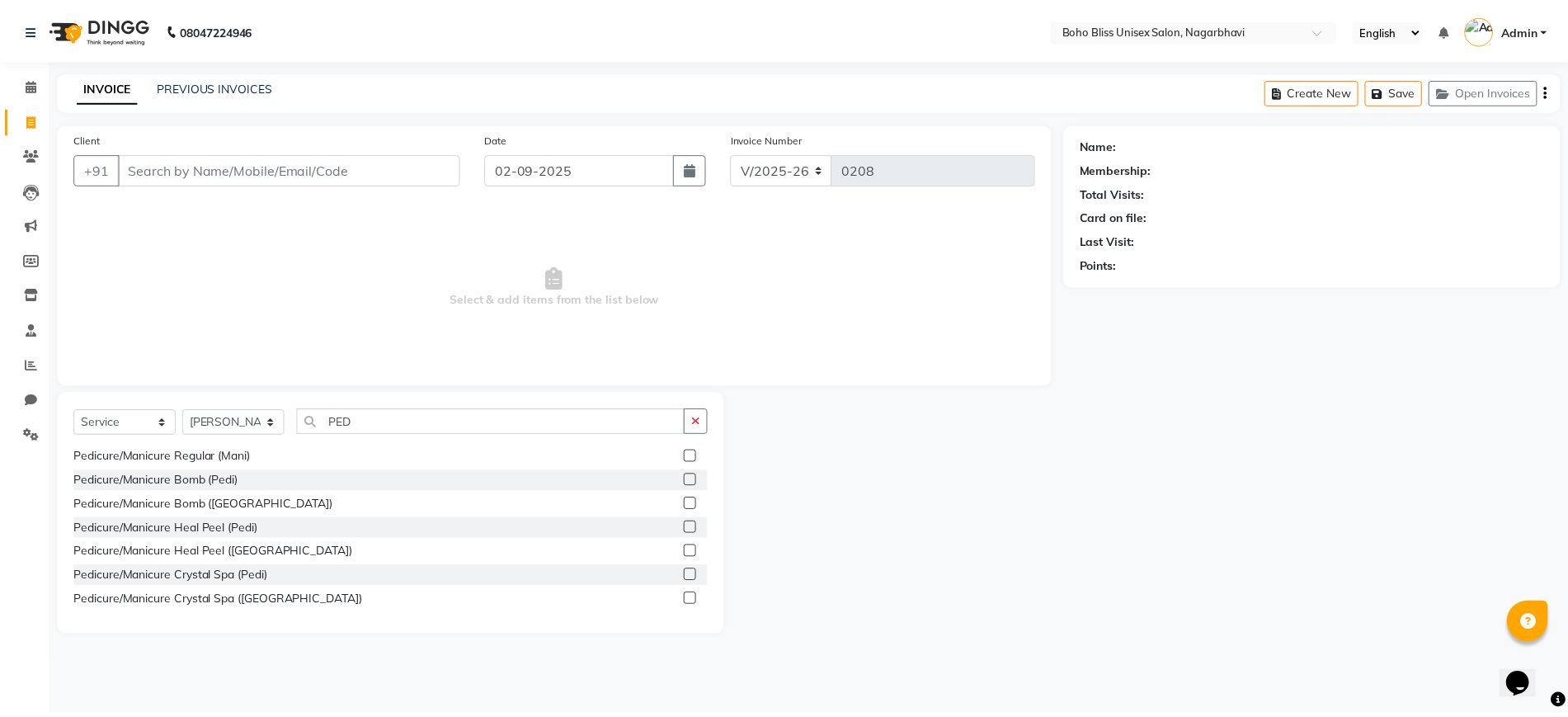
scroll to position [122, 0]
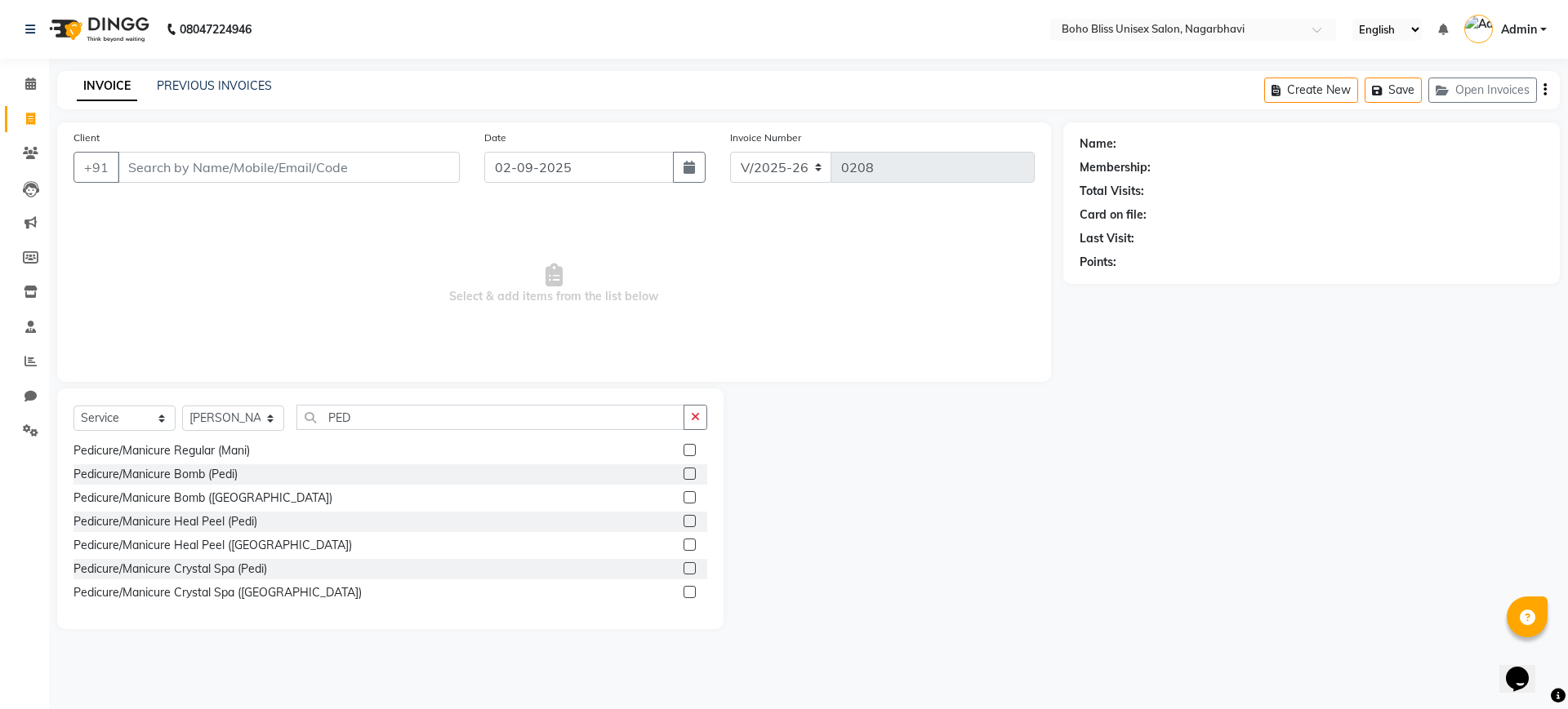
click at [684, 567] on label at bounding box center [690, 568] width 12 height 12
click at [684, 567] on input "checkbox" at bounding box center [689, 569] width 11 height 11
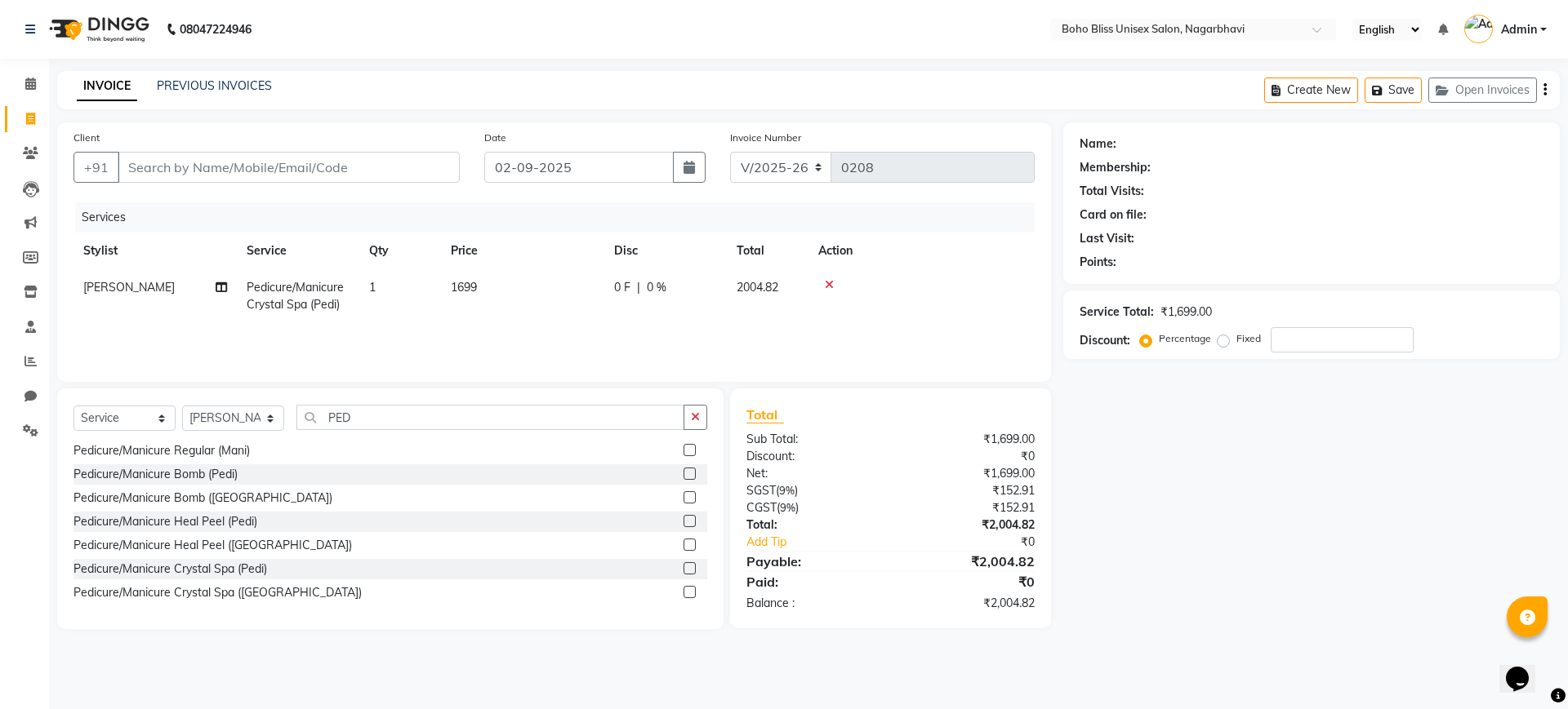
click at [684, 567] on label at bounding box center [690, 568] width 12 height 12
click at [684, 567] on input "checkbox" at bounding box center [689, 569] width 11 height 11
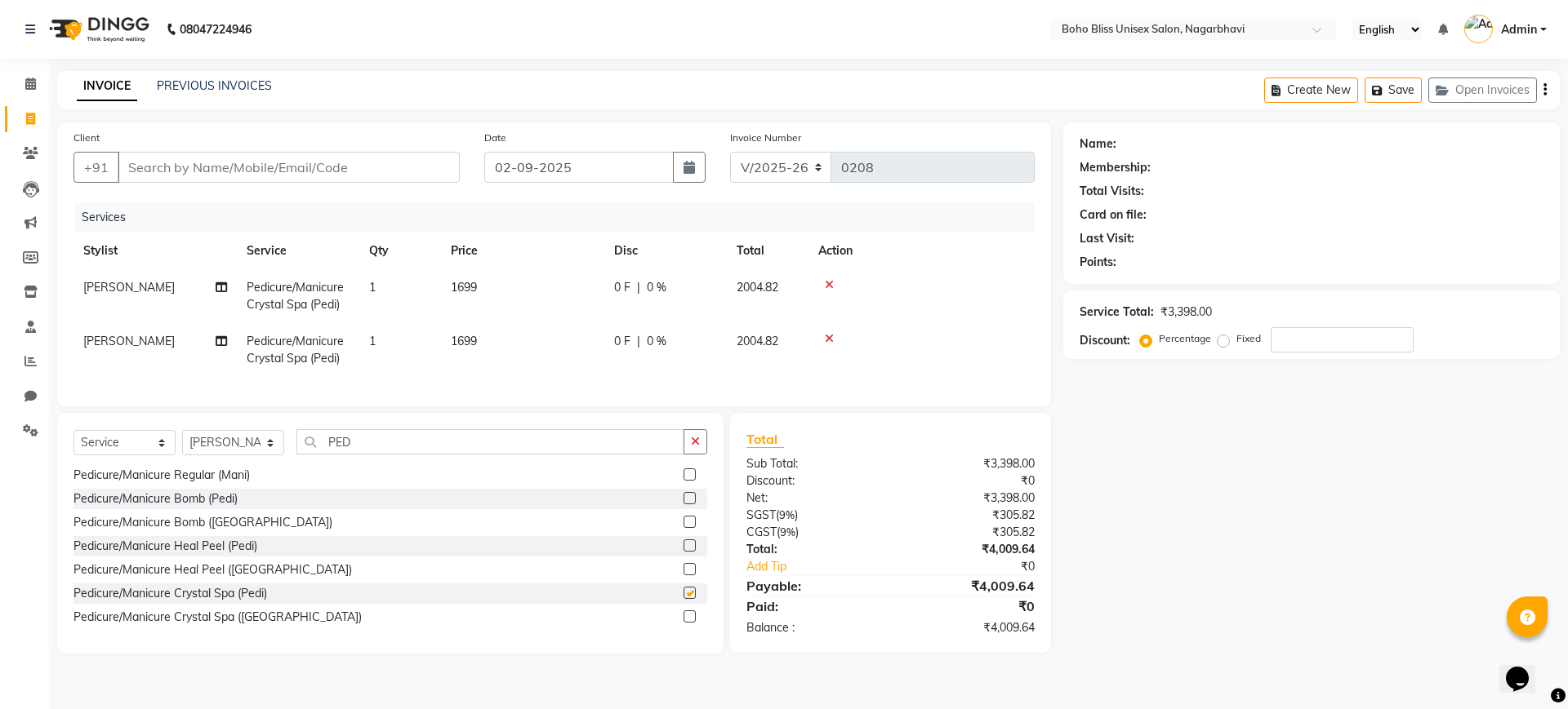
checkbox input "false"
click at [31, 88] on icon at bounding box center [31, 84] width 11 height 12
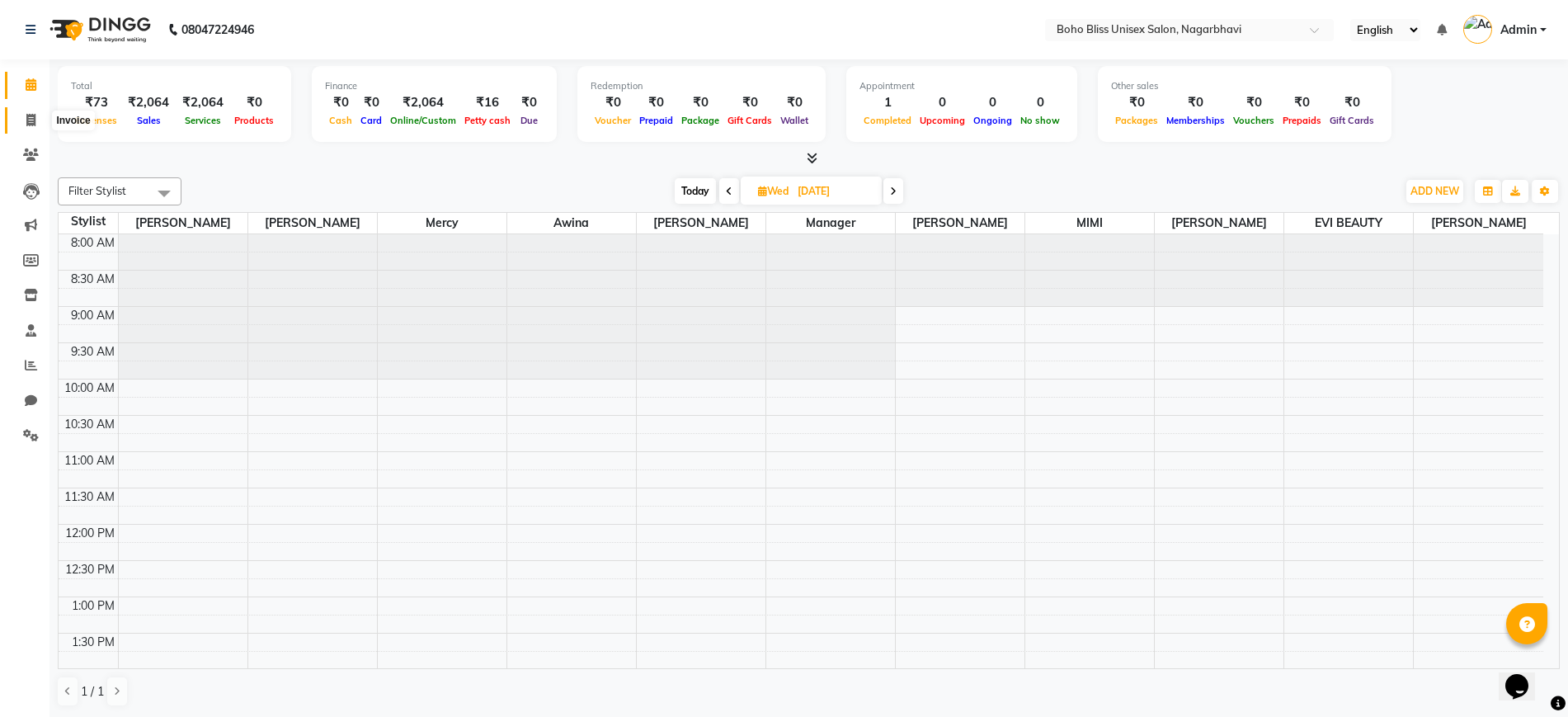
click at [32, 117] on icon at bounding box center [30, 120] width 9 height 12
select select "service"
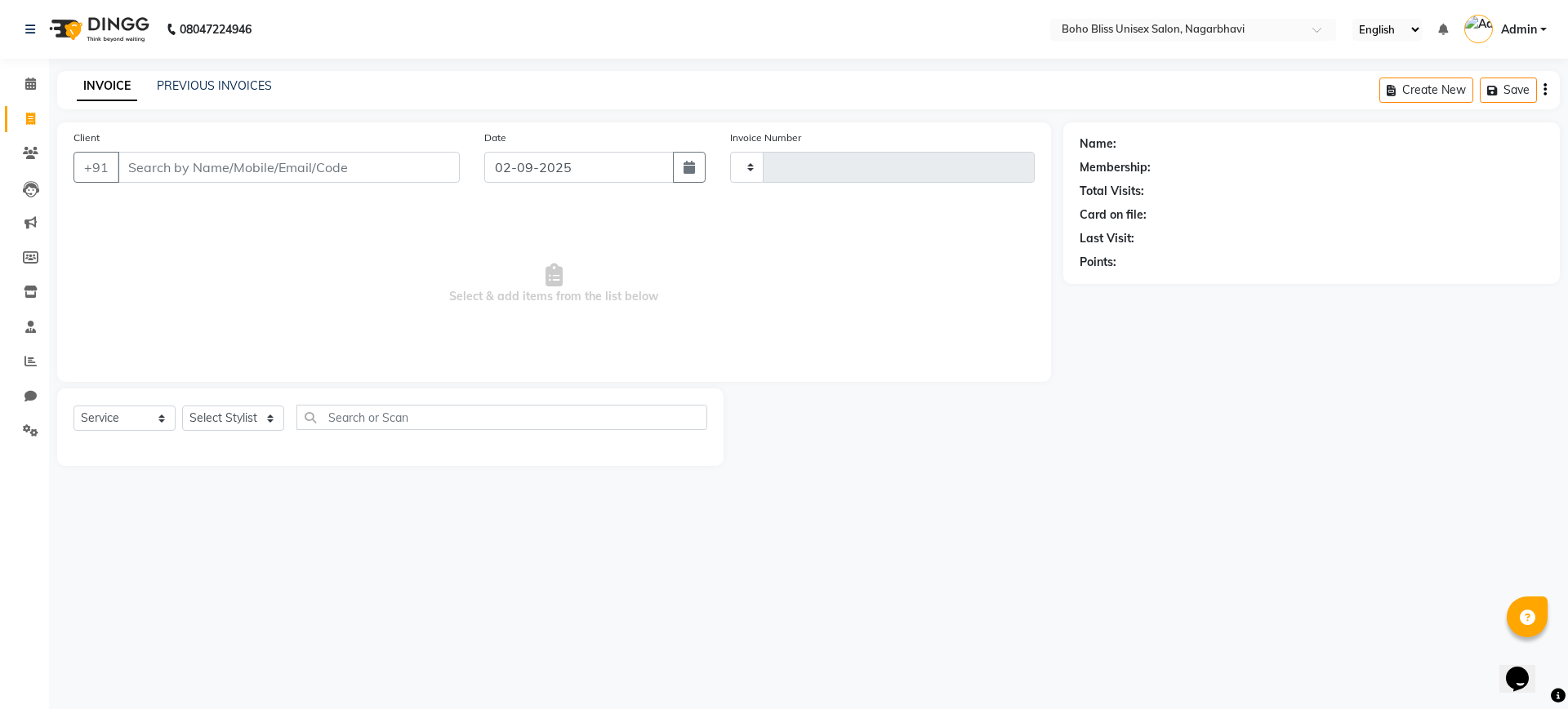
type input "0208"
select select "8370"
click at [246, 91] on link "PREVIOUS INVOICES" at bounding box center [214, 85] width 116 height 15
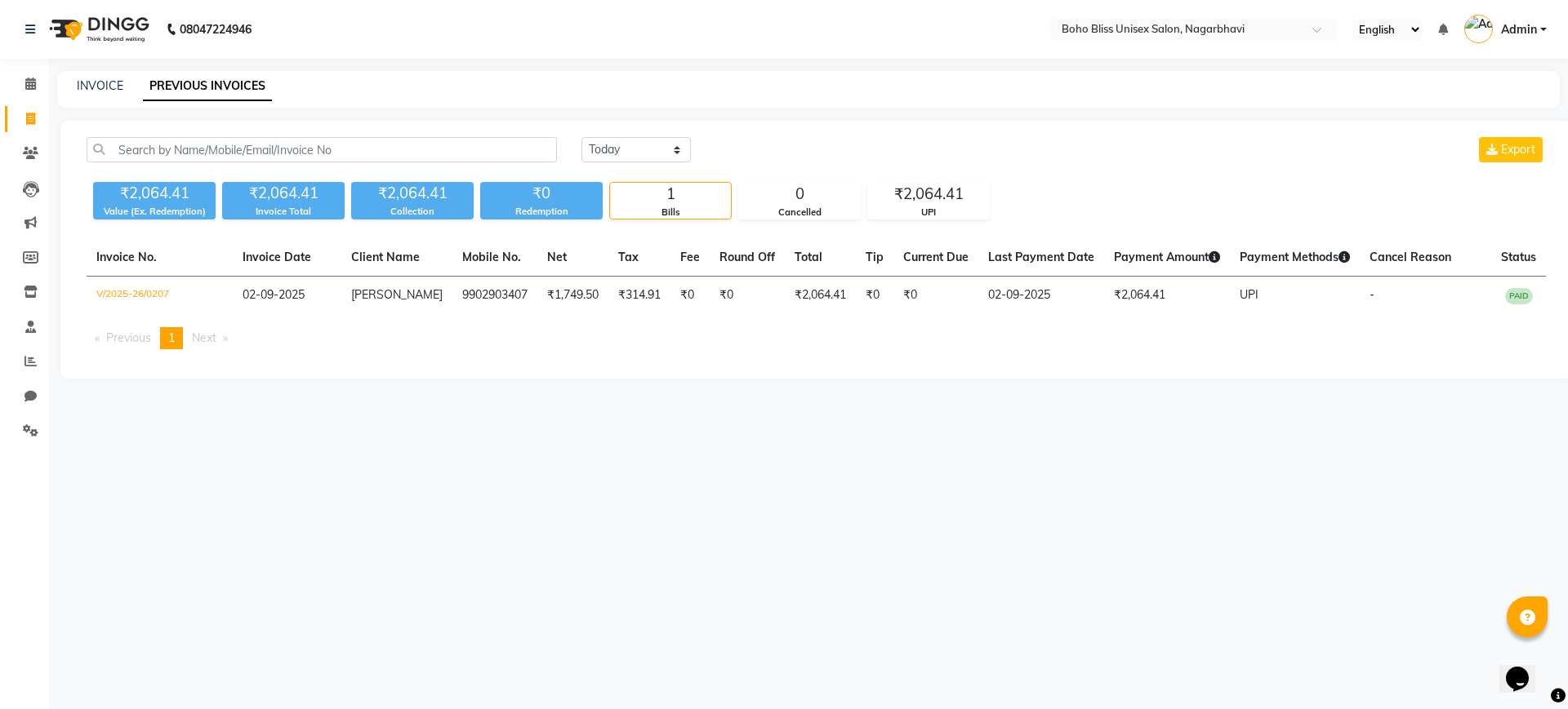
click at [615, 428] on div "08047224946 Select Location × Boho Bliss Unisex Salon, Nagarbhavi English ENGLI…" at bounding box center [784, 354] width 1568 height 709
click at [103, 80] on link "INVOICE" at bounding box center [100, 85] width 46 height 15
select select "8370"
select select "service"
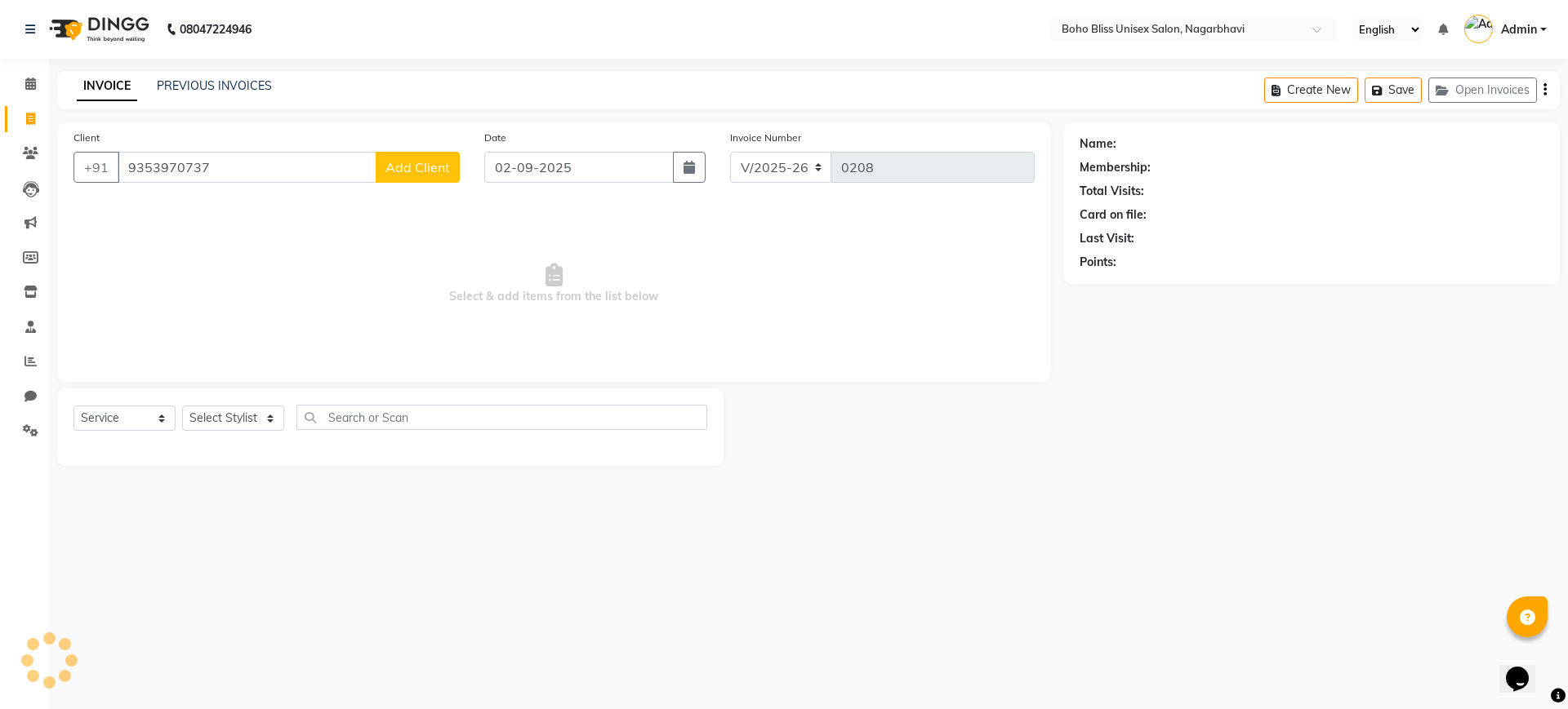
type input "9353970737"
click at [399, 173] on span "Add Client" at bounding box center [417, 167] width 64 height 17
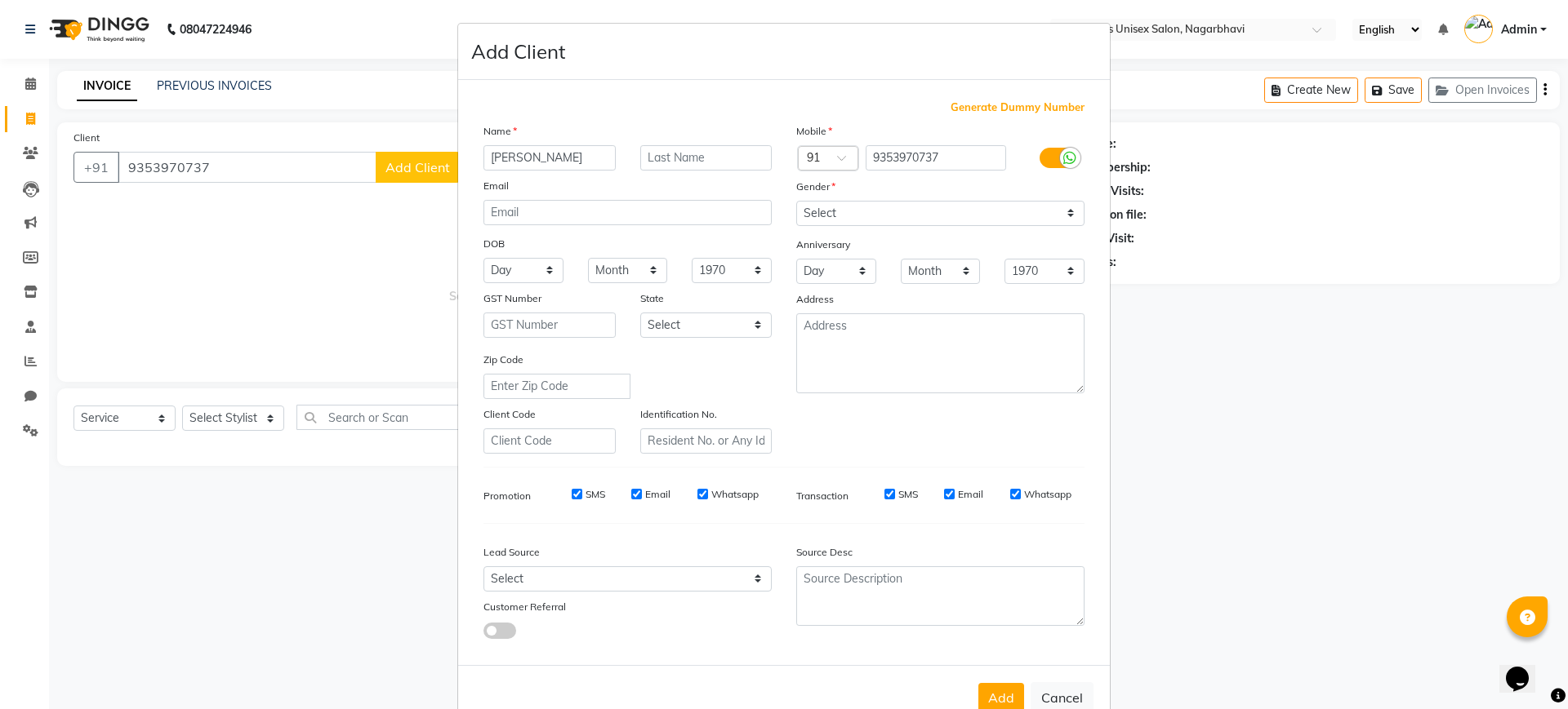
type input "[PERSON_NAME]"
click at [881, 216] on select "Select [DEMOGRAPHIC_DATA] [DEMOGRAPHIC_DATA] Other Prefer Not To Say" at bounding box center [941, 213] width 289 height 26
select select "[DEMOGRAPHIC_DATA]"
click at [796, 200] on select "Select [DEMOGRAPHIC_DATA] [DEMOGRAPHIC_DATA] Other Prefer Not To Say" at bounding box center [941, 213] width 289 height 26
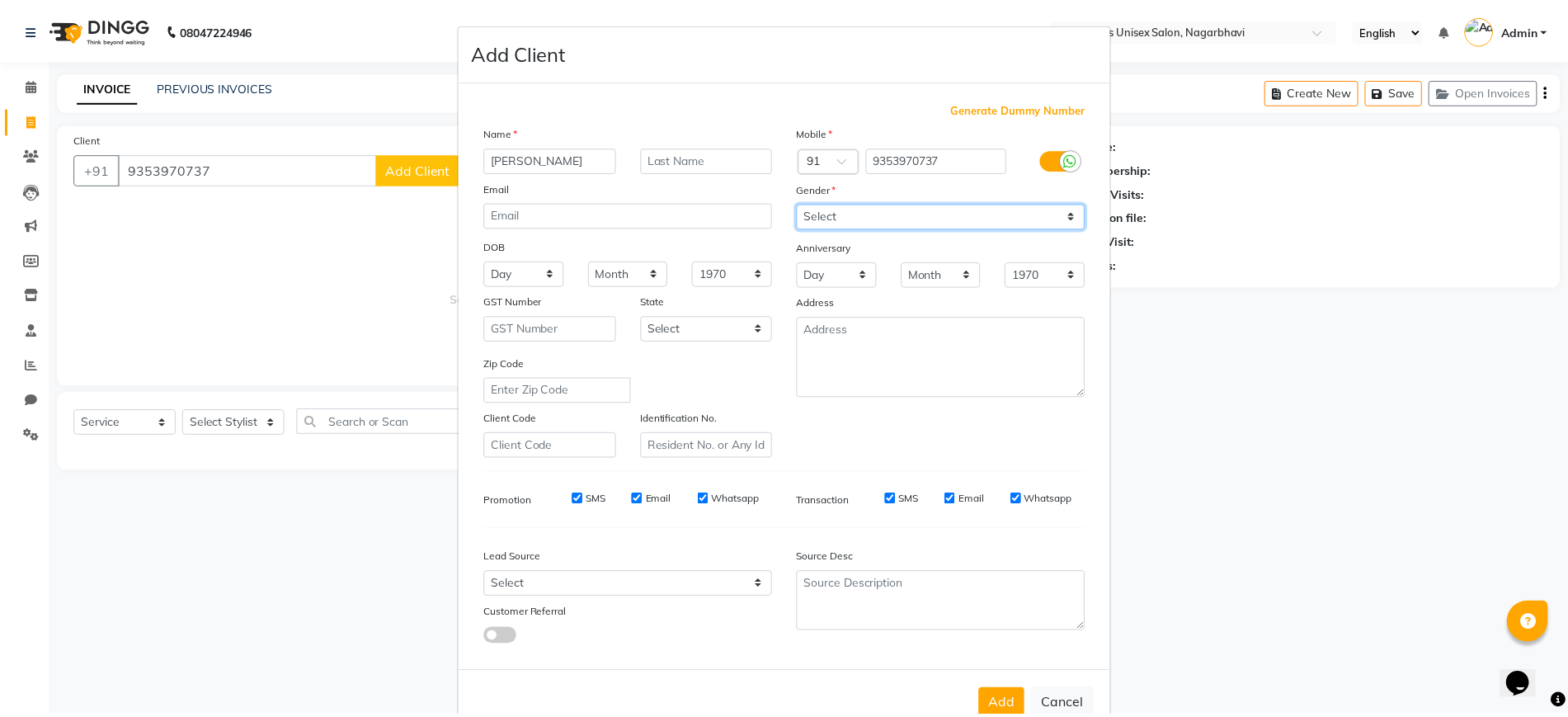
scroll to position [45, 0]
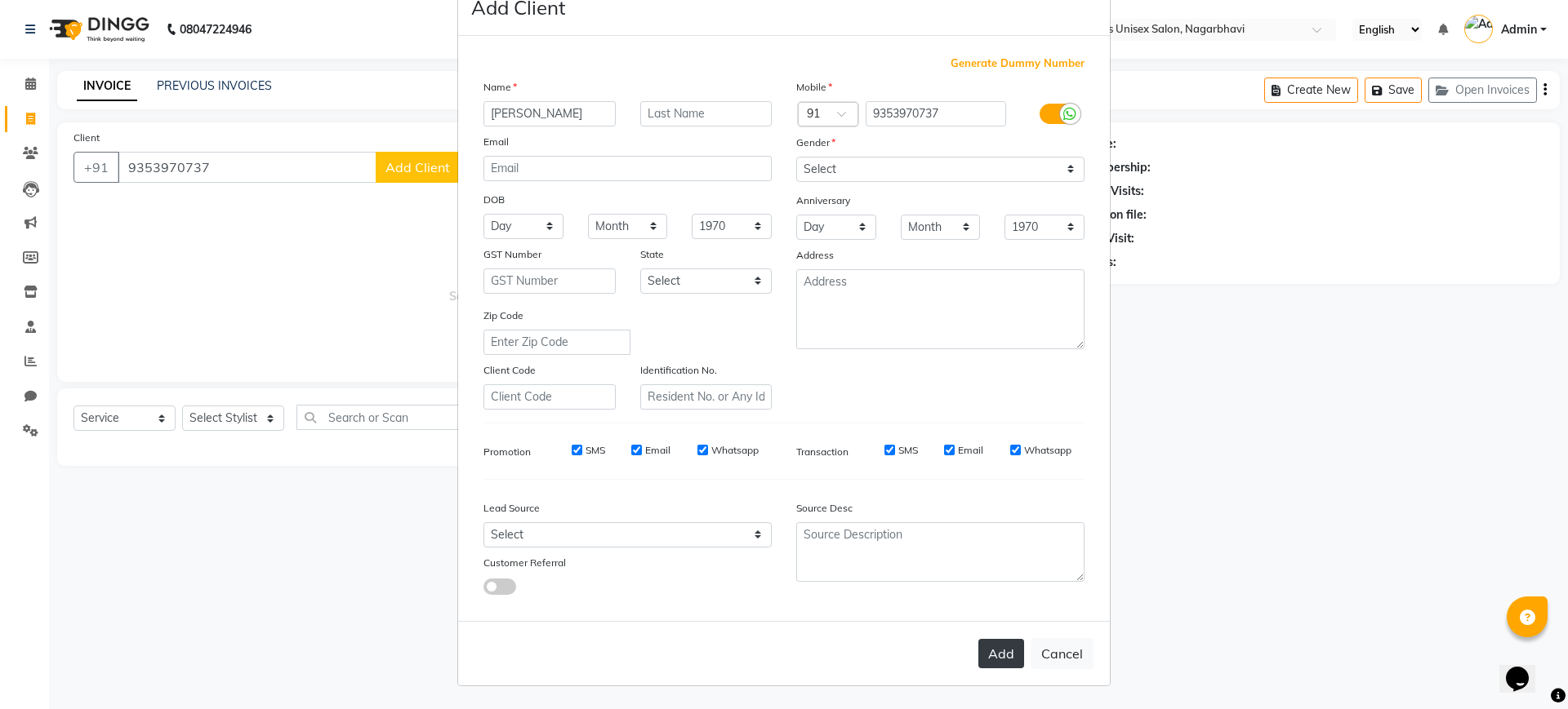
click at [990, 656] on button "Add" at bounding box center [1001, 654] width 45 height 30
select select
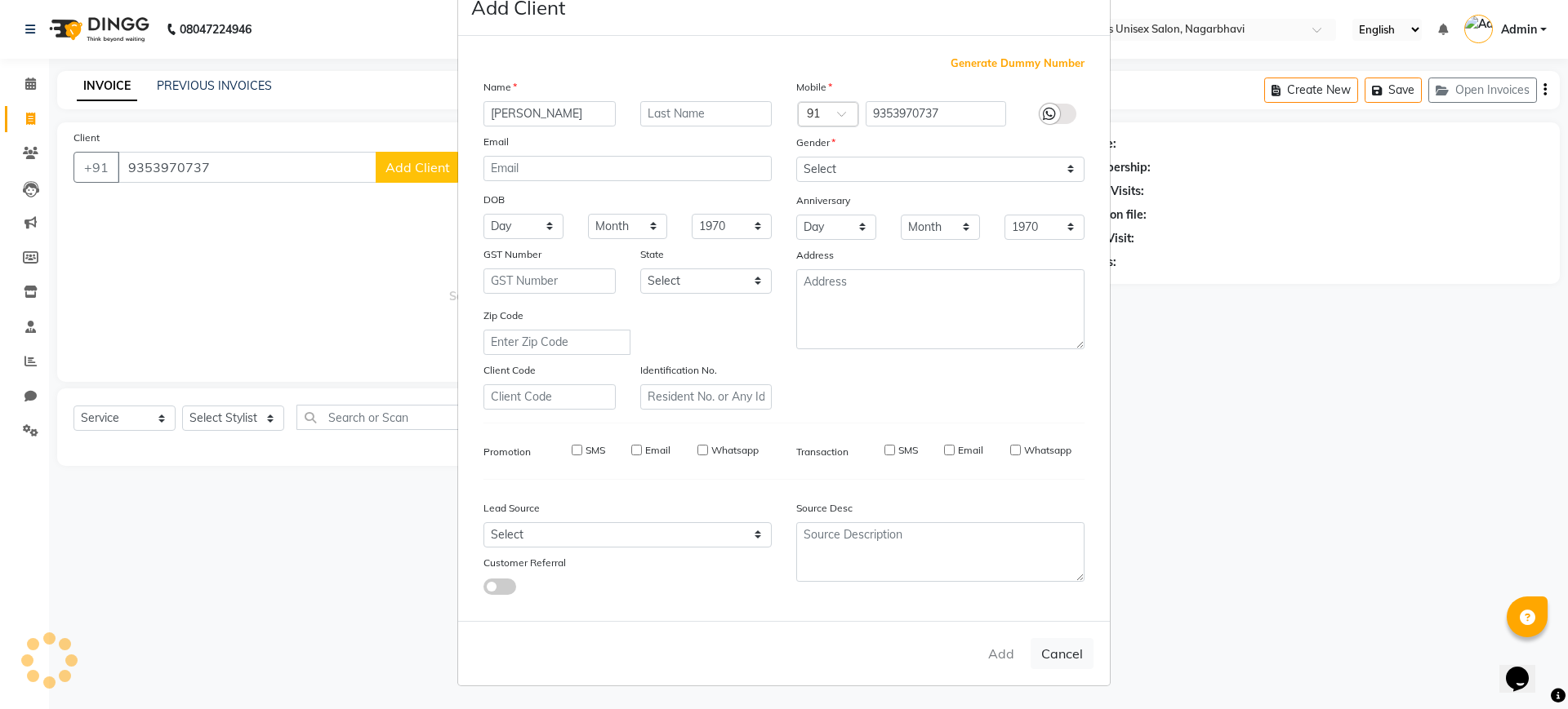
select select
checkbox input "false"
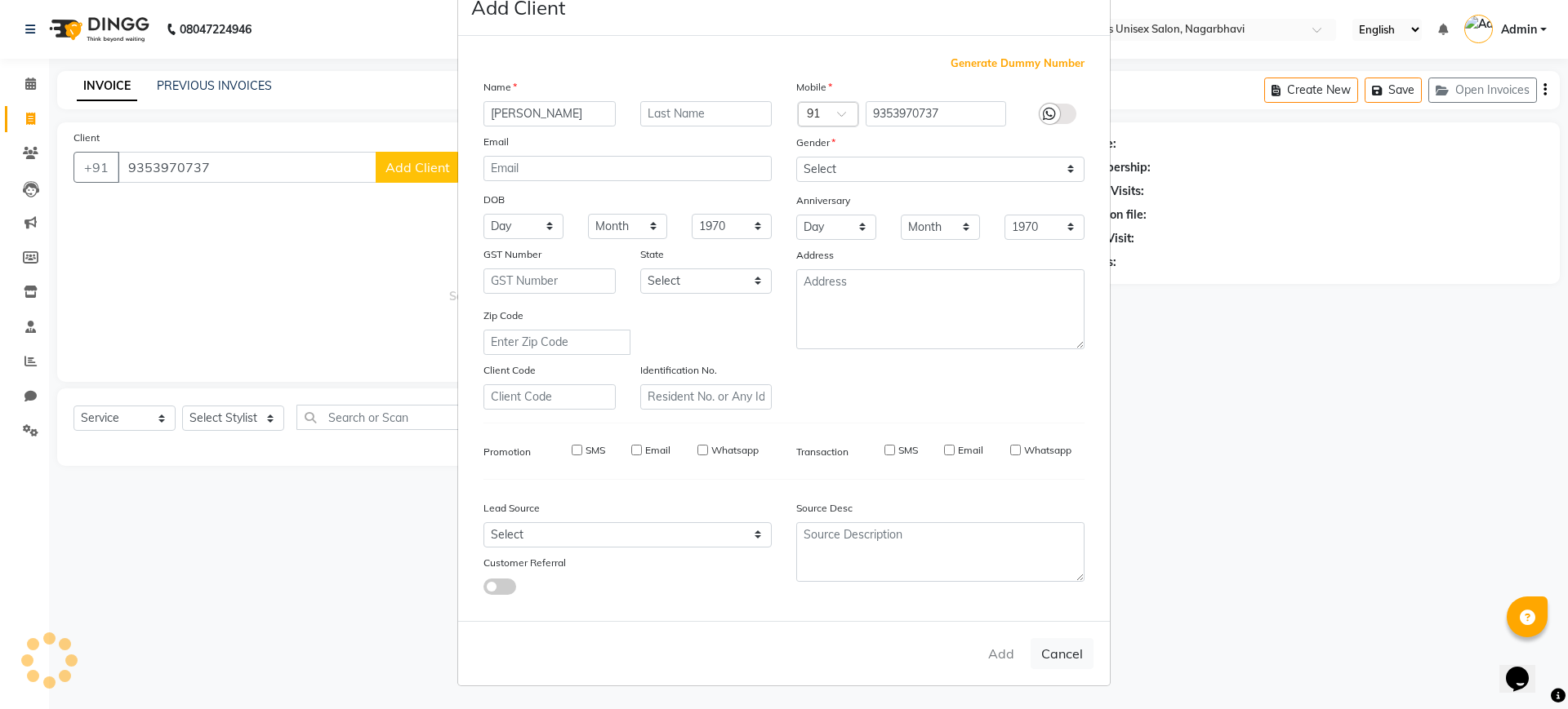
checkbox input "false"
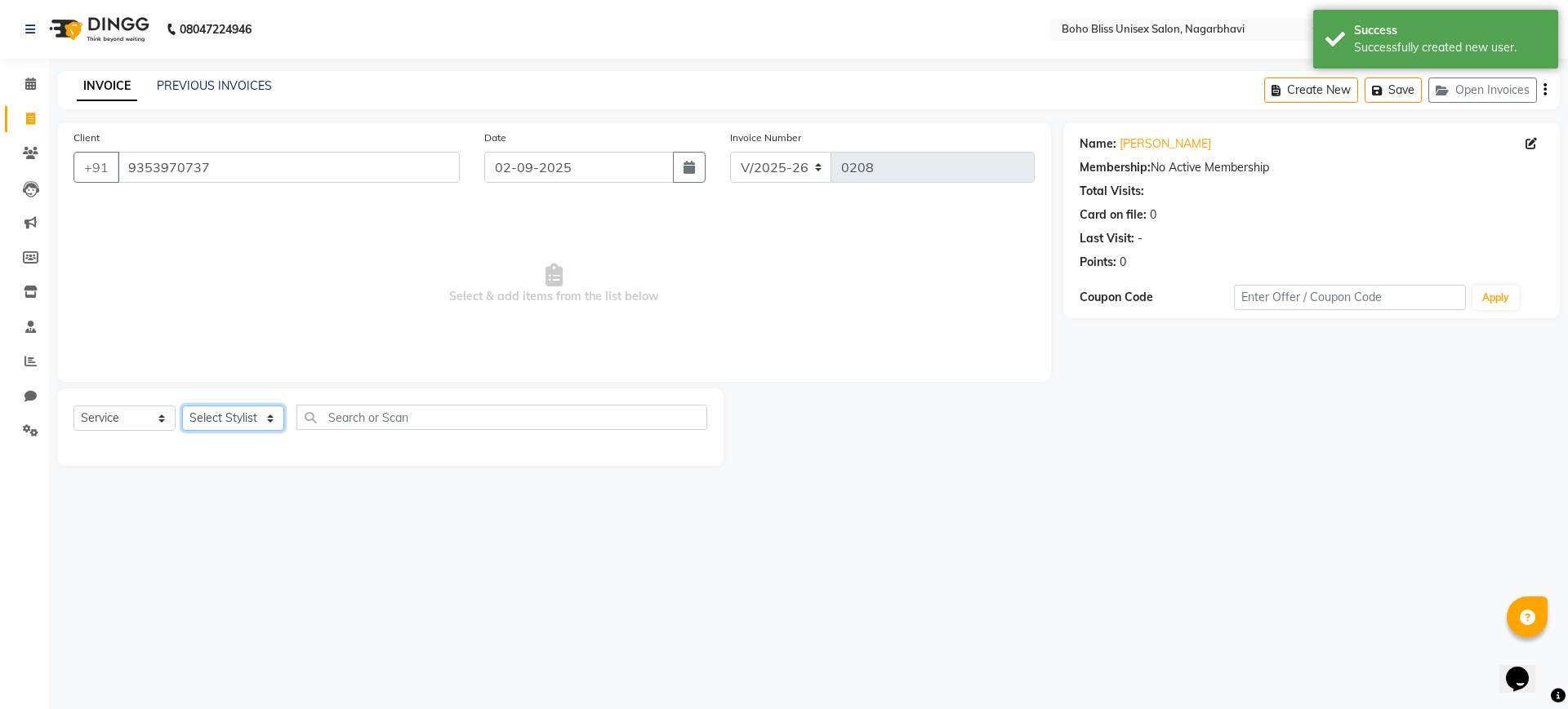
click at [208, 415] on select "Select Stylist [PERSON_NAME] Awina EVI BEAUTY [PERSON_NAME] Front Desk [PERSON_…" at bounding box center [232, 419] width 102 height 26
select select "85553"
click at [182, 406] on select "Select Stylist [PERSON_NAME] Awina EVI BEAUTY [PERSON_NAME] Front Desk [PERSON_…" at bounding box center [232, 419] width 102 height 26
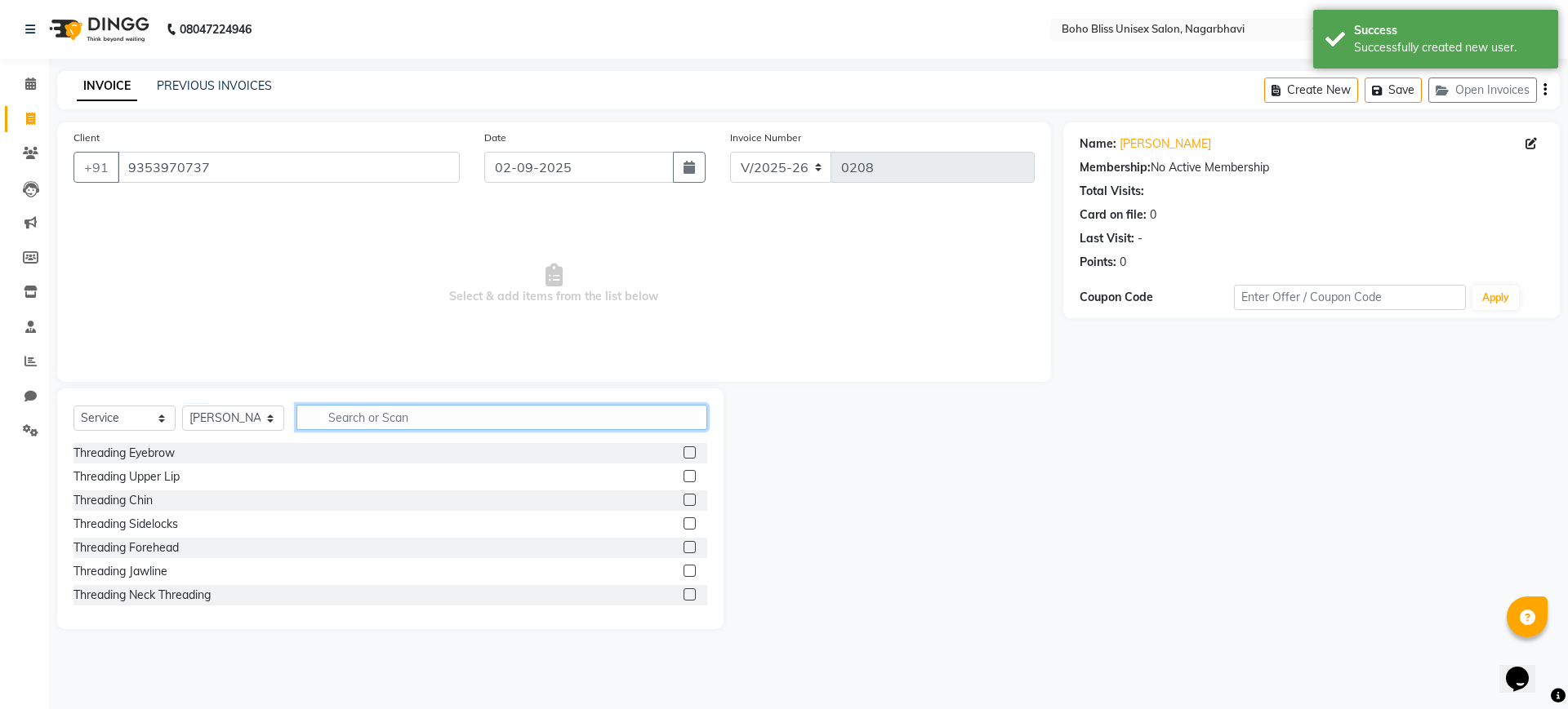
click at [347, 419] on input "text" at bounding box center [502, 418] width 411 height 26
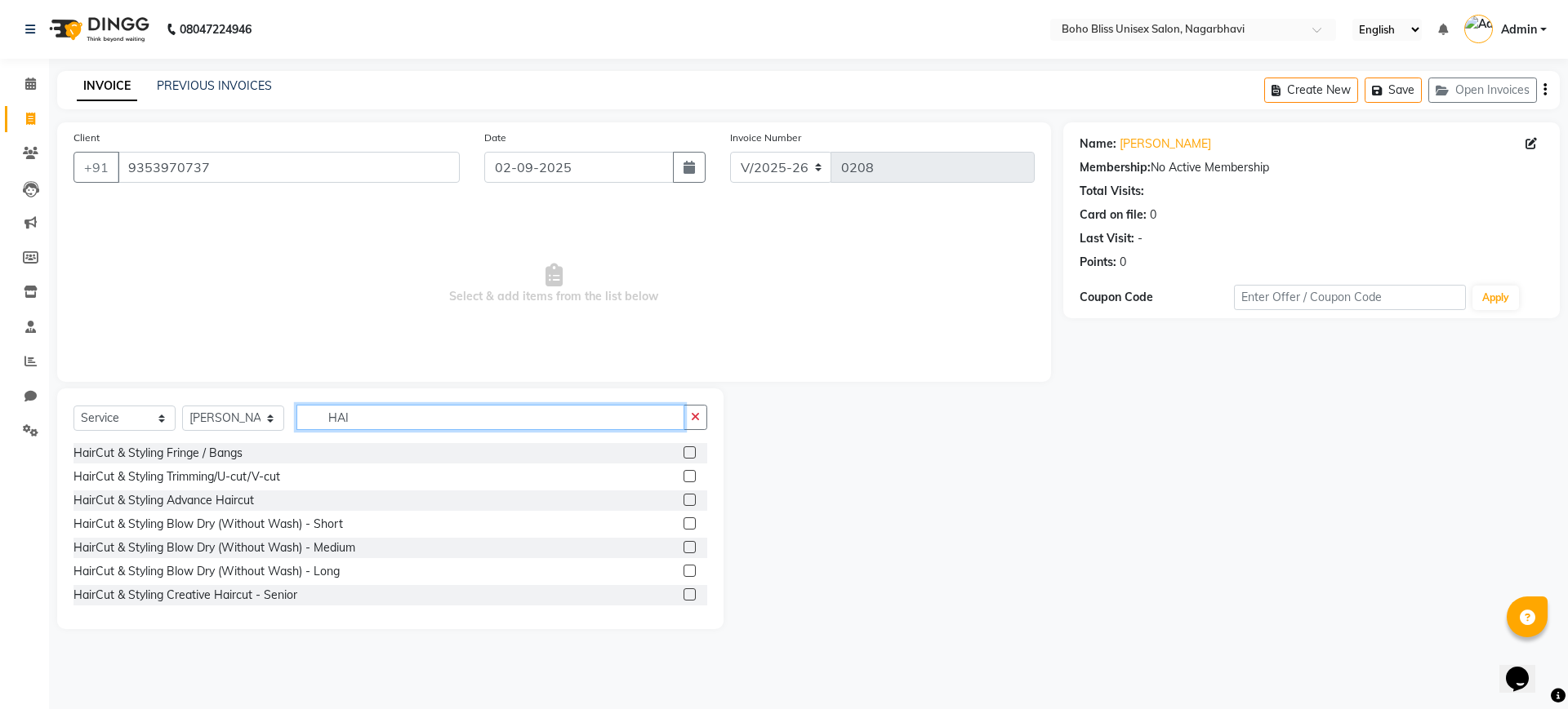
type input "HAI"
click at [266, 497] on div "HairCut & Styling Advance Haircut" at bounding box center [389, 501] width 633 height 21
click at [684, 499] on label at bounding box center [690, 500] width 12 height 12
click at [684, 499] on input "checkbox" at bounding box center [689, 501] width 11 height 11
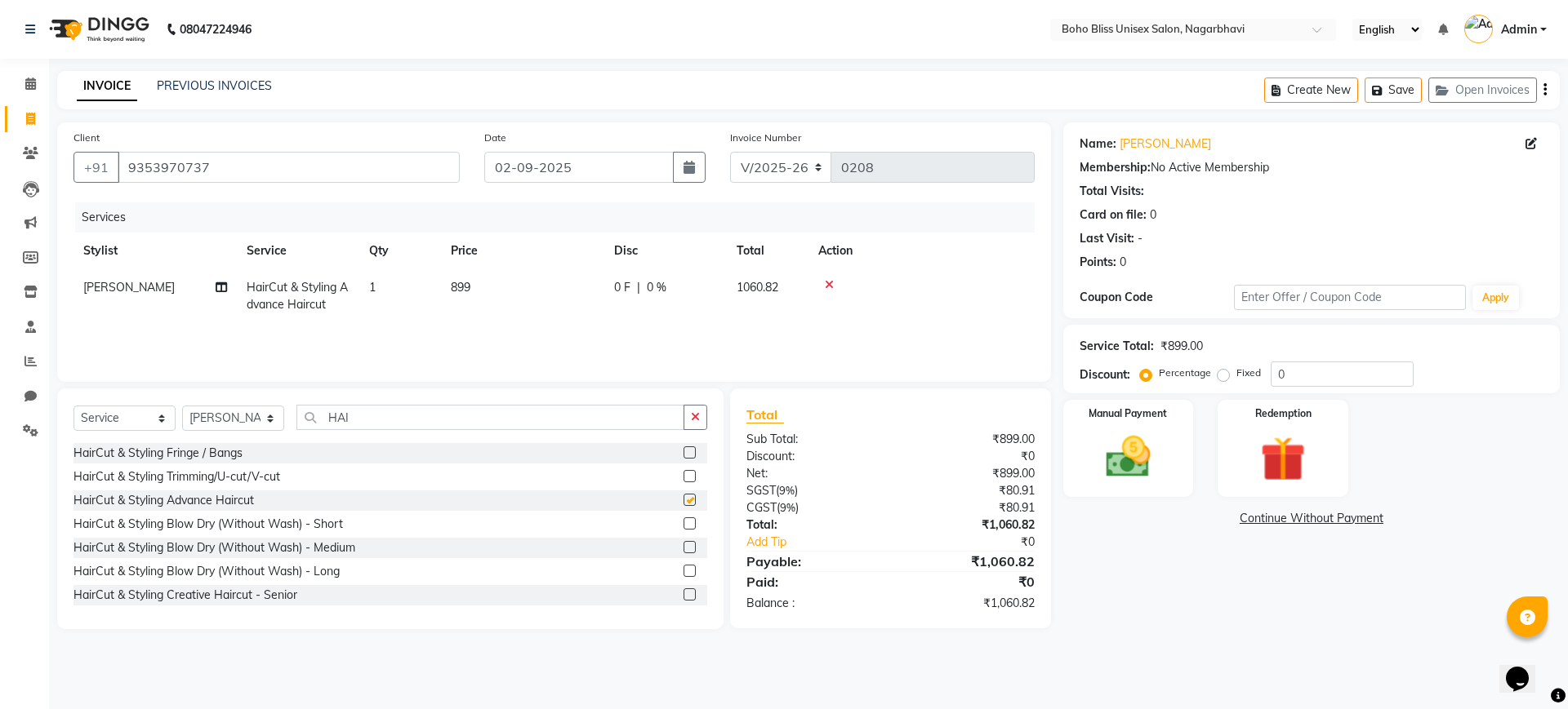
checkbox input "false"
click at [458, 281] on span "899" at bounding box center [460, 286] width 20 height 15
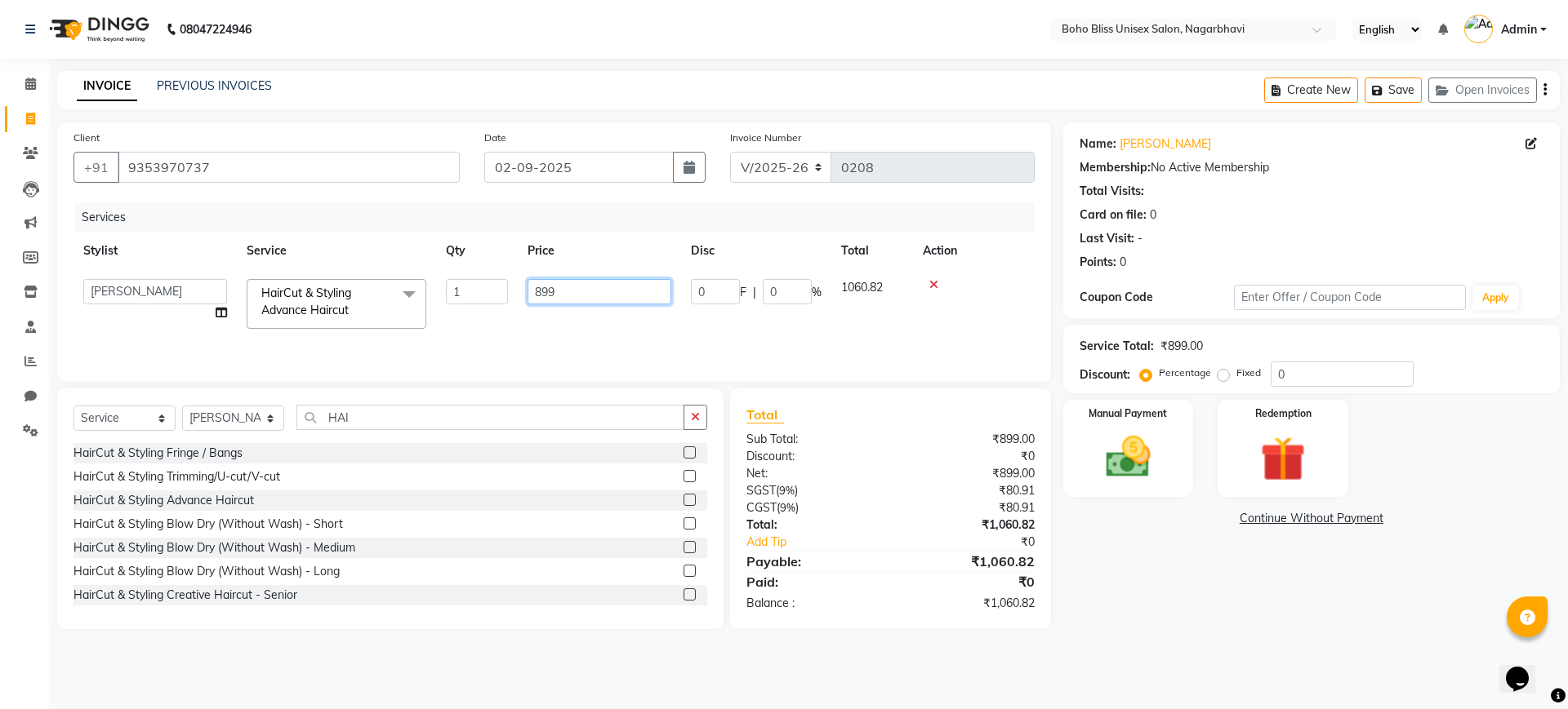
click at [546, 292] on input "899" at bounding box center [599, 292] width 143 height 26
click at [563, 294] on input "899" at bounding box center [599, 292] width 143 height 26
type input "8"
type input "799"
click at [1168, 590] on div "Name: [PERSON_NAME] Membership: No Active Membership Total Visits: Card on file…" at bounding box center [1317, 375] width 509 height 507
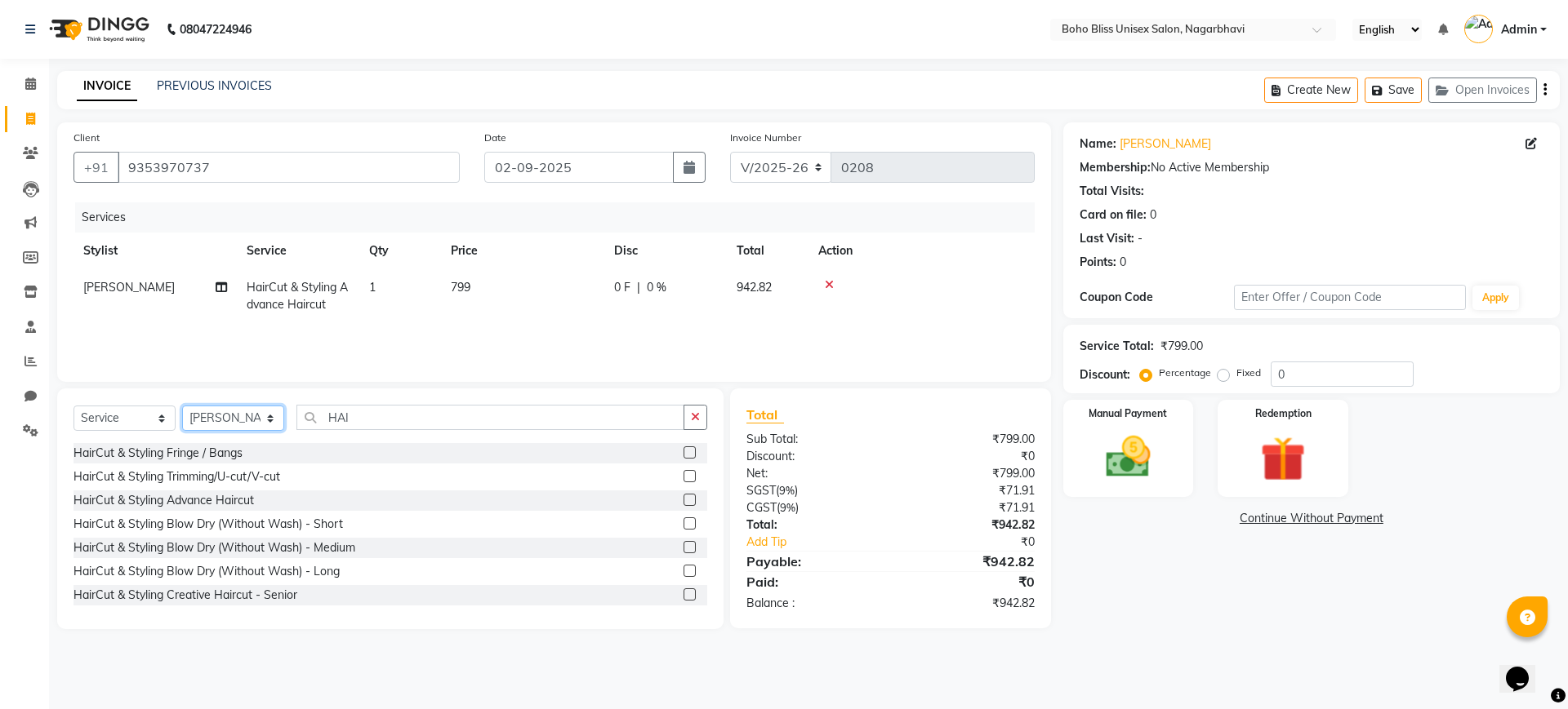
click at [252, 419] on select "Select Stylist [PERSON_NAME] Awina EVI BEAUTY [PERSON_NAME] Front Desk [PERSON_…" at bounding box center [232, 419] width 102 height 26
select select "81101"
click at [182, 406] on select "Select Stylist [PERSON_NAME] Awina EVI BEAUTY [PERSON_NAME] Front Desk [PERSON_…" at bounding box center [232, 419] width 102 height 26
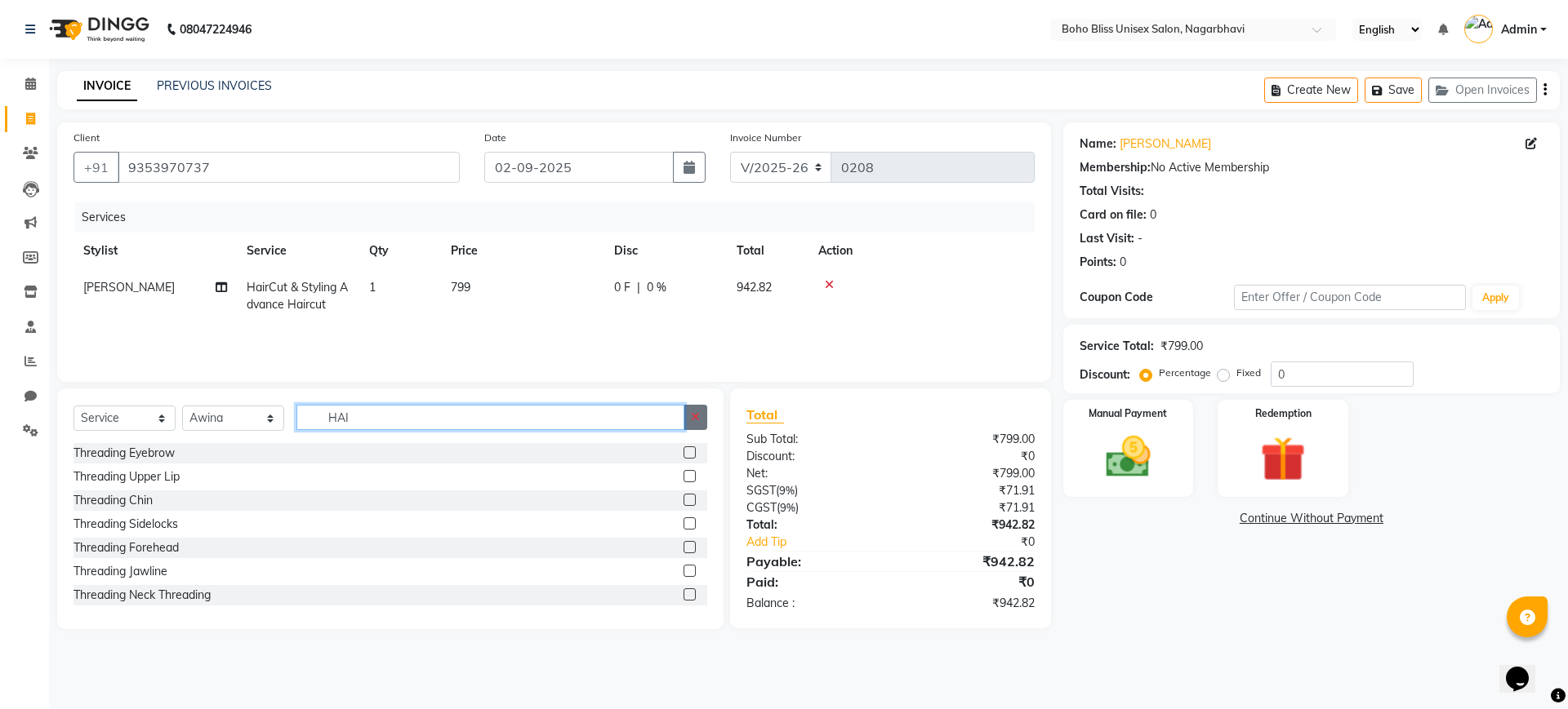
drag, startPoint x: 464, startPoint y: 418, endPoint x: 690, endPoint y: 417, distance: 226.0
click at [690, 417] on div "HAI" at bounding box center [502, 418] width 410 height 26
click at [690, 417] on button "button" at bounding box center [696, 418] width 24 height 26
click at [608, 424] on input "text" at bounding box center [502, 418] width 411 height 26
click at [684, 449] on label at bounding box center [690, 452] width 12 height 12
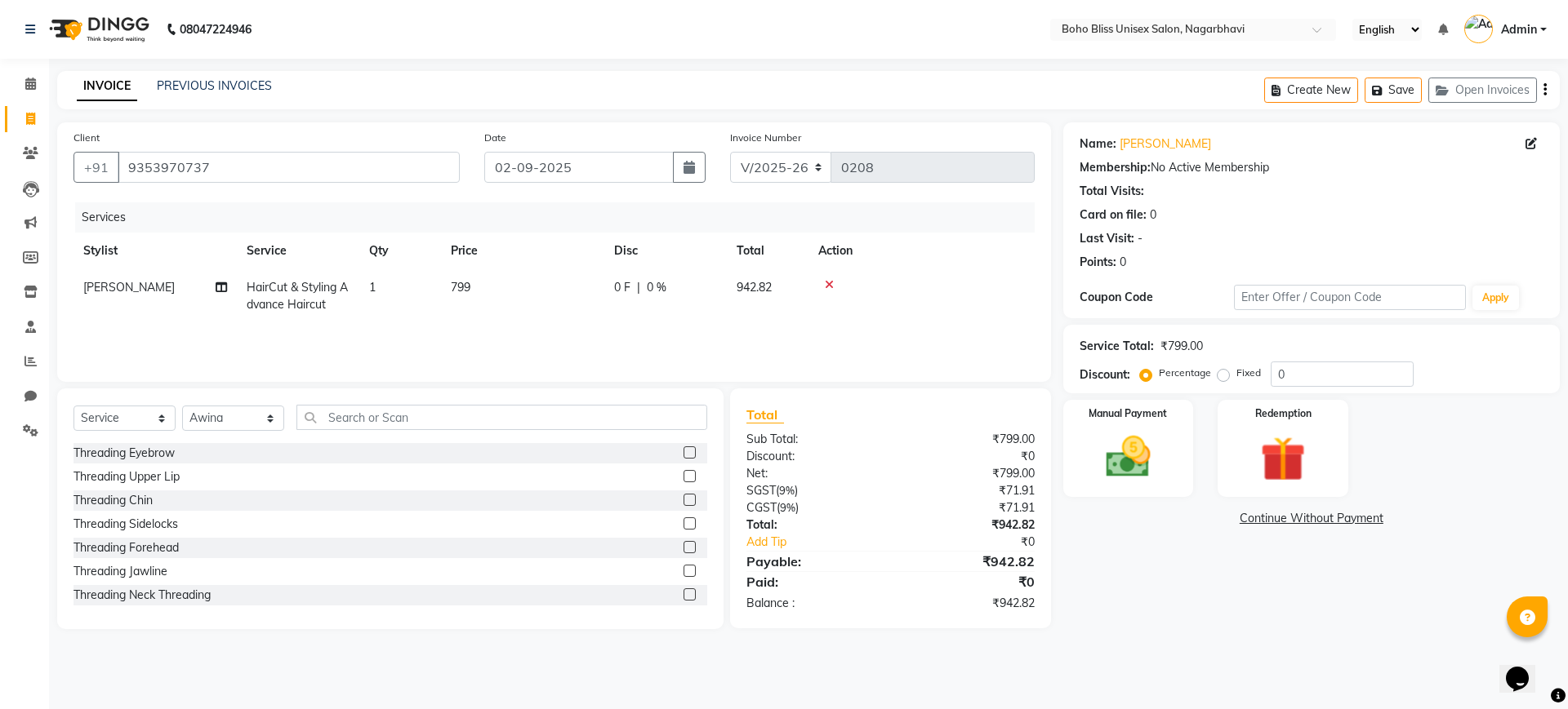
click at [684, 449] on input "checkbox" at bounding box center [689, 453] width 11 height 11
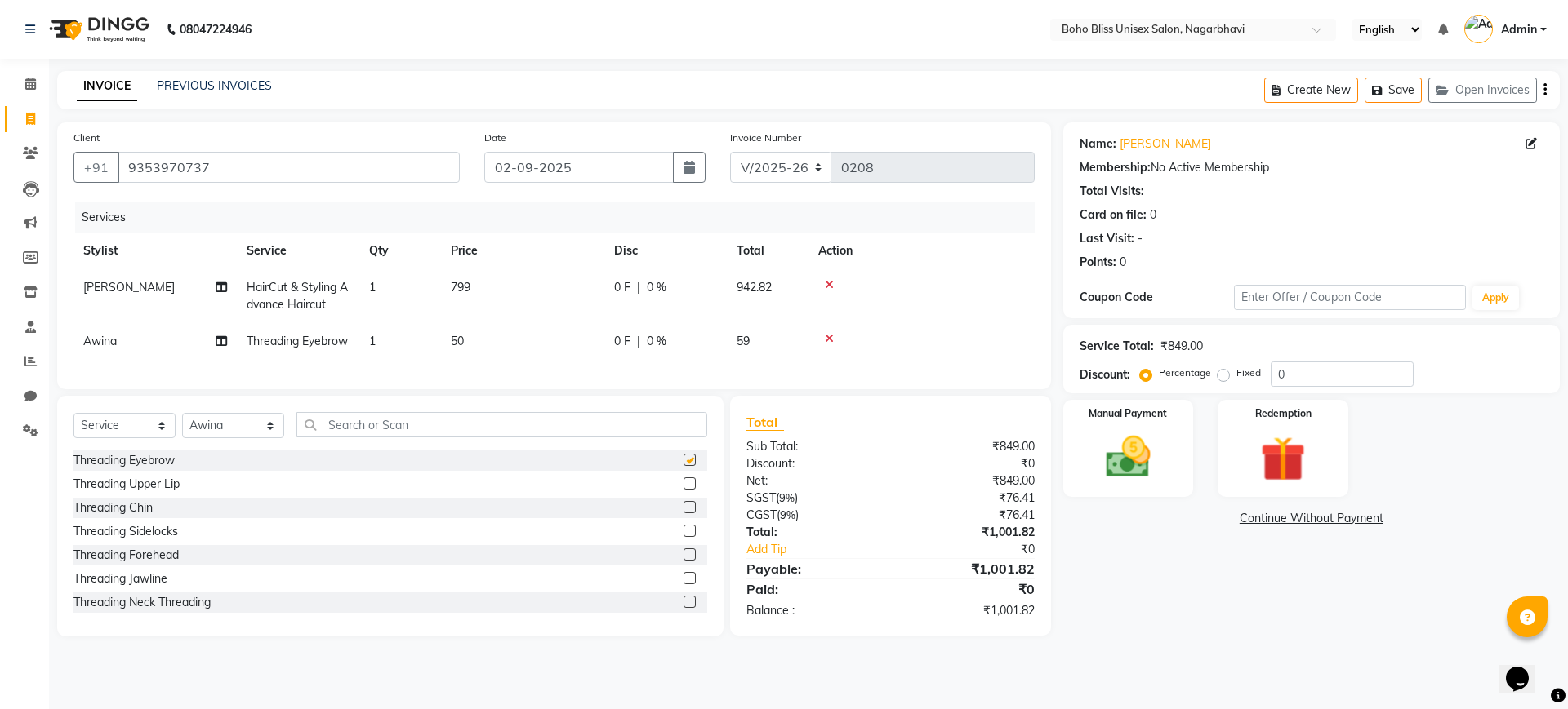
checkbox input "false"
click at [1119, 473] on img at bounding box center [1127, 457] width 76 height 54
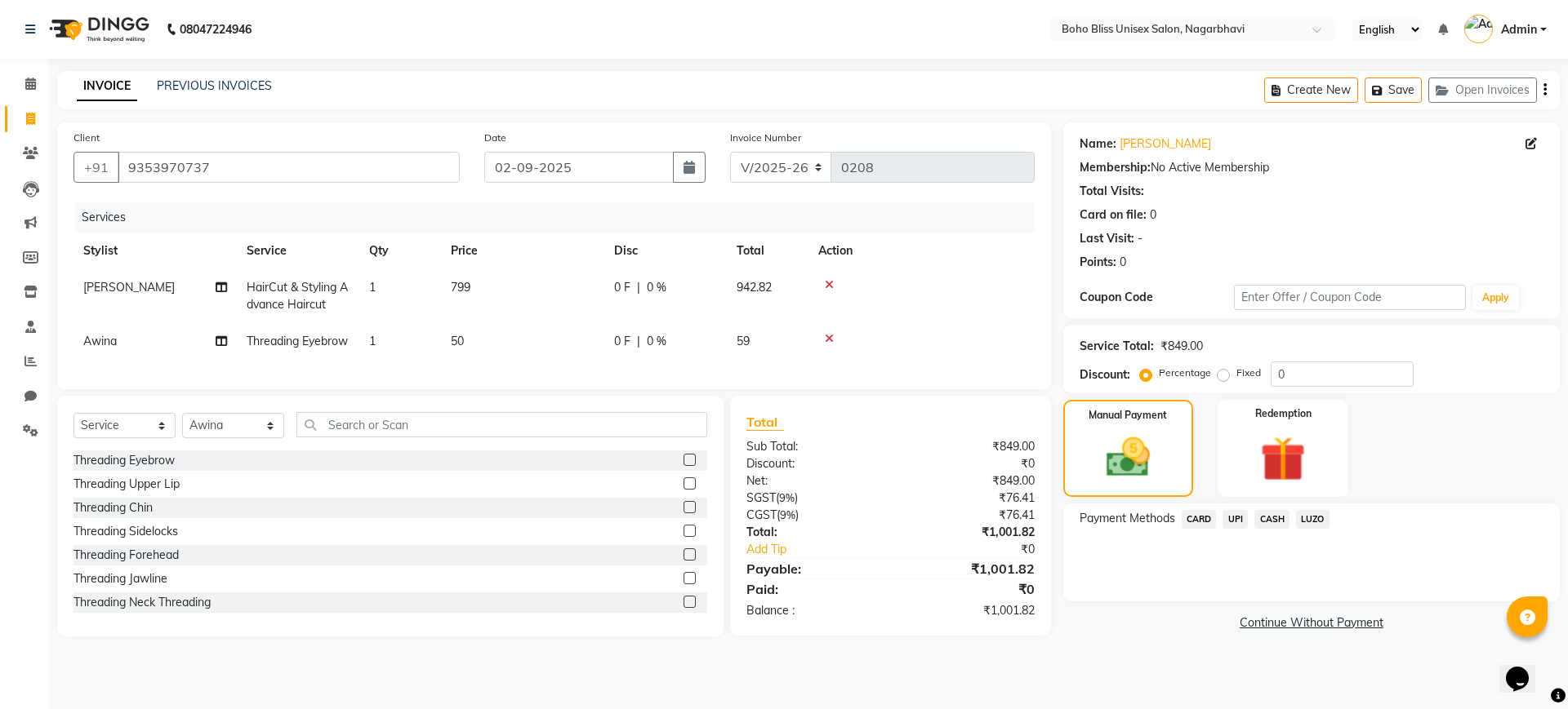
click at [1235, 519] on span "UPI" at bounding box center [1235, 519] width 26 height 19
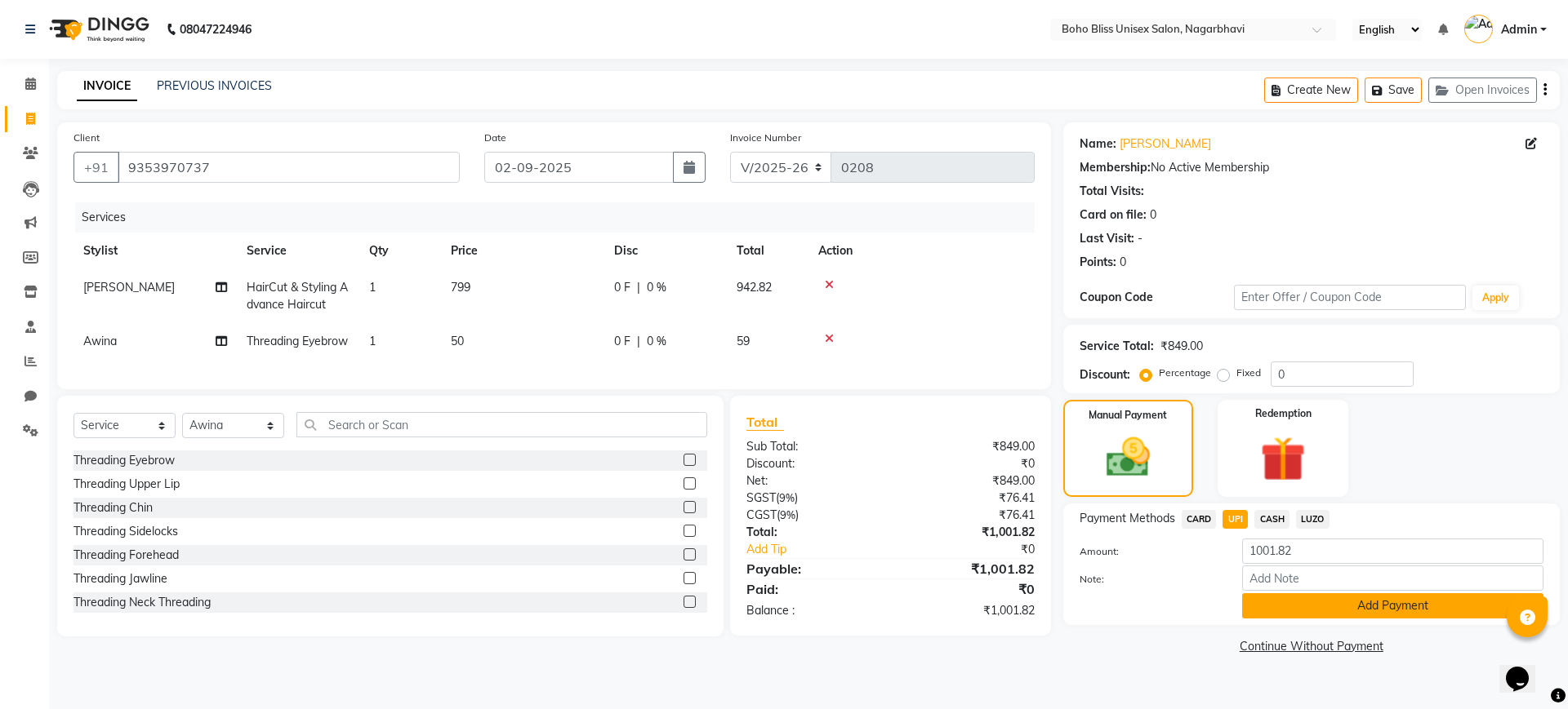
click at [1310, 604] on button "Add Payment" at bounding box center [1392, 606] width 301 height 26
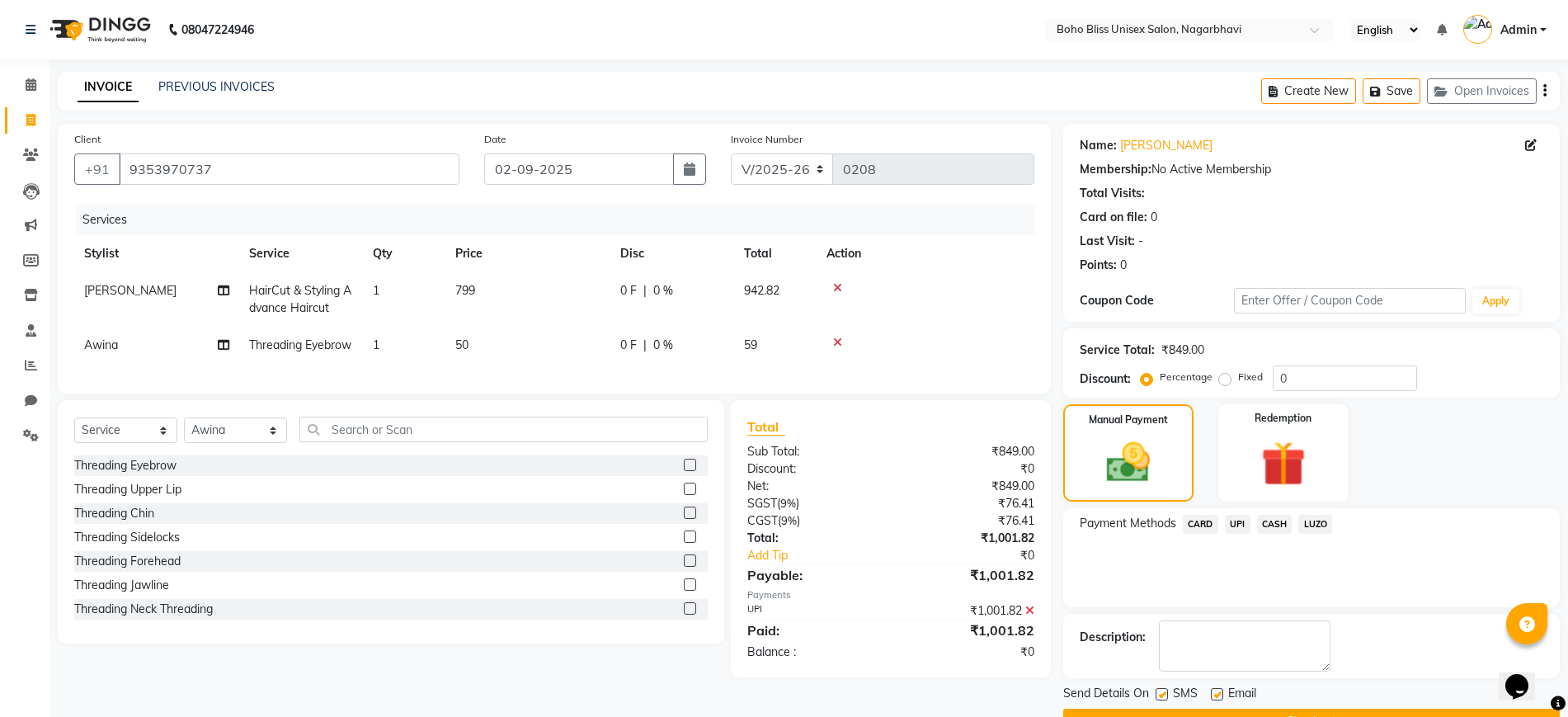
scroll to position [42, 0]
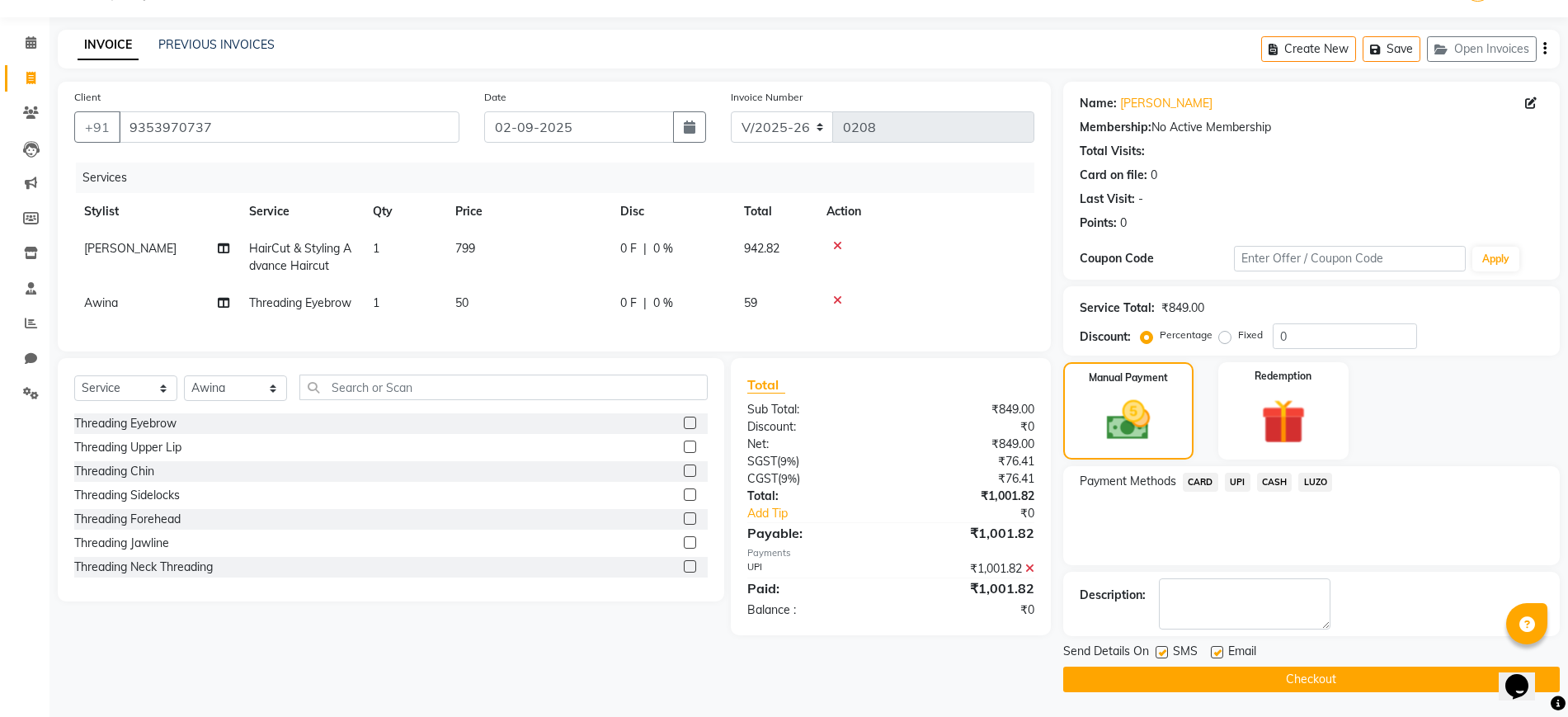
click at [1292, 681] on button "Checkout" at bounding box center [1311, 680] width 497 height 26
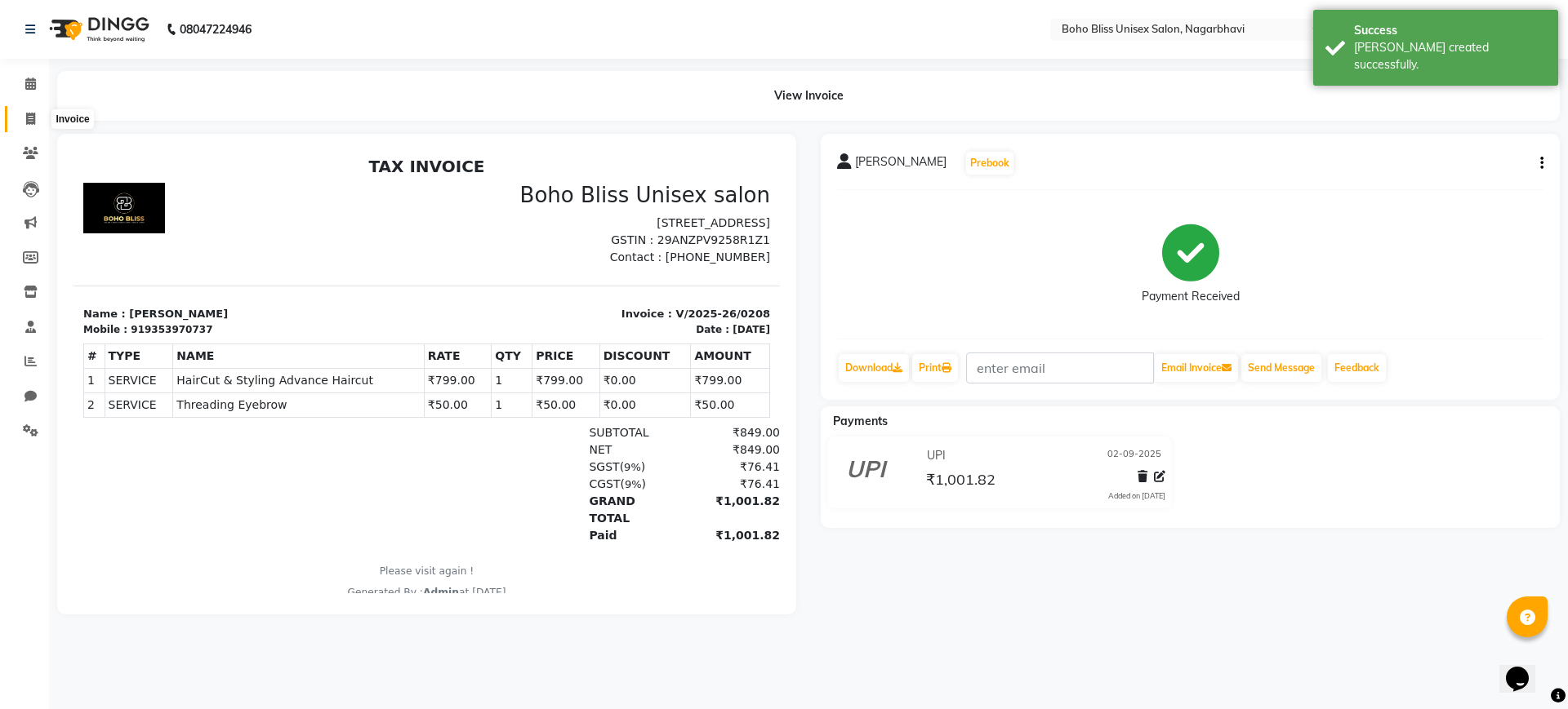
click at [33, 119] on icon at bounding box center [30, 118] width 9 height 12
select select "service"
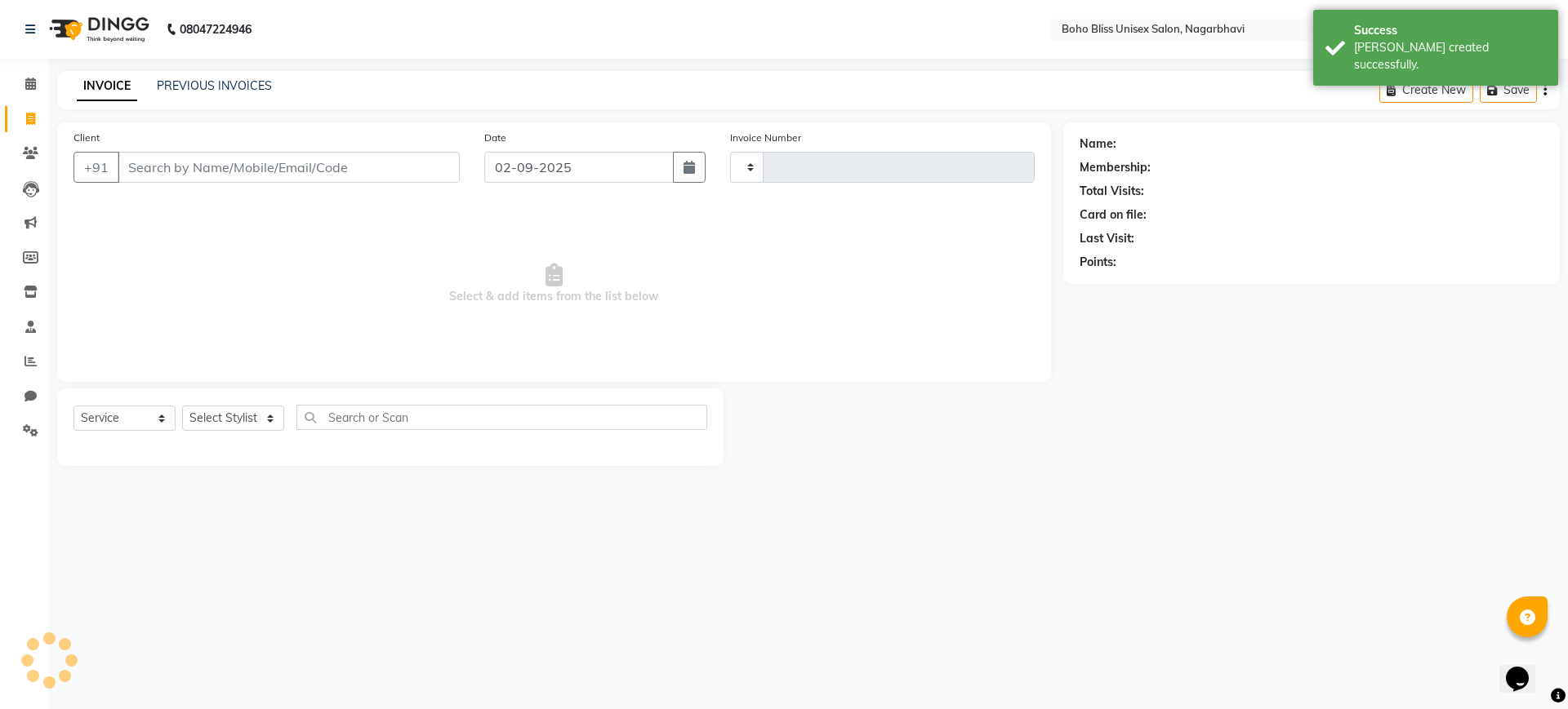
type input "0209"
select select "8370"
click at [187, 87] on link "PREVIOUS INVOICES" at bounding box center [214, 85] width 116 height 15
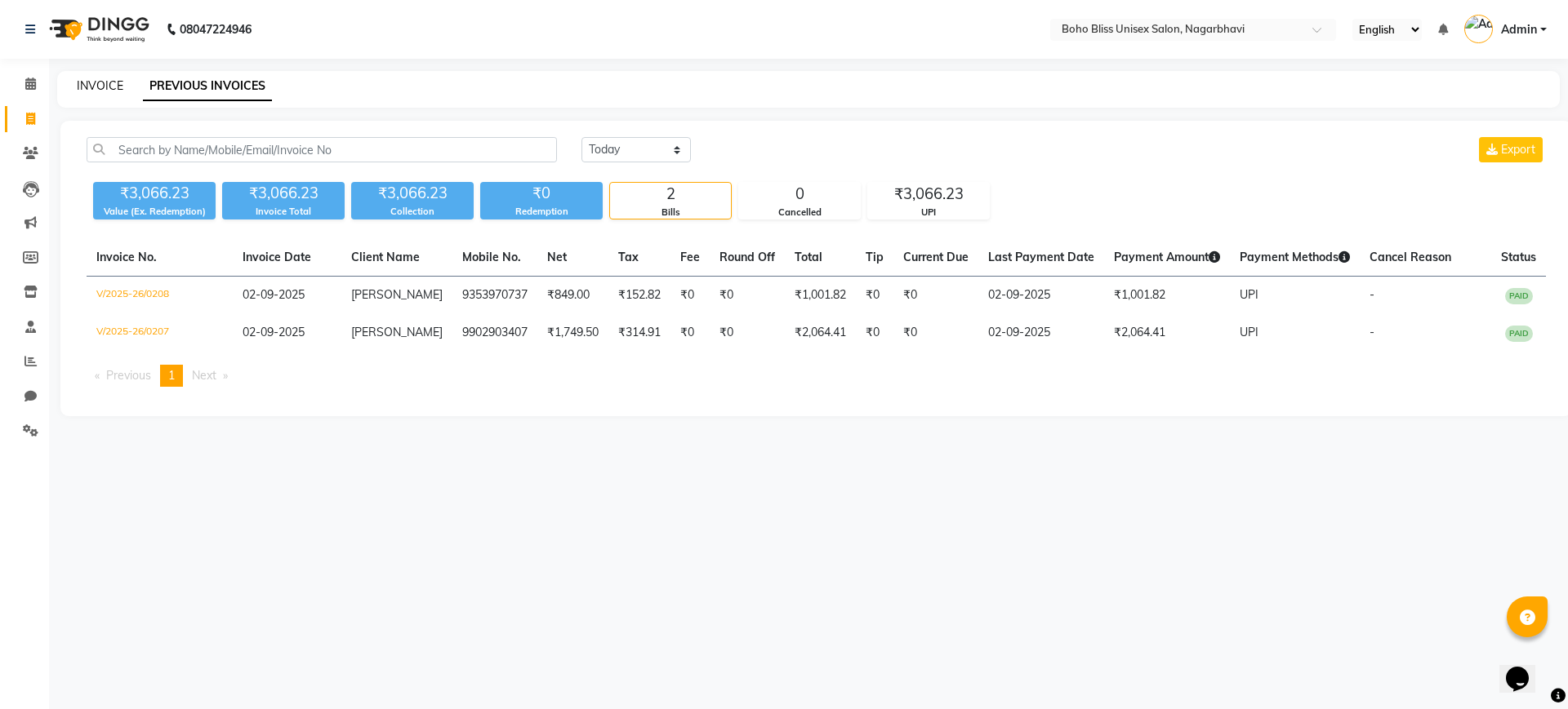
click at [111, 90] on link "INVOICE" at bounding box center [100, 85] width 46 height 15
select select "8370"
select select "service"
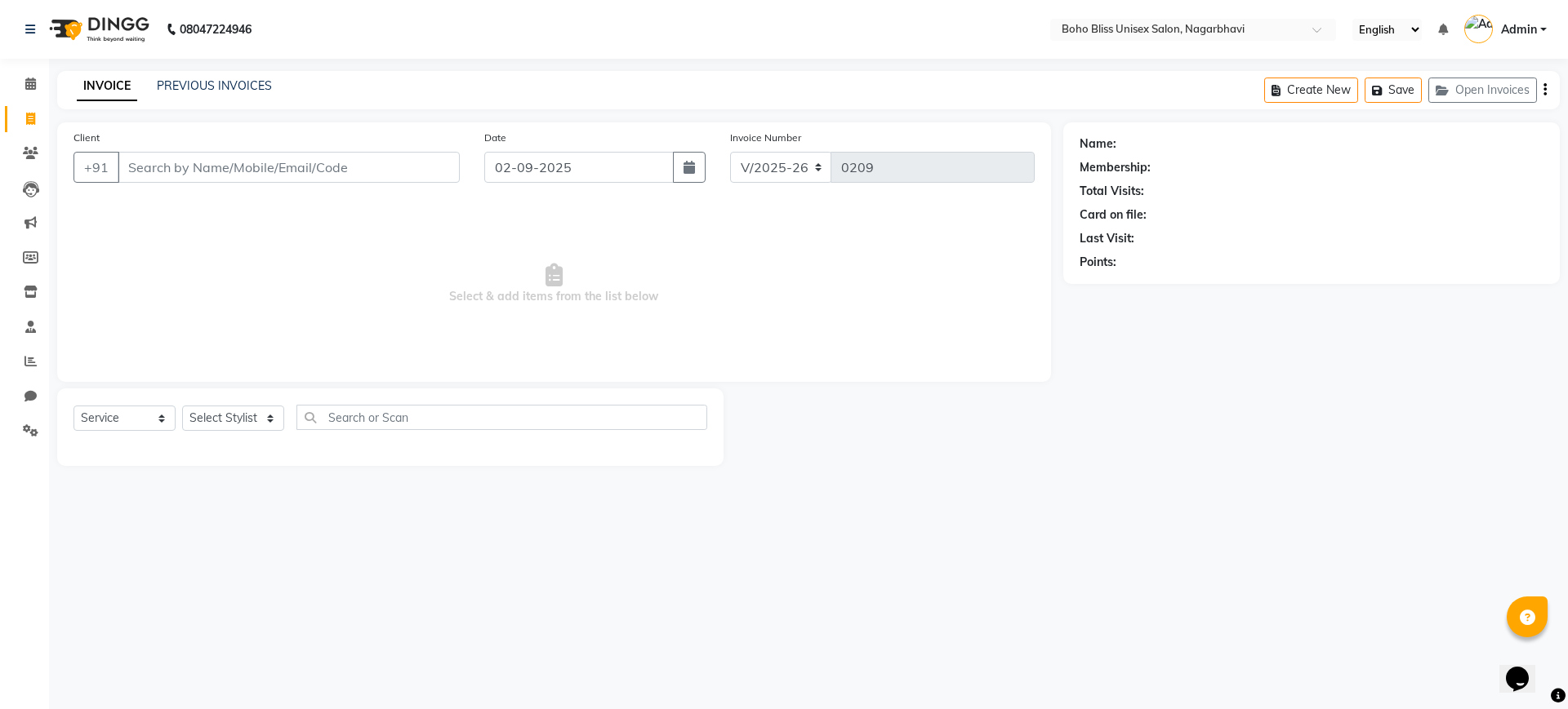
click at [291, 392] on div "Select Service Product Membership Package Voucher Prepaid Gift Card Select Styl…" at bounding box center [390, 427] width 666 height 78
click at [269, 173] on input "Client" at bounding box center [289, 167] width 342 height 31
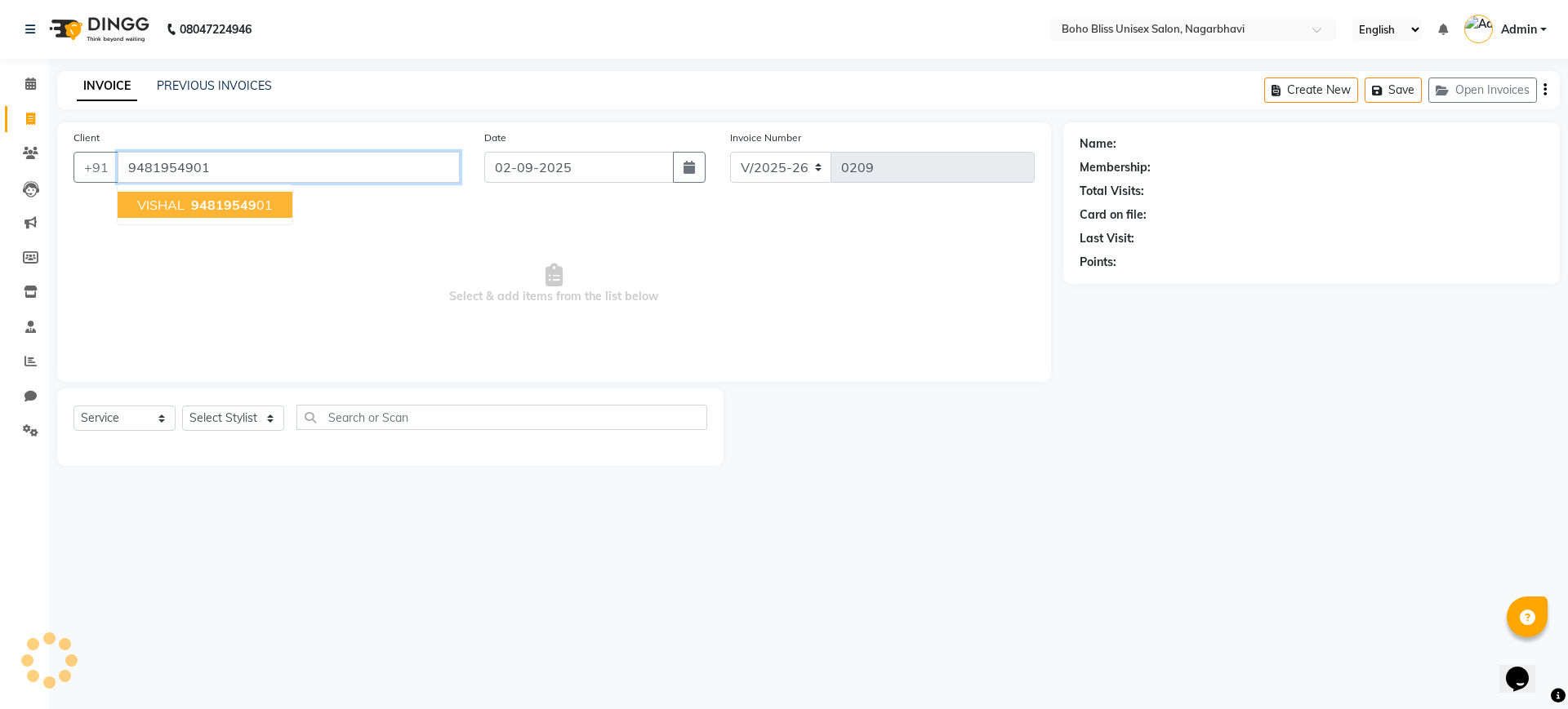
type input "9481954901"
click at [257, 203] on ngb-highlight "94819549 01" at bounding box center [230, 204] width 85 height 17
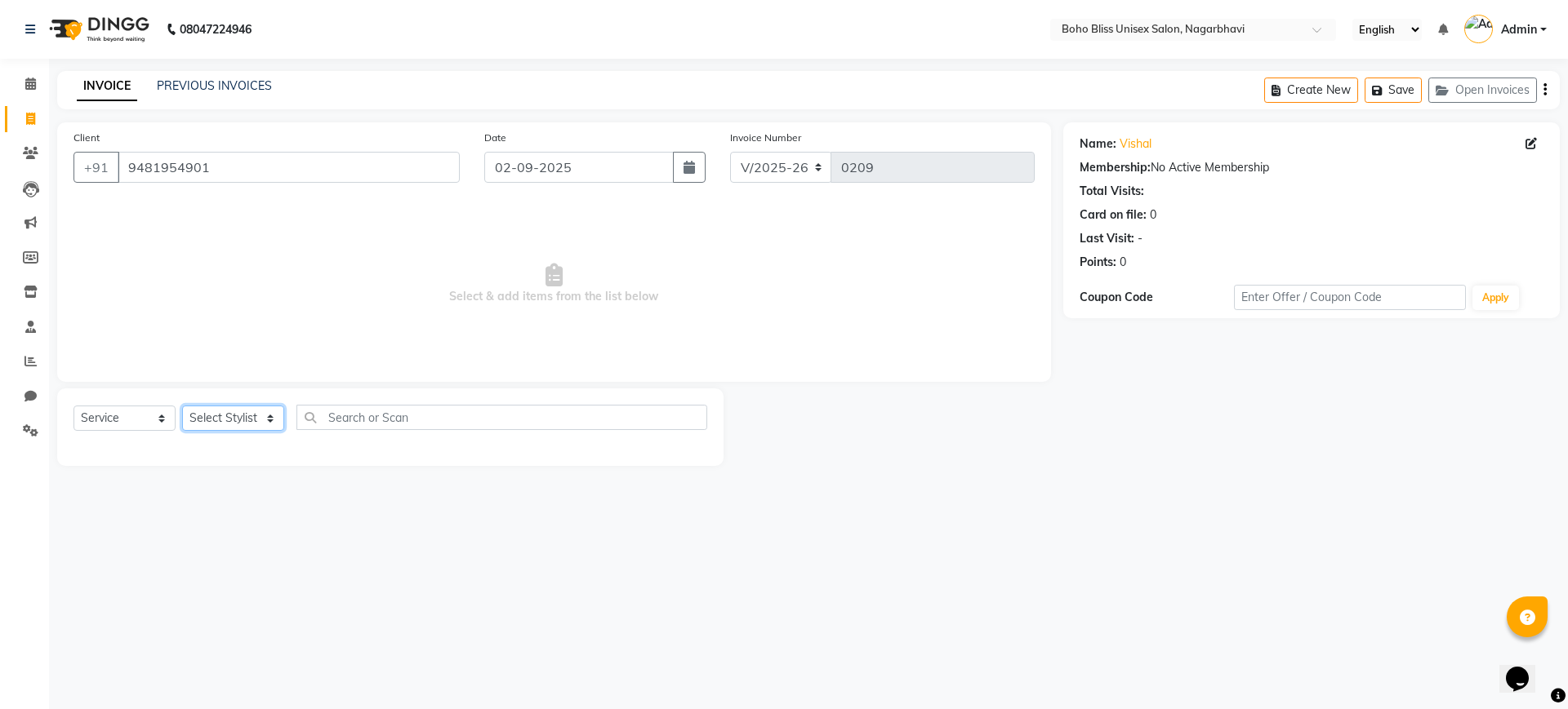
click at [203, 416] on select "Select Stylist [PERSON_NAME] Awina EVI BEAUTY [PERSON_NAME] Front Desk [PERSON_…" at bounding box center [232, 419] width 102 height 26
select select "82778"
click at [182, 406] on select "Select Stylist [PERSON_NAME] Awina EVI BEAUTY [PERSON_NAME] Front Desk [PERSON_…" at bounding box center [232, 419] width 102 height 26
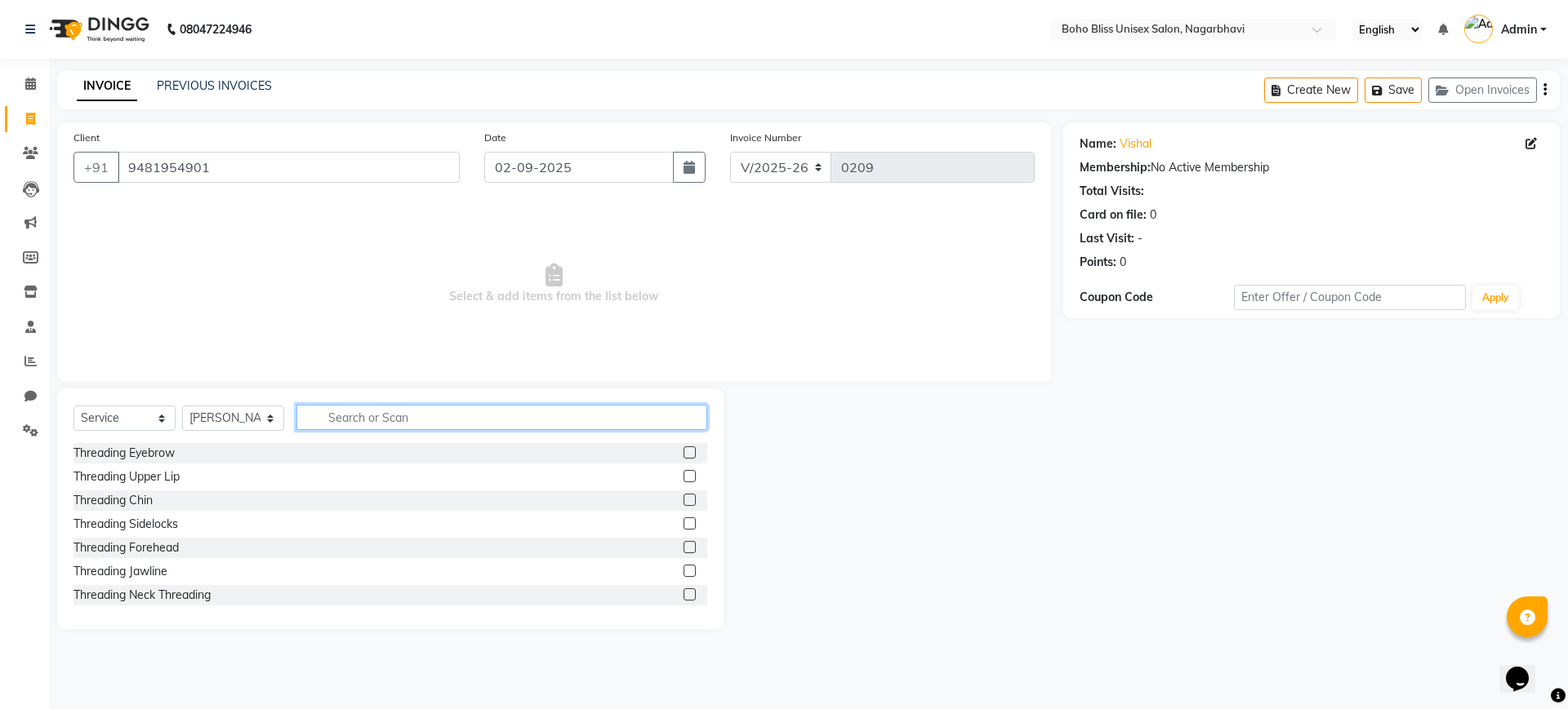
click at [351, 415] on input "text" at bounding box center [502, 418] width 411 height 26
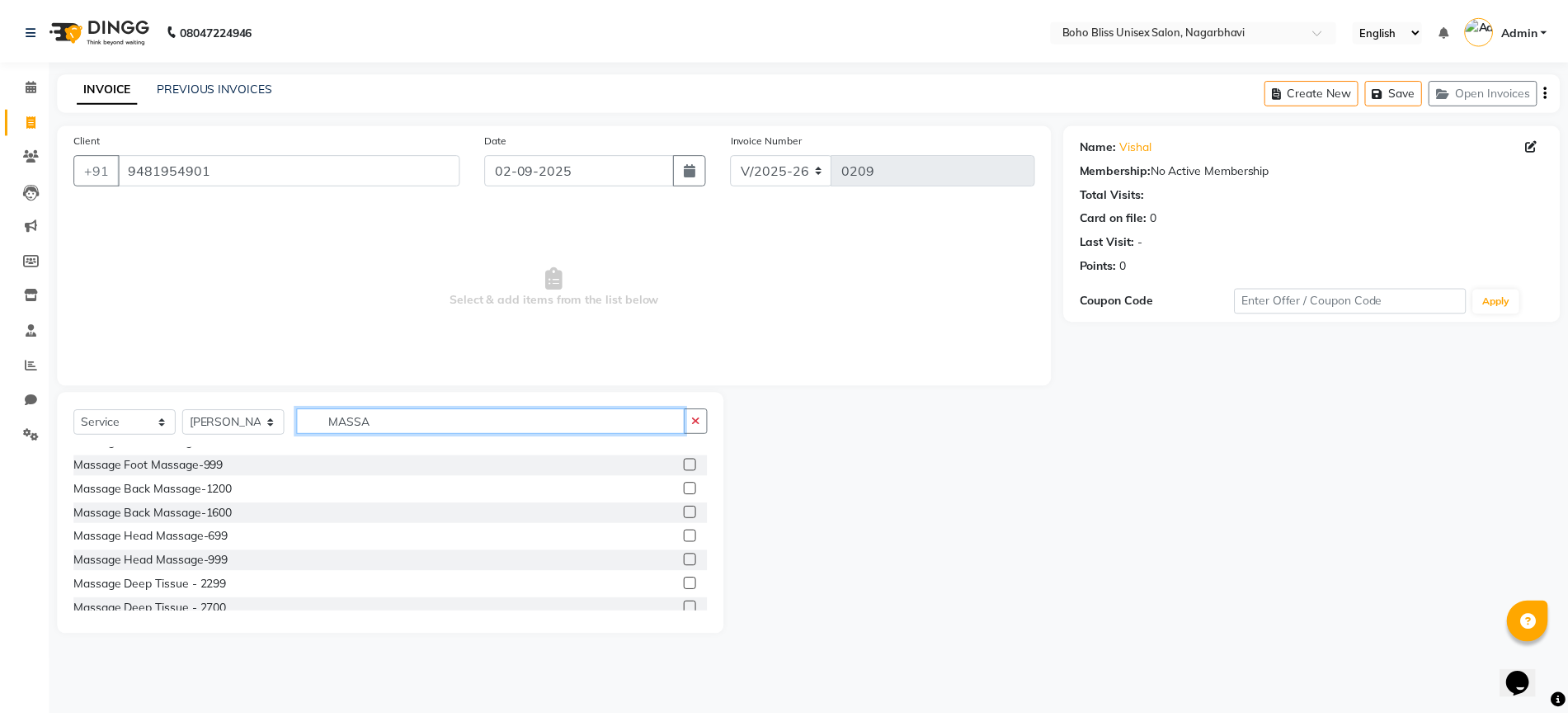
scroll to position [378, 0]
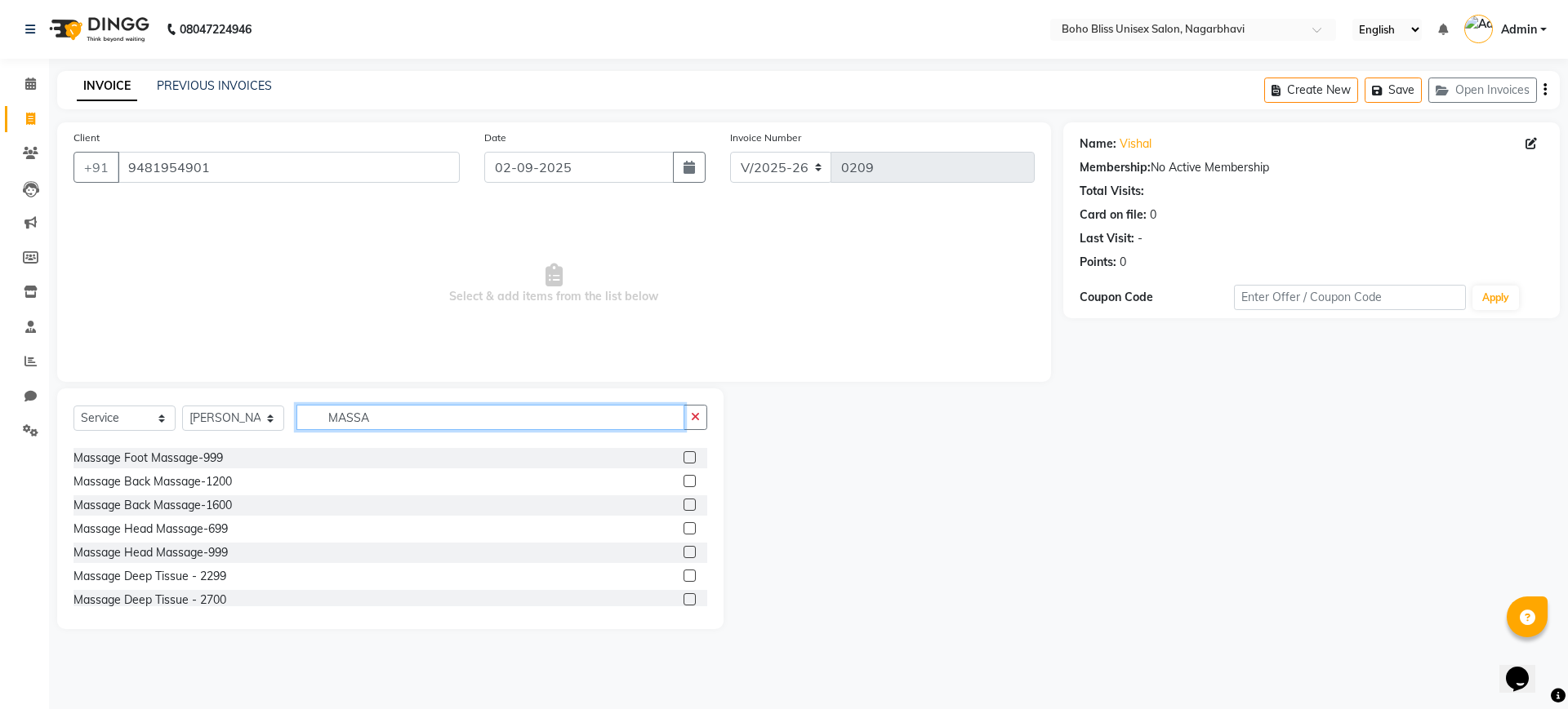
type input "MASSA"
click at [684, 576] on label at bounding box center [690, 576] width 12 height 12
click at [684, 576] on input "checkbox" at bounding box center [689, 577] width 11 height 11
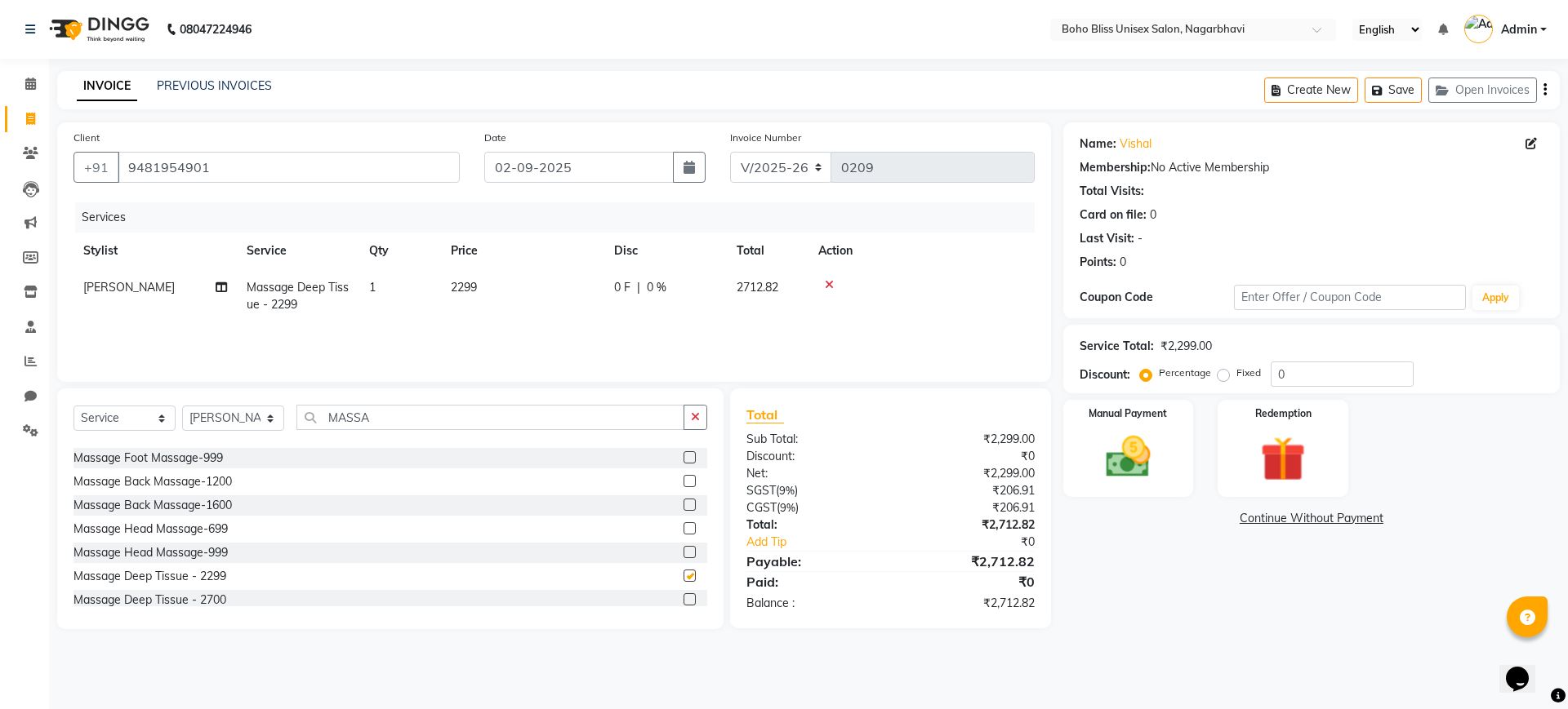
checkbox input "false"
click at [665, 286] on span "0 %" at bounding box center [657, 287] width 20 height 17
select select "82778"
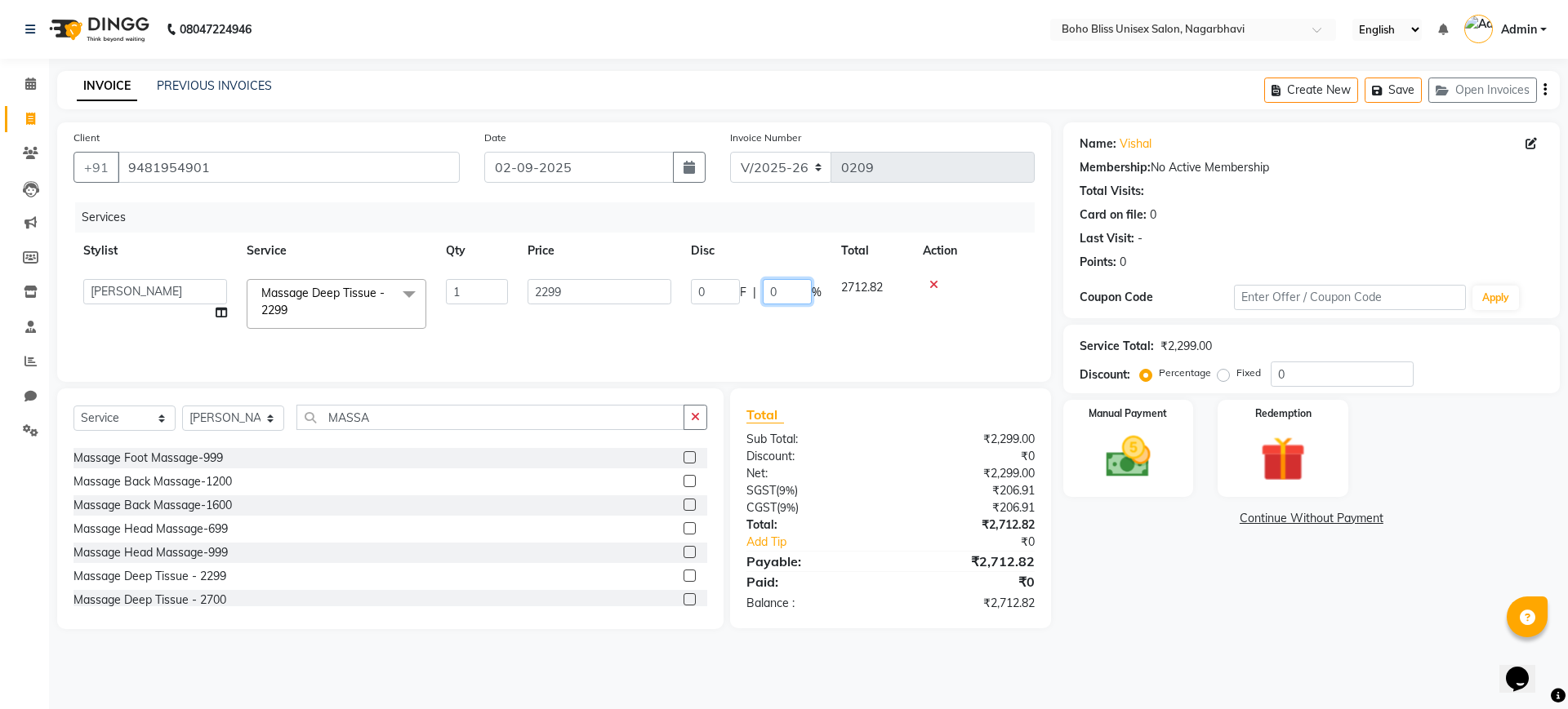
click at [786, 293] on input "0" at bounding box center [787, 292] width 49 height 26
type input "30"
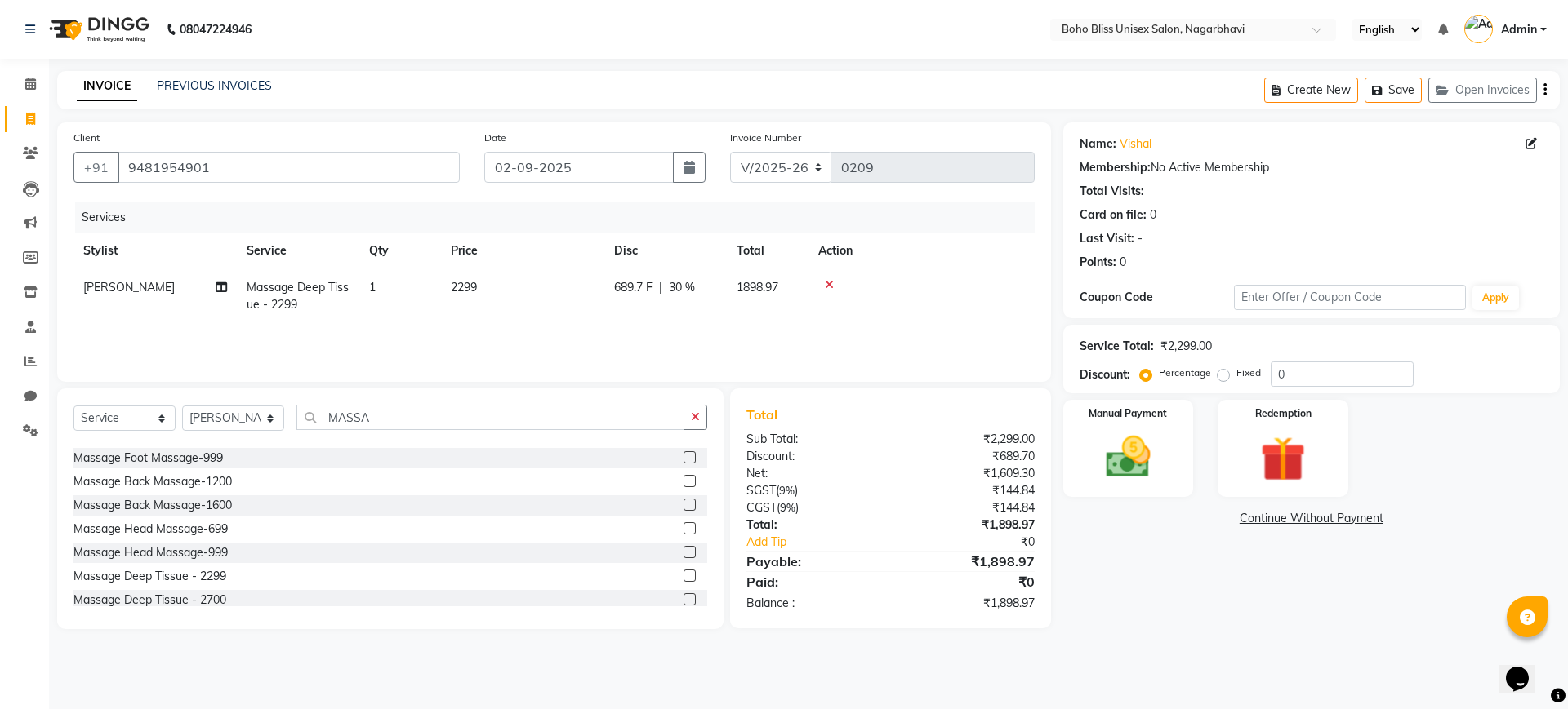
click at [859, 311] on tr "[PERSON_NAME] Deep Tissue - 2299 1 2299 689.7 F | 30 % 1898.97" at bounding box center [553, 296] width 961 height 54
click at [1127, 453] on img at bounding box center [1127, 457] width 76 height 54
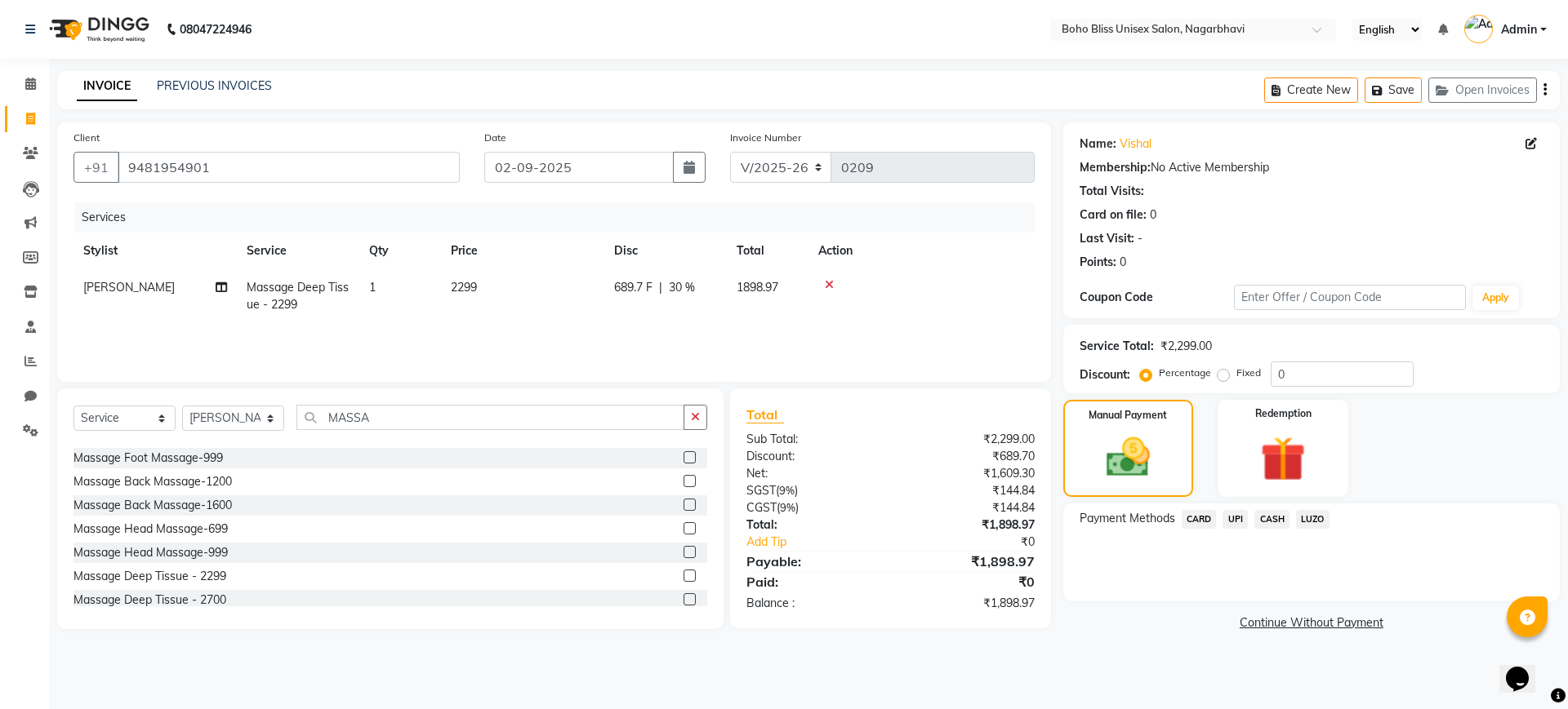
click at [1235, 520] on span "UPI" at bounding box center [1235, 519] width 26 height 19
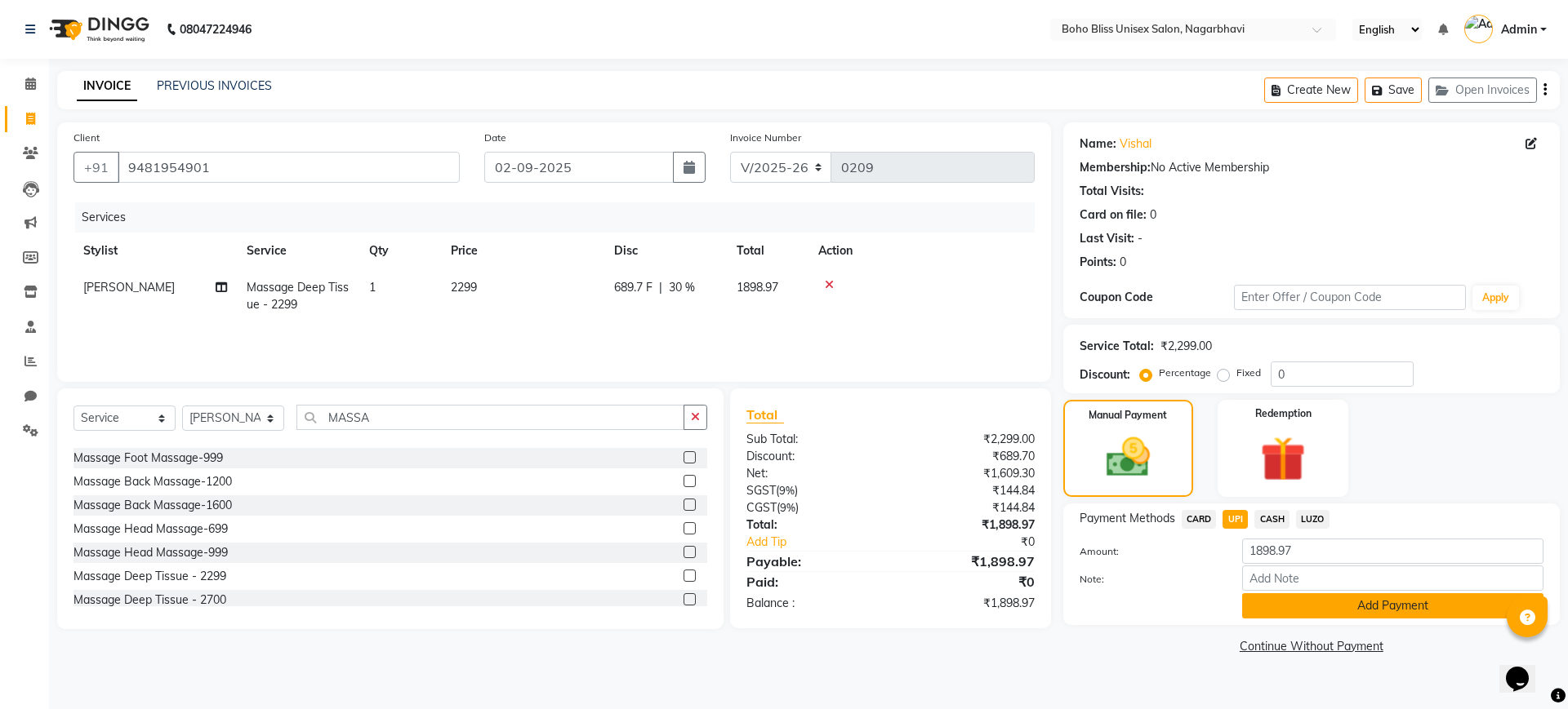
click at [1388, 609] on button "Add Payment" at bounding box center [1392, 606] width 301 height 26
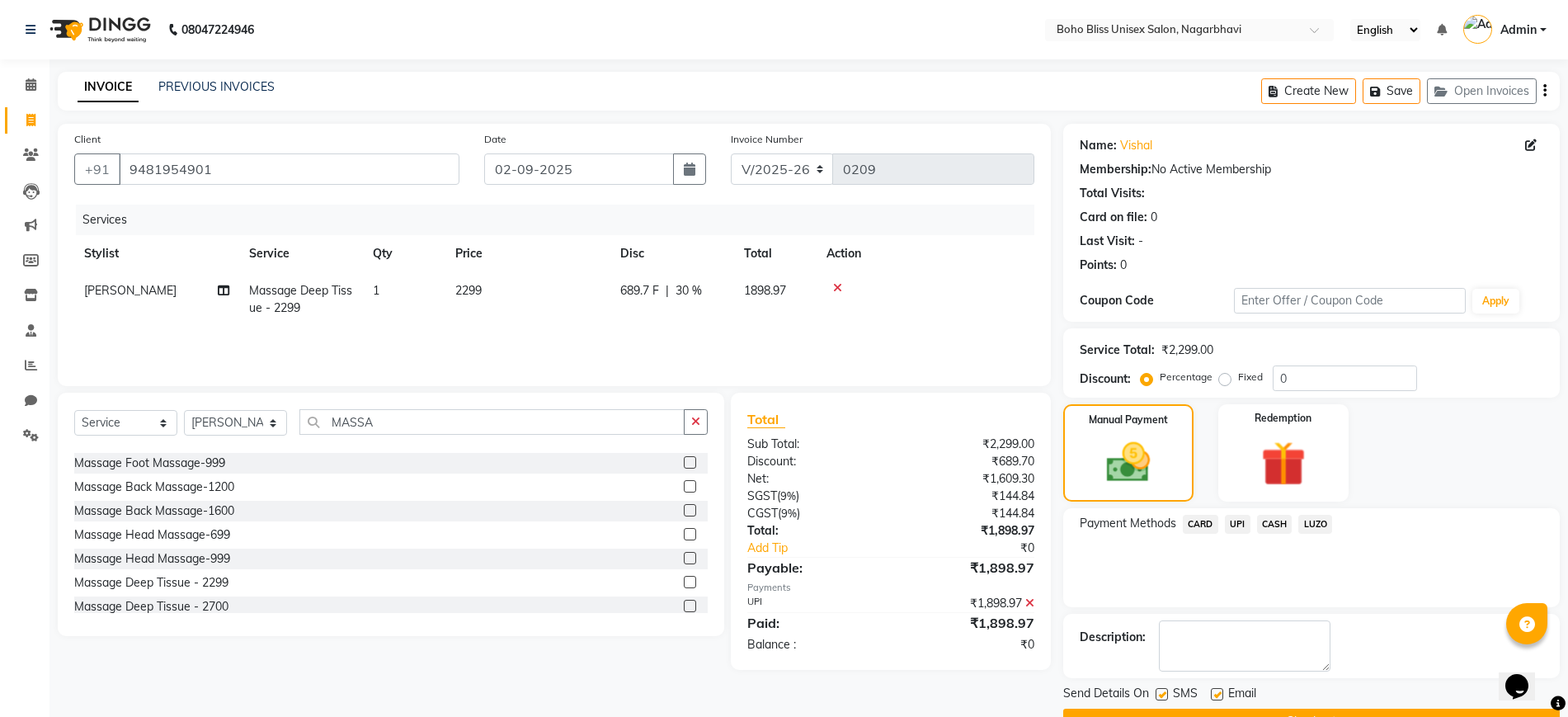
scroll to position [42, 0]
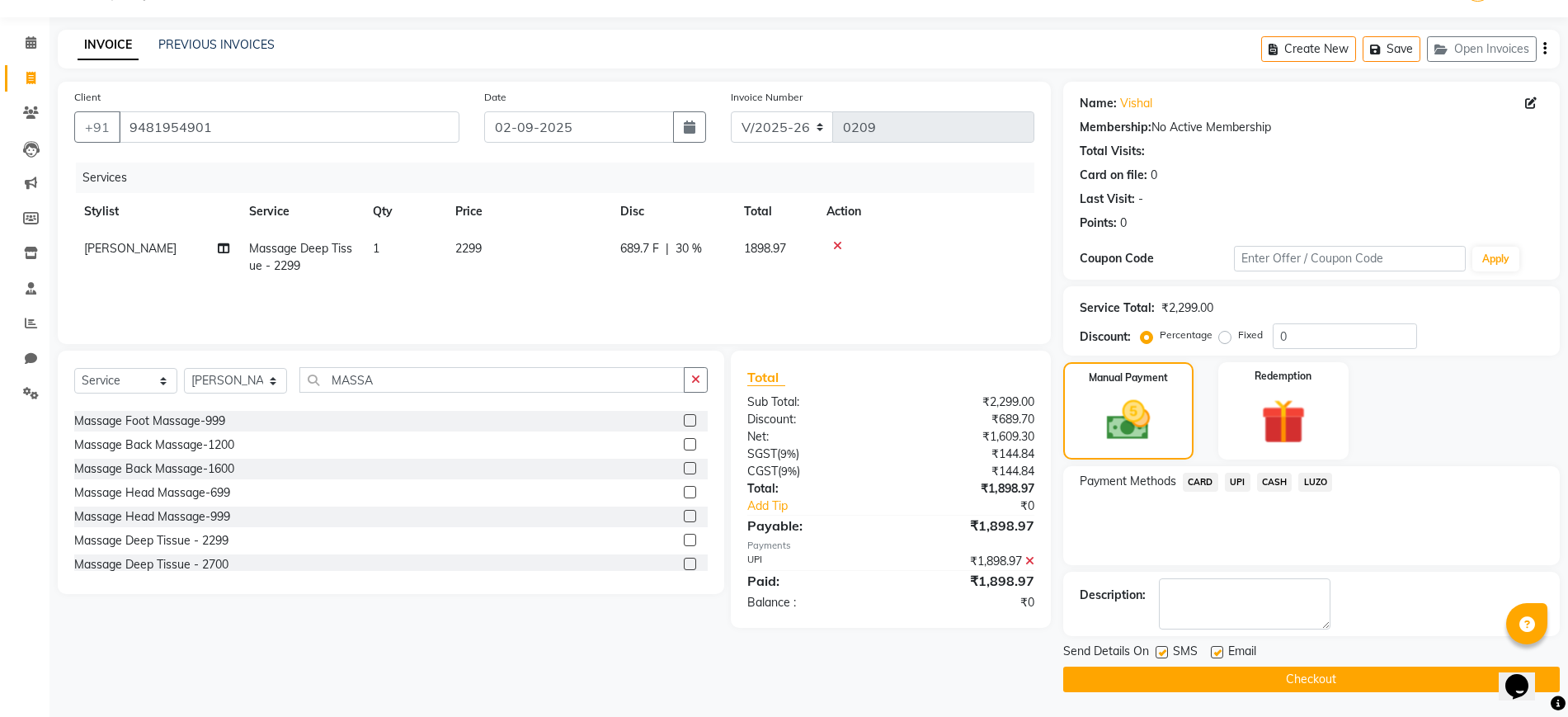
click at [1241, 482] on span "UPI" at bounding box center [1238, 482] width 26 height 19
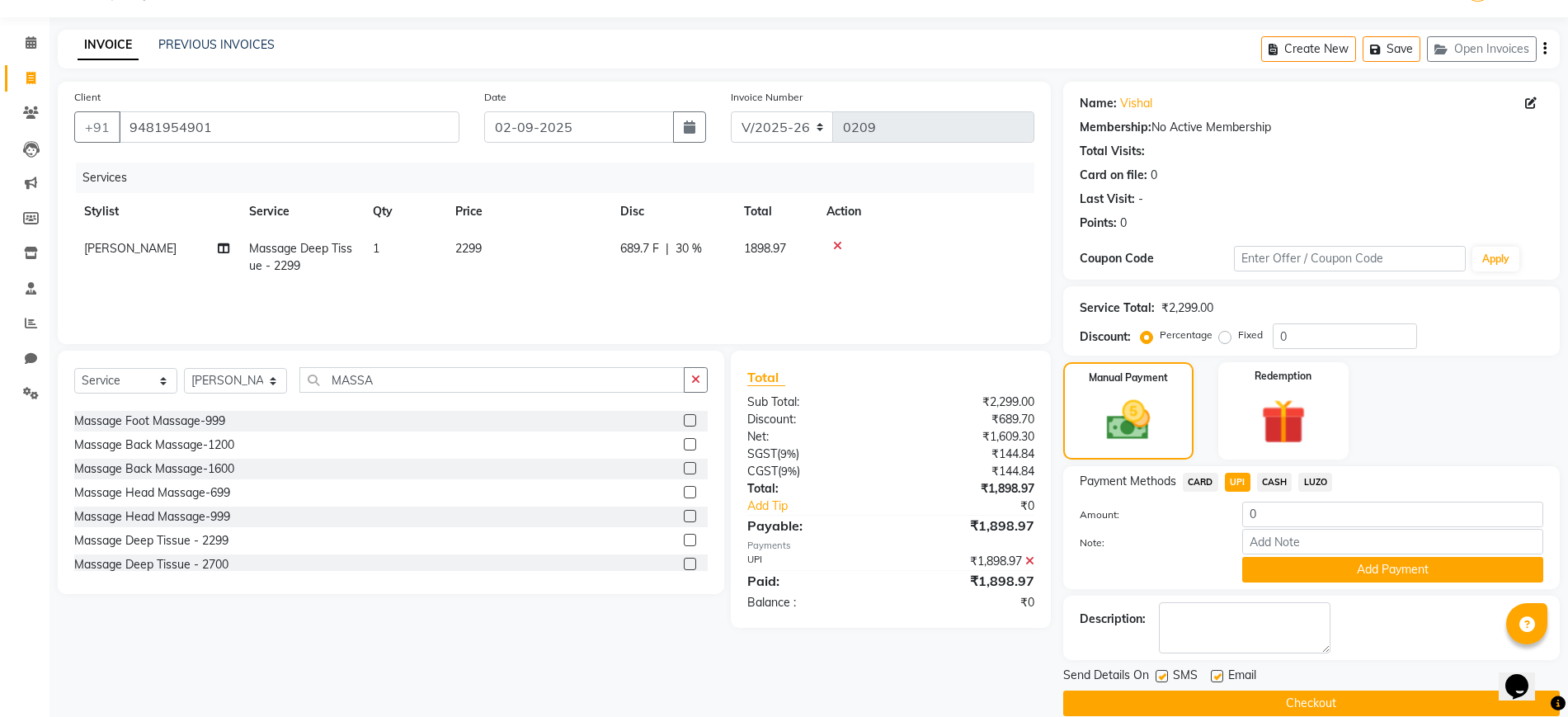
scroll to position [66, 0]
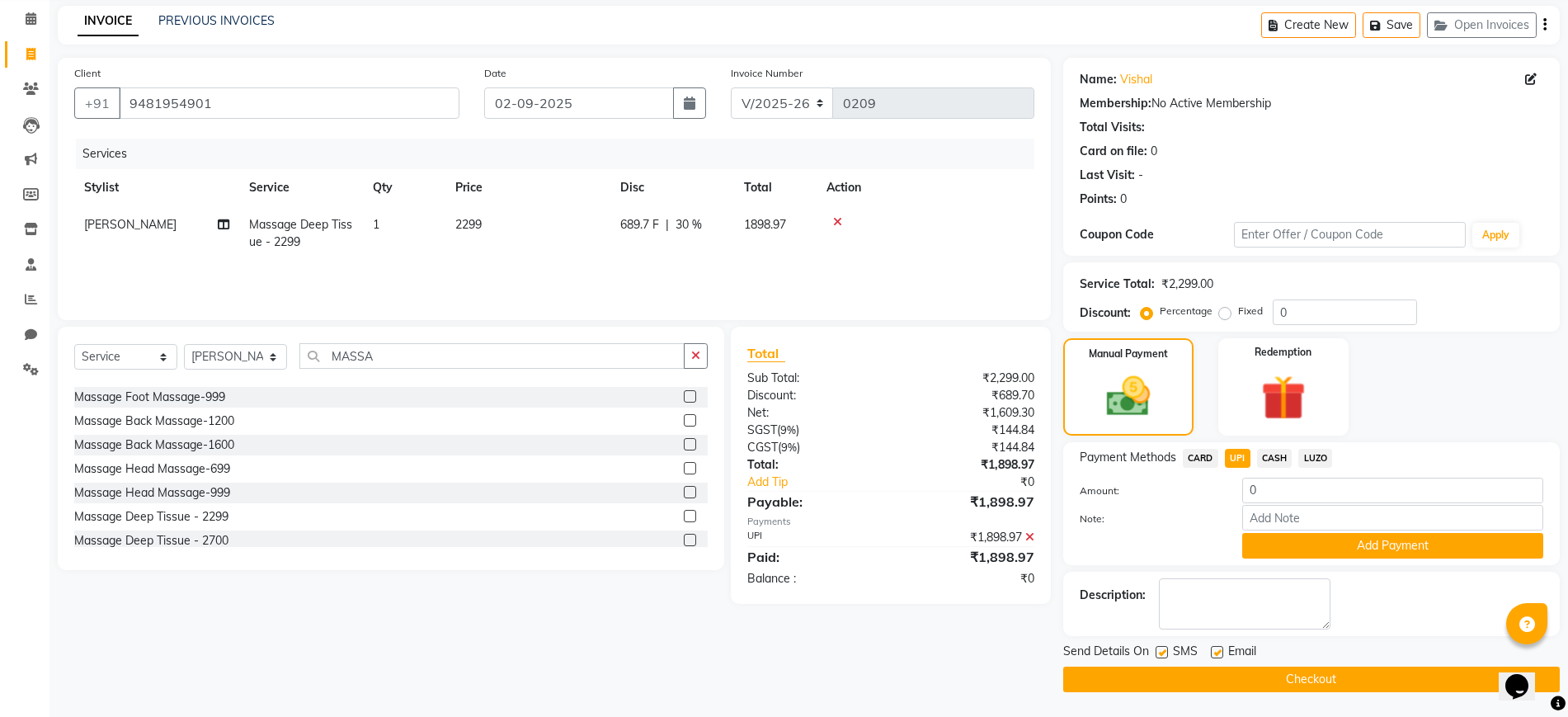
click at [1236, 679] on button "Checkout" at bounding box center [1311, 680] width 497 height 26
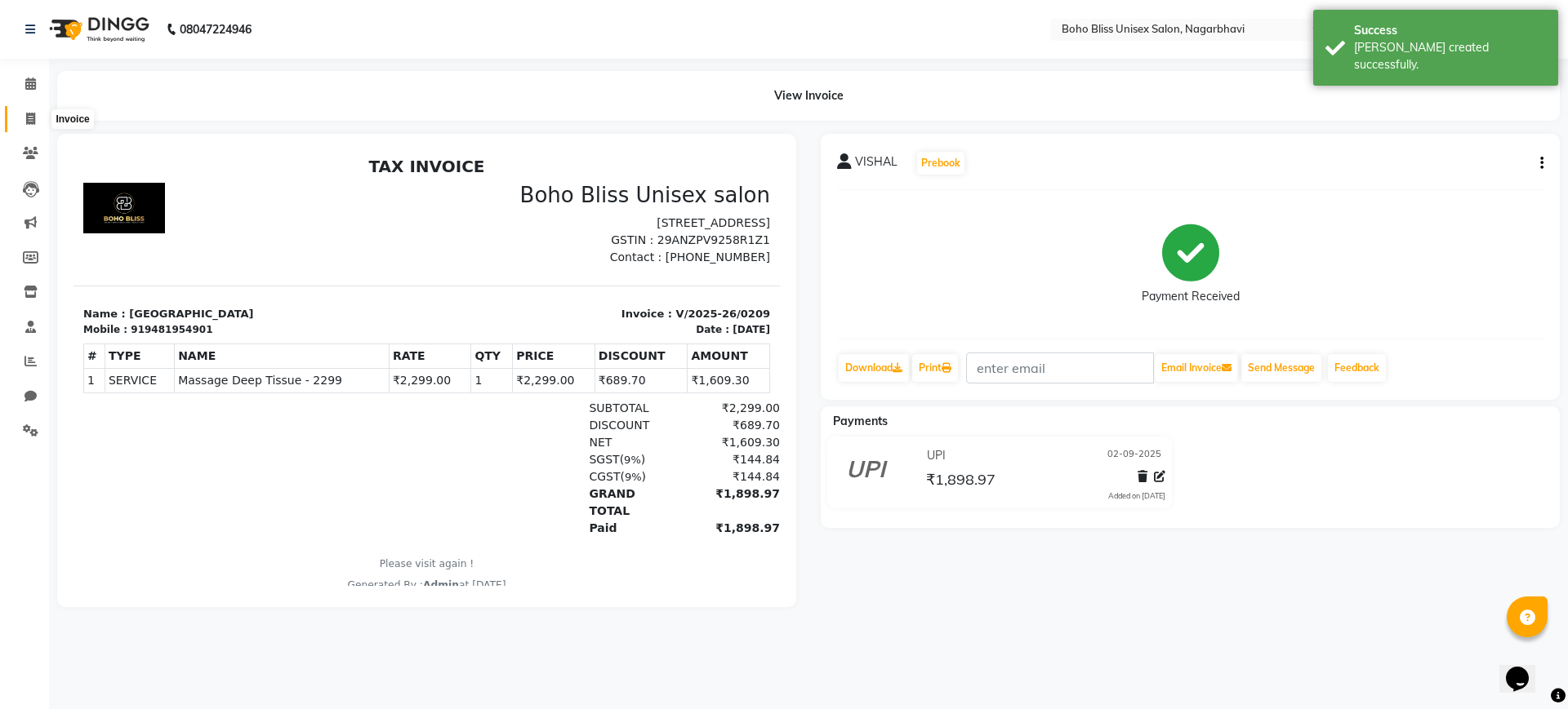
click at [35, 120] on icon at bounding box center [30, 118] width 9 height 12
select select "service"
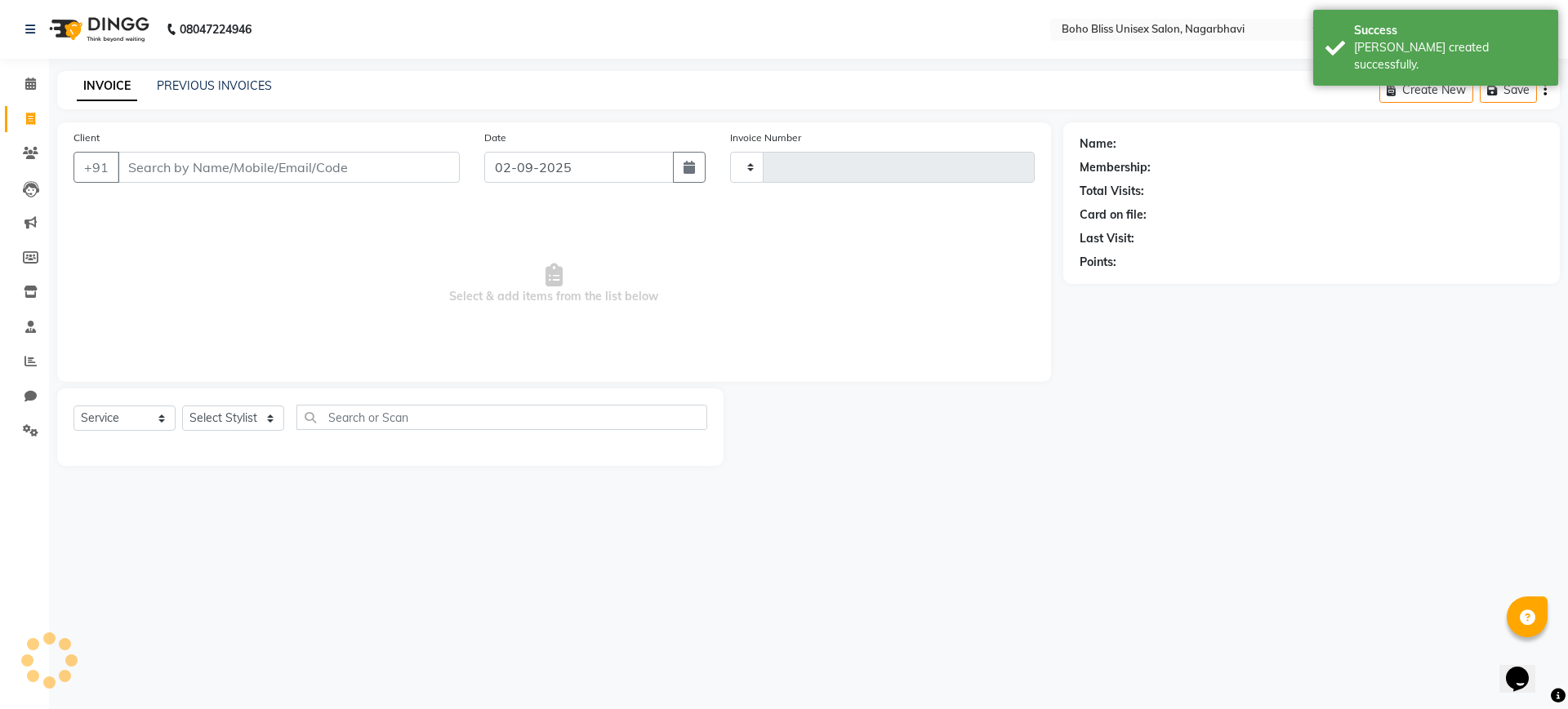
type input "0210"
select select "8370"
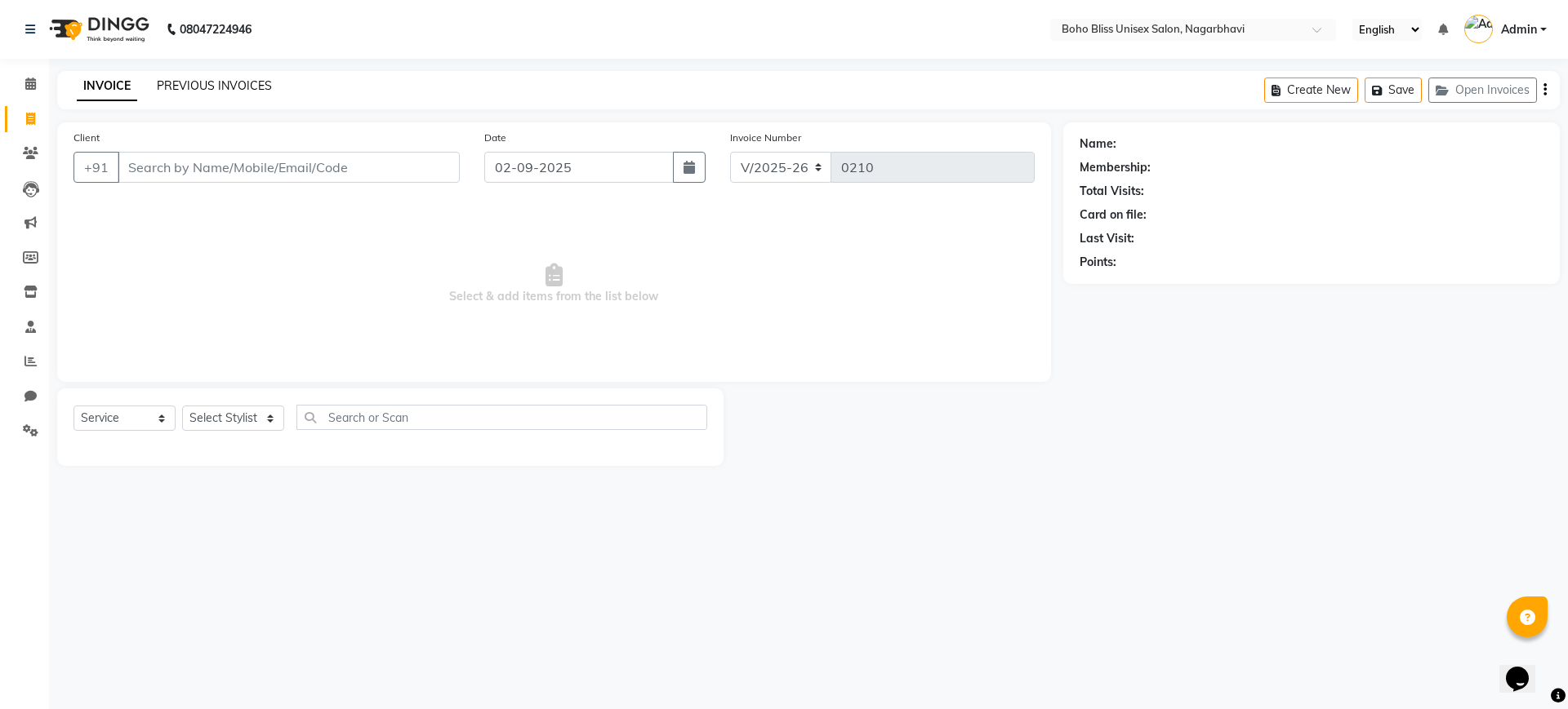
click at [215, 82] on link "PREVIOUS INVOICES" at bounding box center [214, 85] width 116 height 15
